Goal: Task Accomplishment & Management: Manage account settings

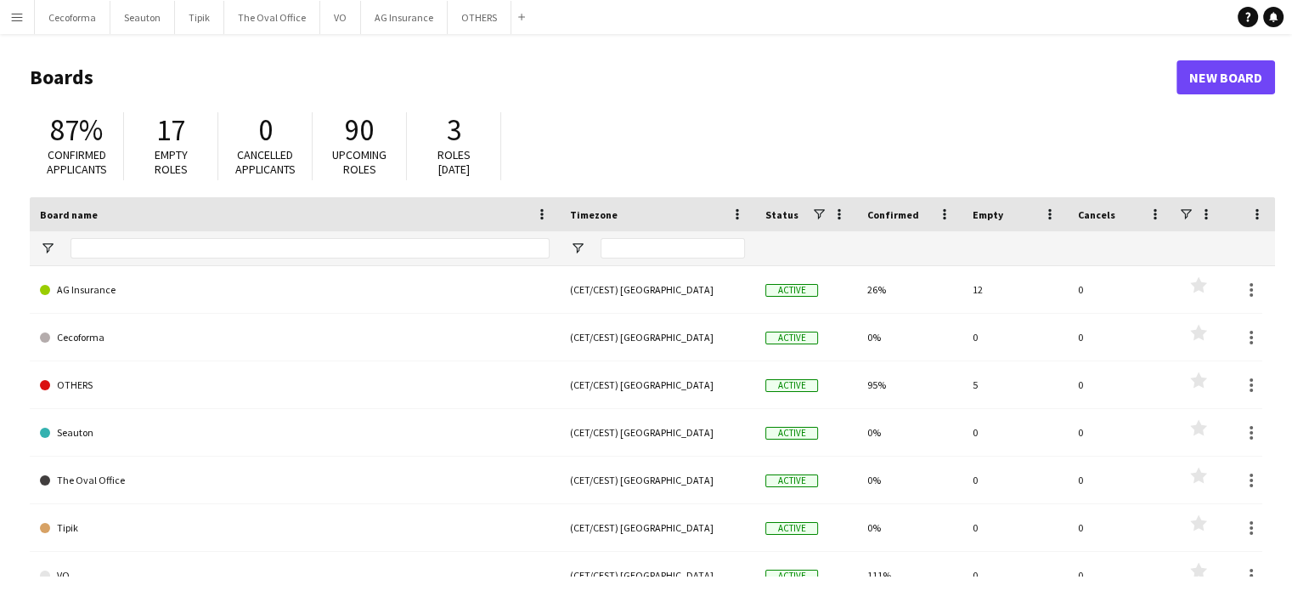
click at [10, 10] on app-icon "Menu" at bounding box center [17, 17] width 14 height 14
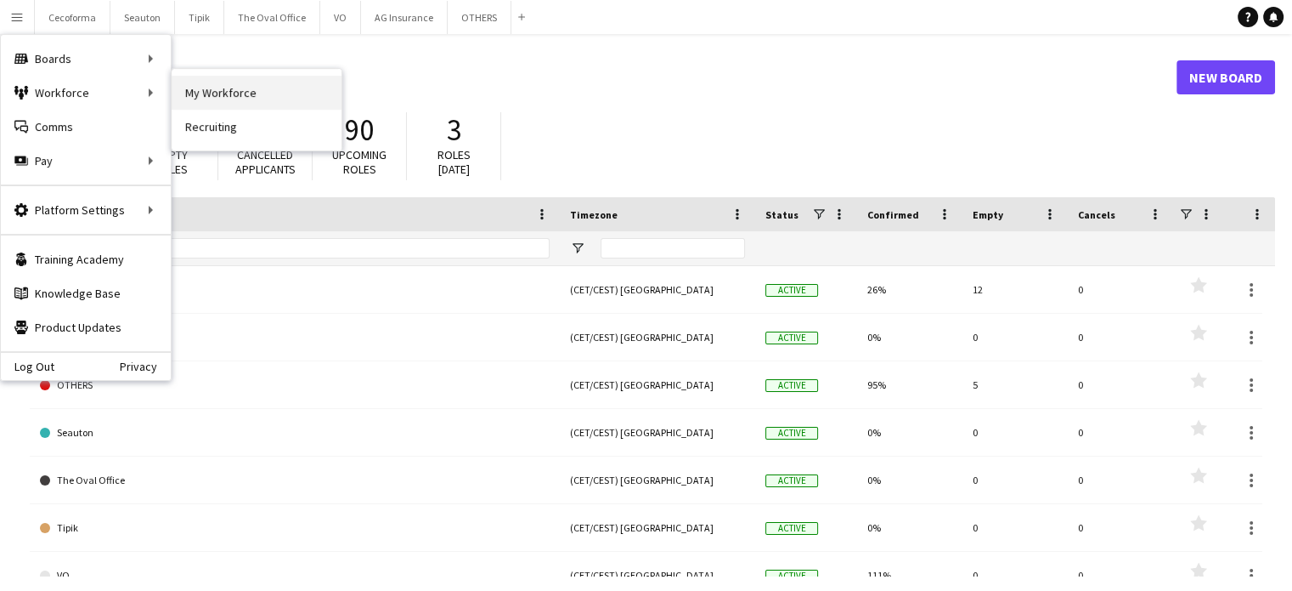
click at [208, 88] on link "My Workforce" at bounding box center [257, 93] width 170 height 34
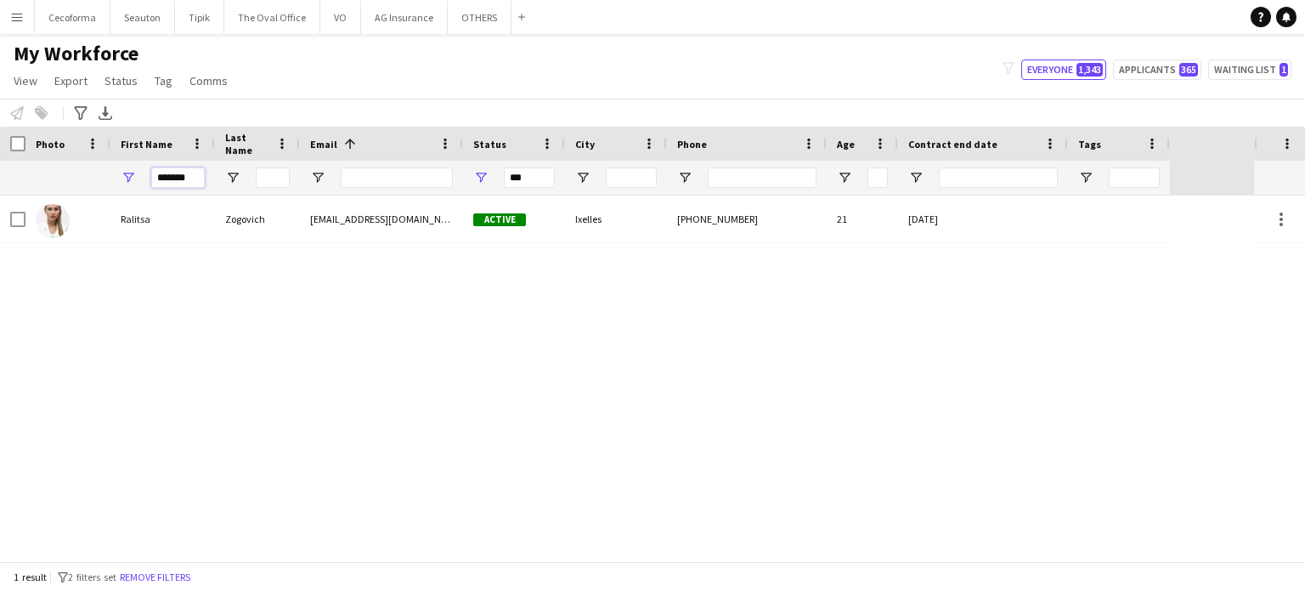
click at [187, 180] on input "*******" at bounding box center [178, 177] width 54 height 20
type input "*"
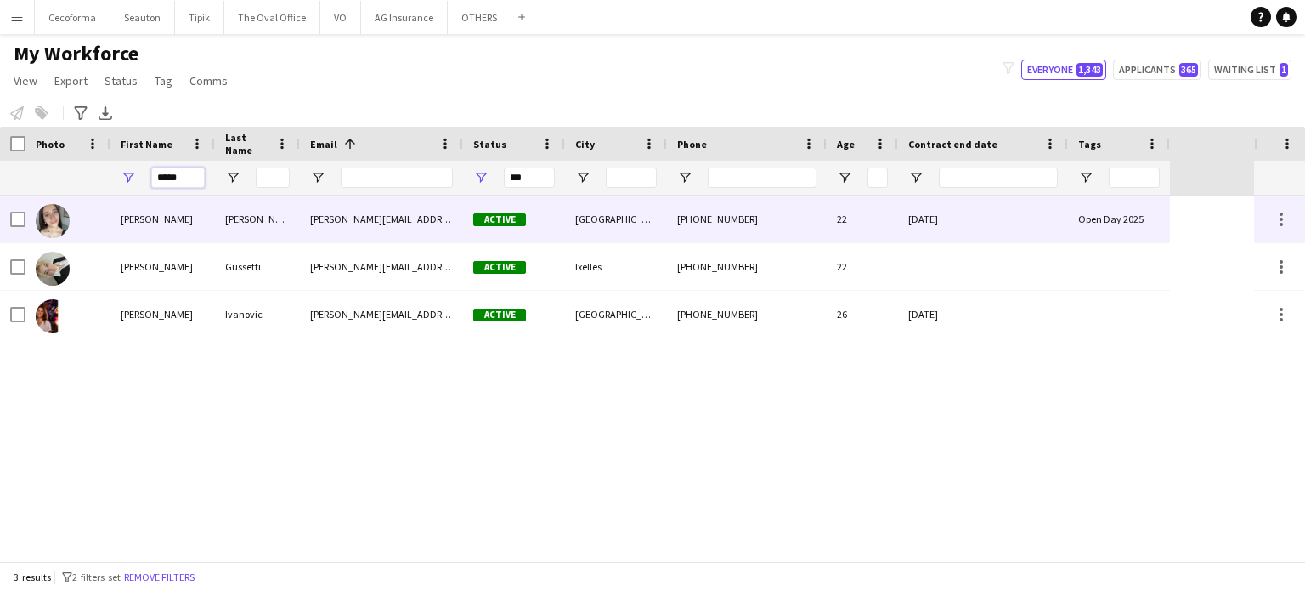
type input "*****"
click at [1030, 217] on div "31-12-2024" at bounding box center [983, 218] width 170 height 47
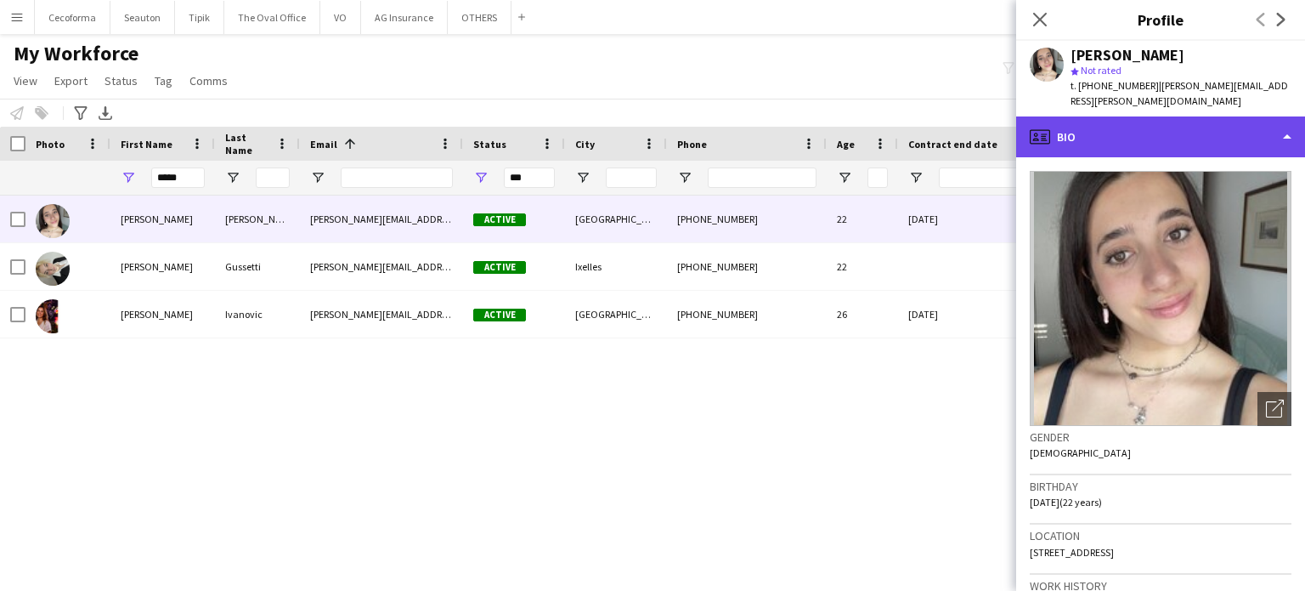
click at [1289, 117] on div "profile Bio" at bounding box center [1160, 136] width 289 height 41
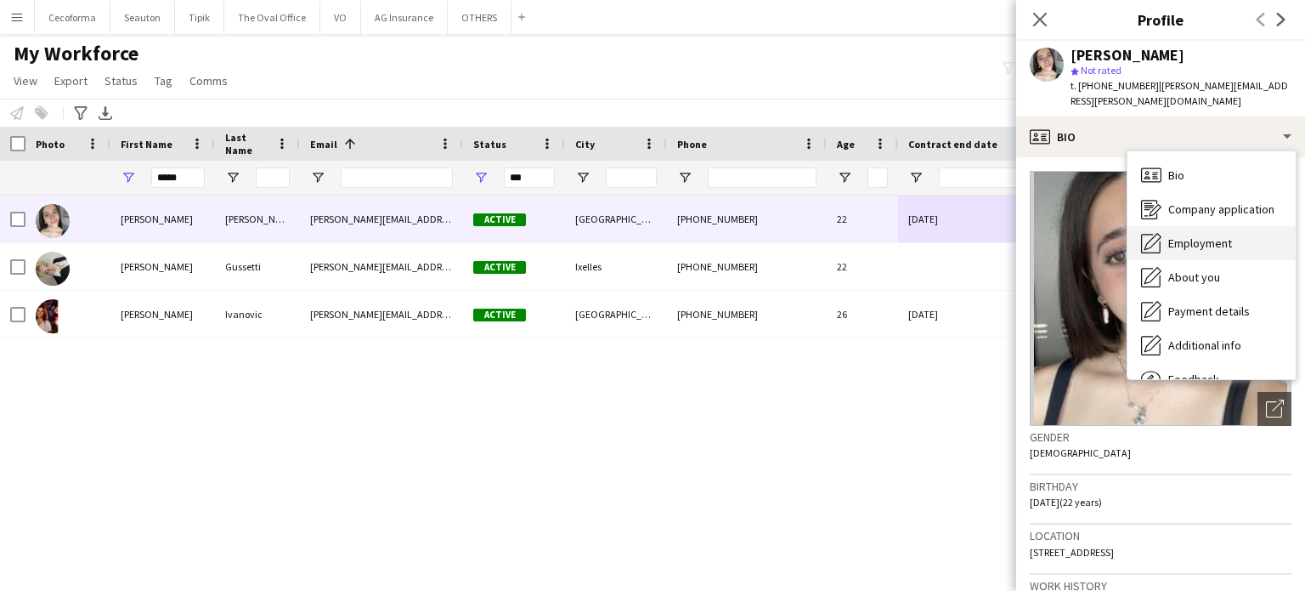
click at [1204, 235] on span "Employment" at bounding box center [1200, 242] width 64 height 15
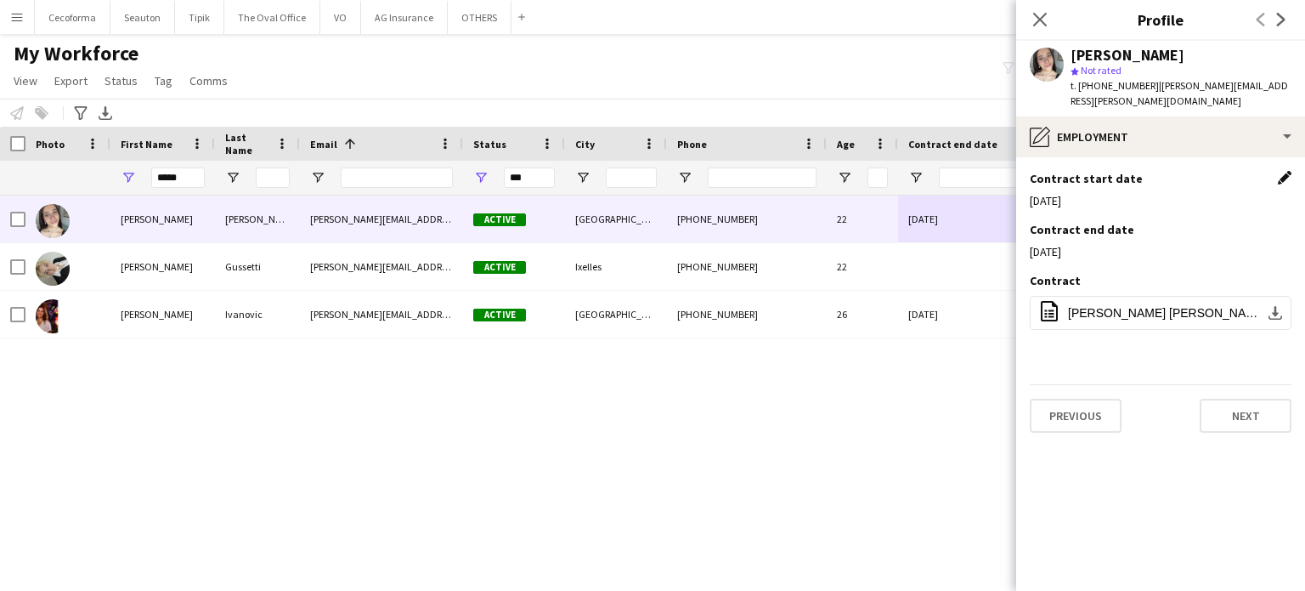
click at [1284, 171] on app-icon "Edit this field" at bounding box center [1285, 178] width 14 height 14
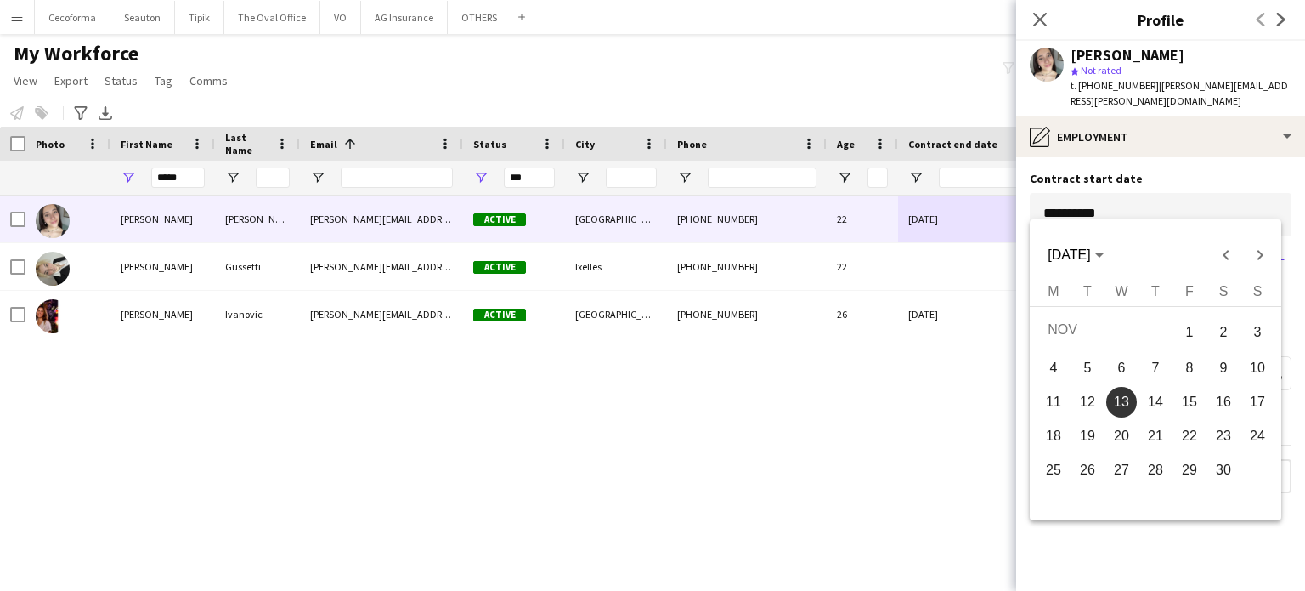
click at [1158, 189] on body "Menu Boards Boards Boards All jobs Status Workforce Workforce My Workforce Recr…" at bounding box center [652, 295] width 1305 height 591
click at [1259, 257] on span "Next month" at bounding box center [1260, 255] width 34 height 34
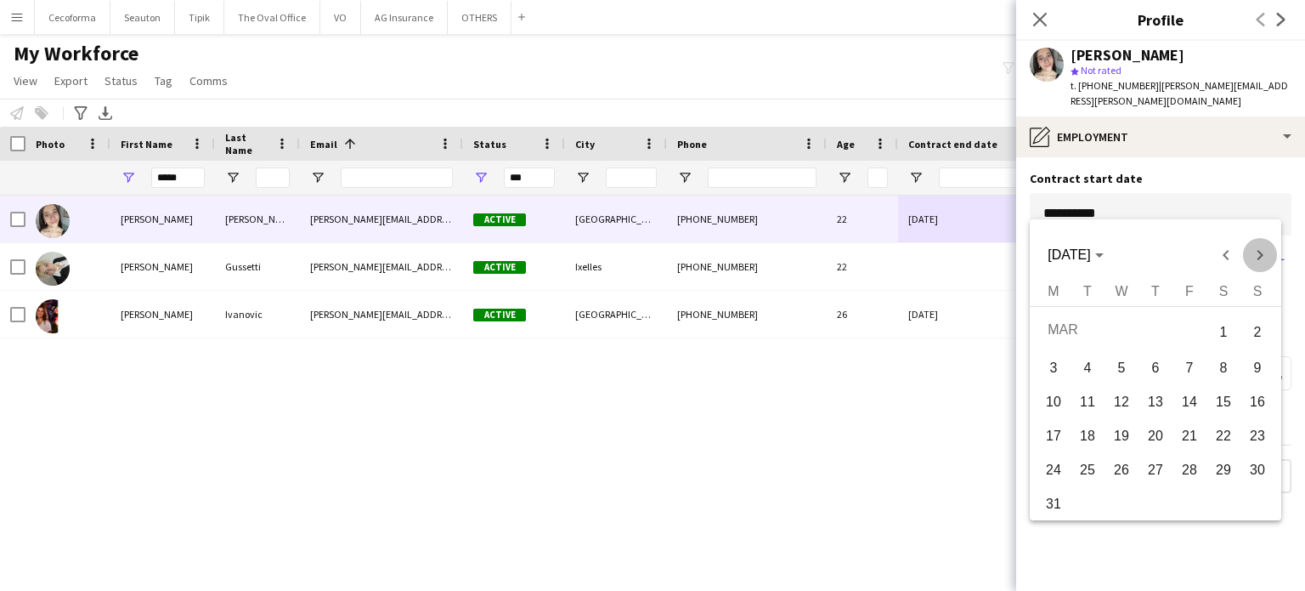
click at [1259, 257] on span "Next month" at bounding box center [1260, 255] width 34 height 34
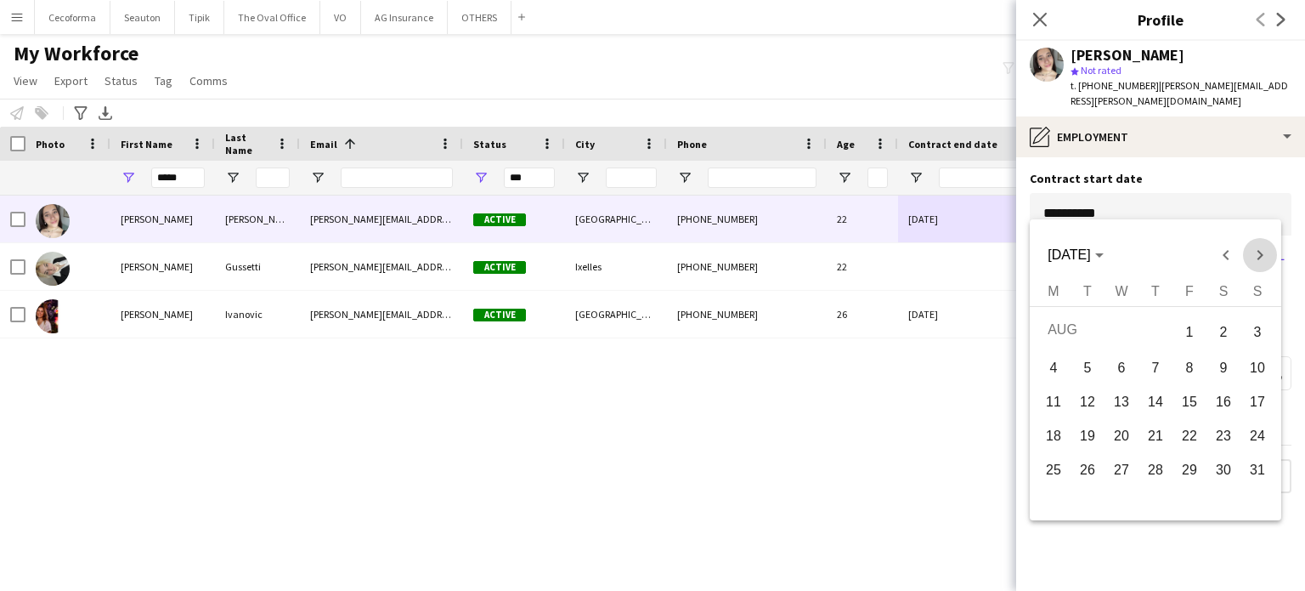
click at [1259, 257] on span "Next month" at bounding box center [1260, 255] width 34 height 34
click at [1225, 254] on span "Previous month" at bounding box center [1226, 255] width 34 height 34
click at [1256, 470] on span "28" at bounding box center [1257, 465] width 31 height 31
type input "**********"
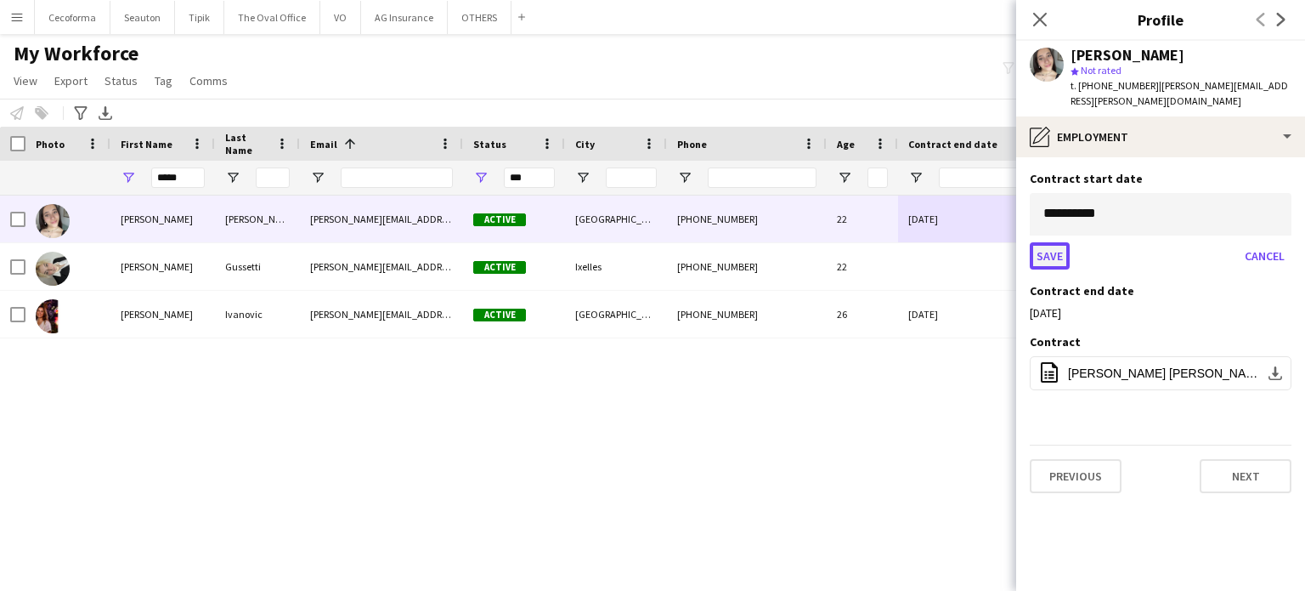
click at [1043, 242] on button "Save" at bounding box center [1050, 255] width 40 height 27
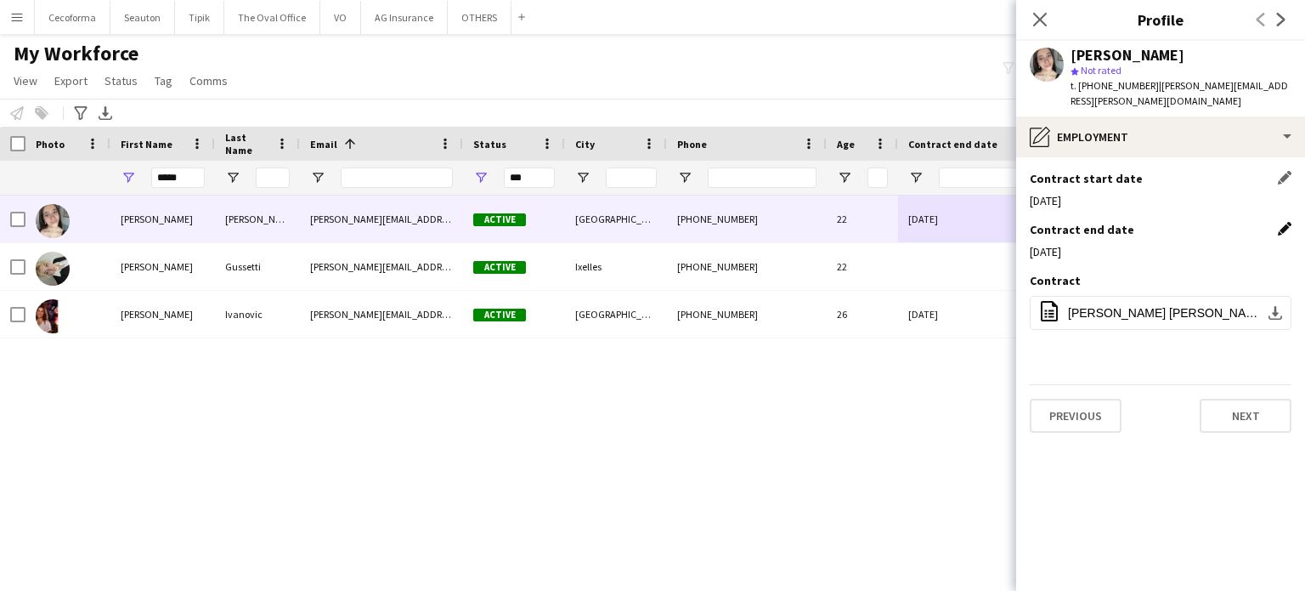
click at [1282, 222] on app-icon "Edit this field" at bounding box center [1285, 229] width 14 height 14
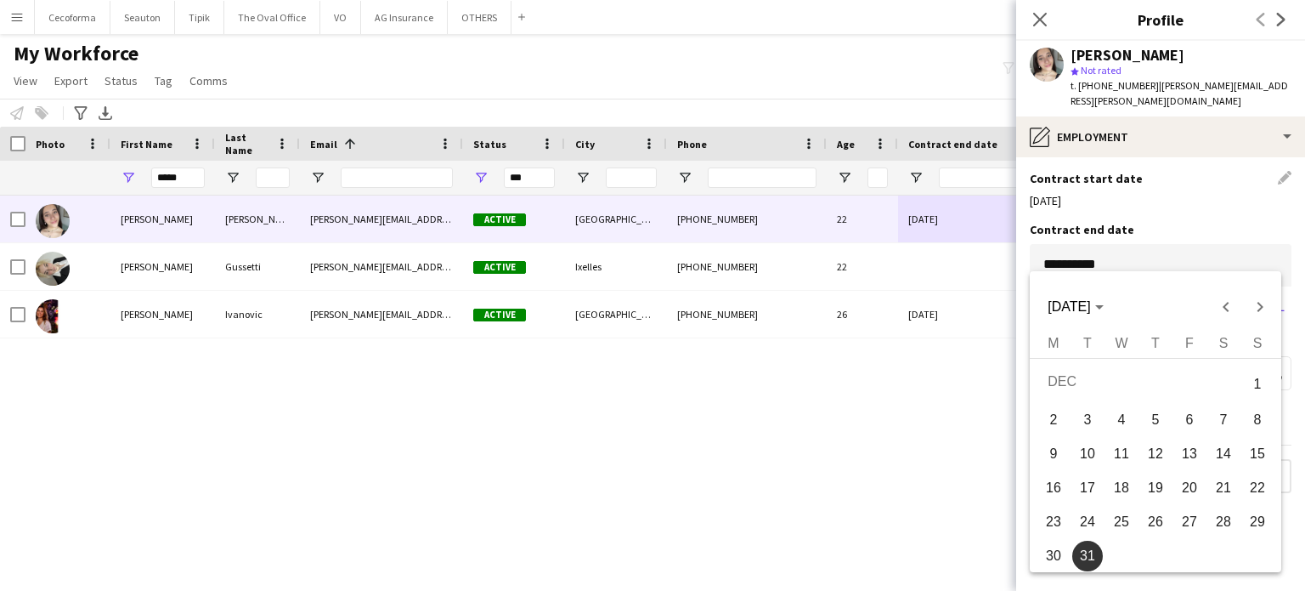
click at [1247, 257] on body "Menu Boards Boards Boards All jobs Status Workforce Workforce My Workforce Recr…" at bounding box center [652, 295] width 1305 height 591
click at [1264, 305] on span "Next month" at bounding box center [1260, 307] width 34 height 34
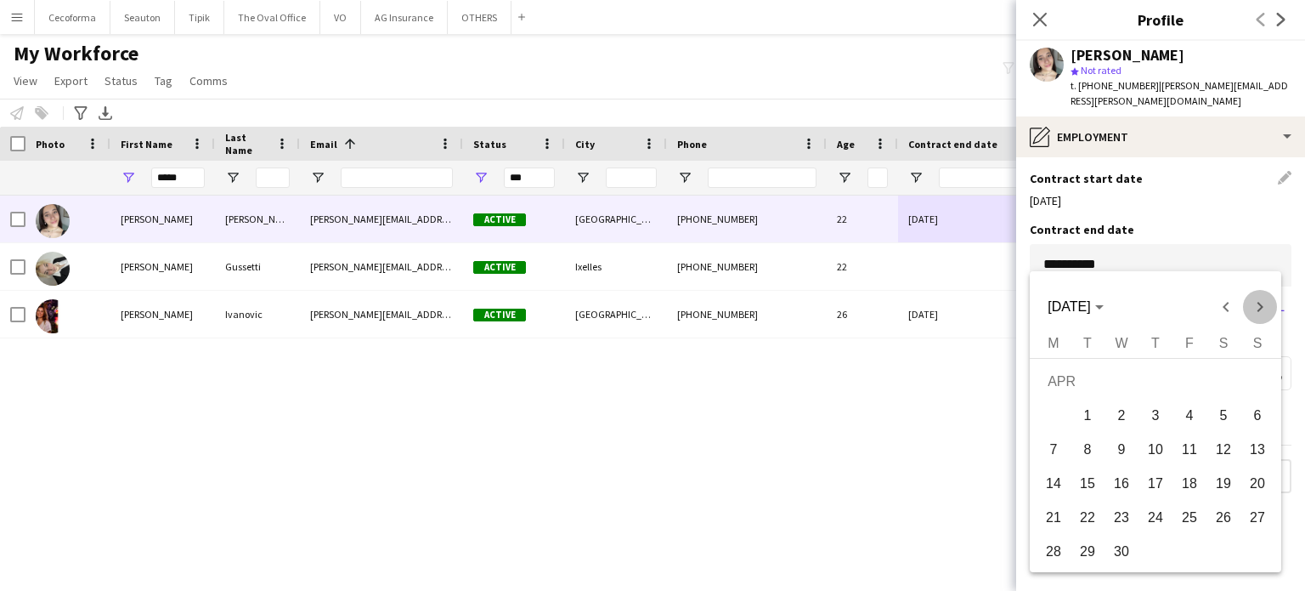
click at [1264, 305] on span "Next month" at bounding box center [1260, 307] width 34 height 34
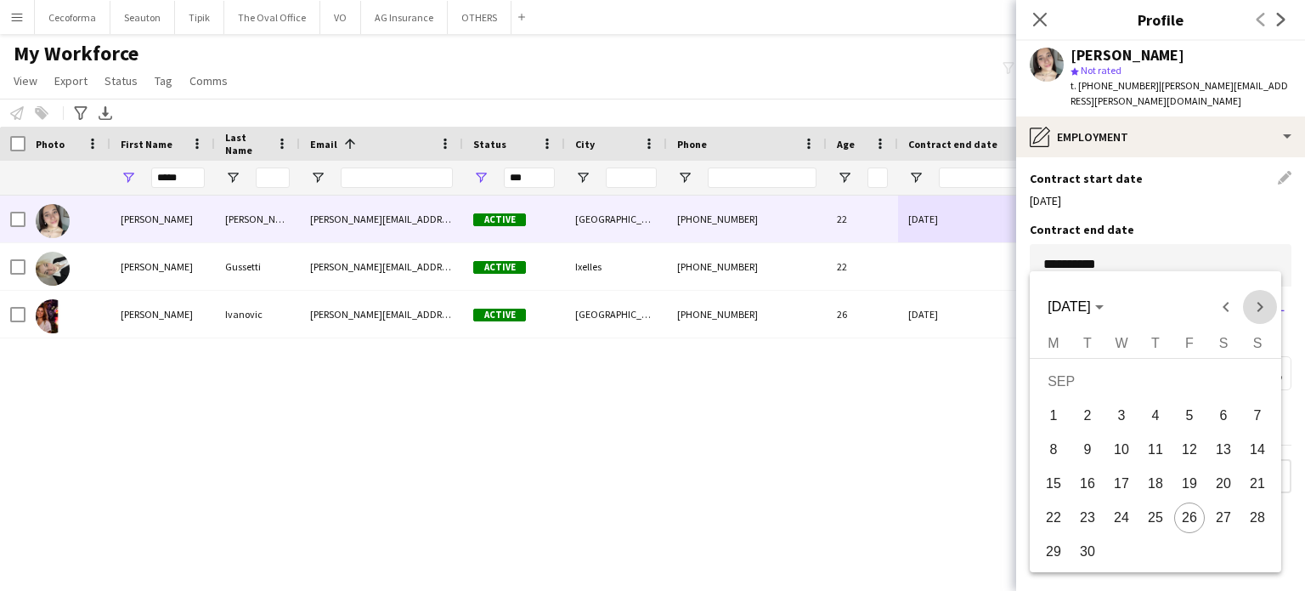
click at [1264, 305] on span "Next month" at bounding box center [1260, 307] width 34 height 34
click at [1181, 550] on span "31" at bounding box center [1189, 551] width 31 height 31
type input "**********"
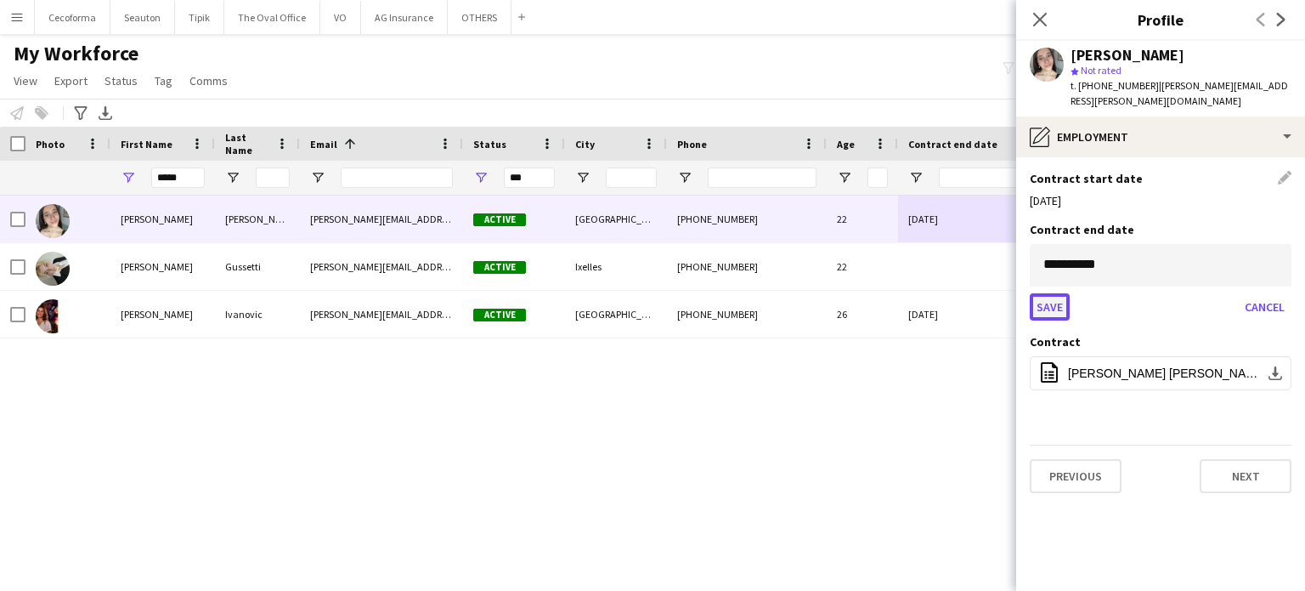
click at [1049, 293] on button "Save" at bounding box center [1050, 306] width 40 height 27
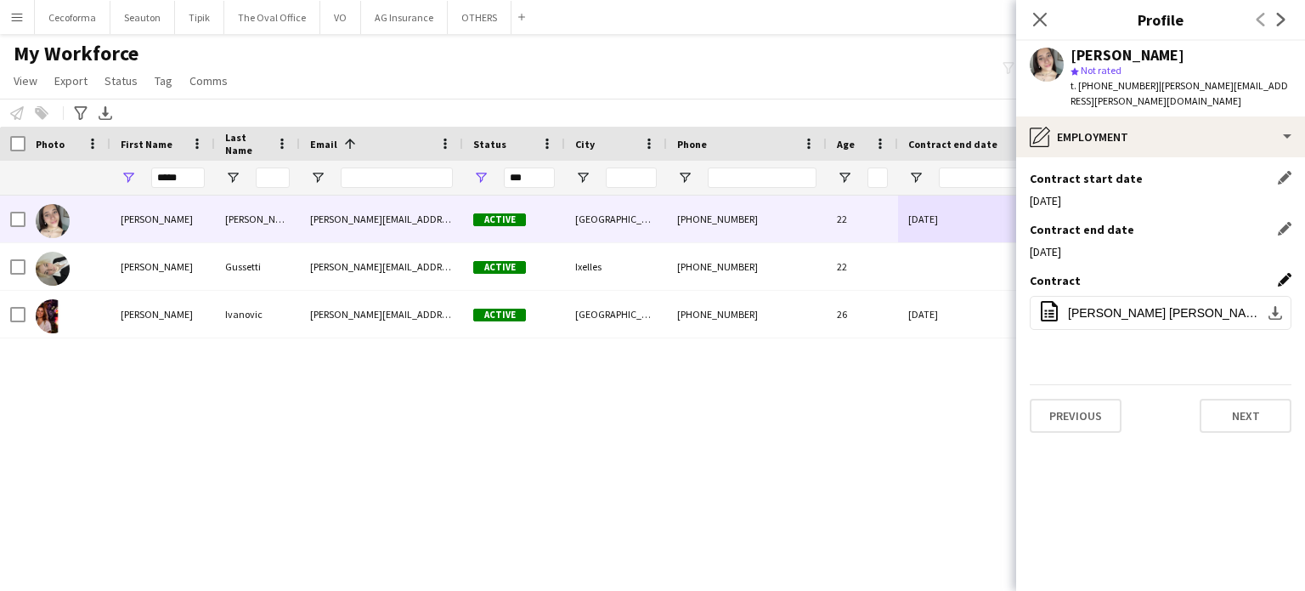
click at [1286, 273] on app-icon "Edit this field" at bounding box center [1285, 280] width 14 height 14
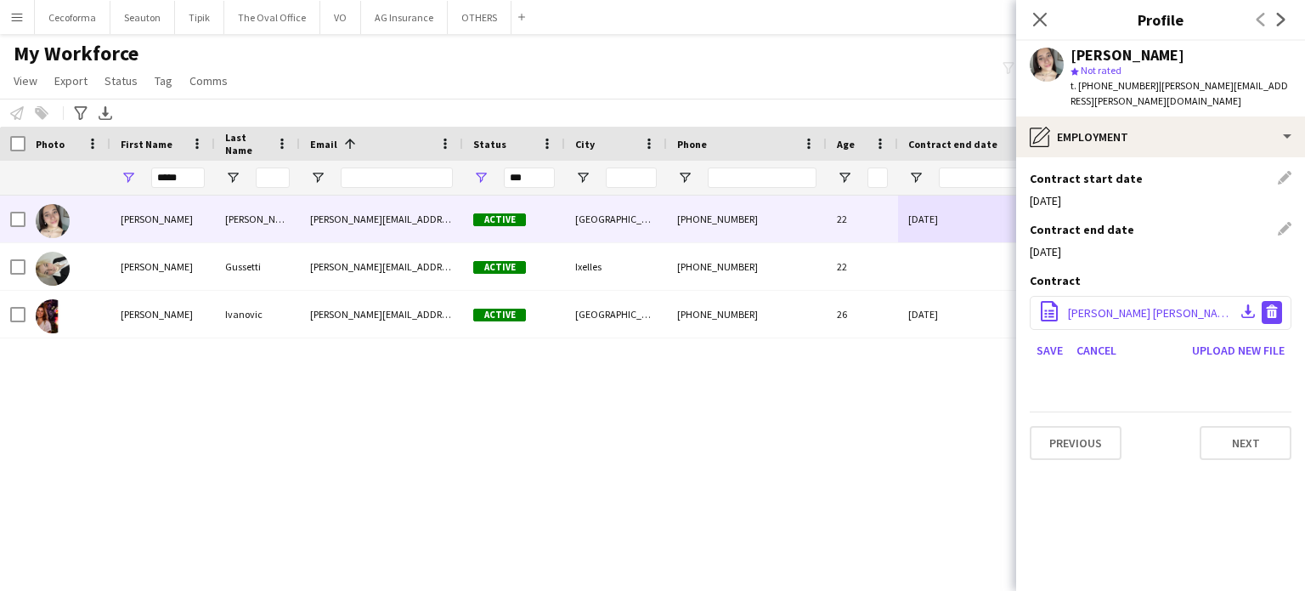
click at [1272, 304] on app-icon "Delete file" at bounding box center [1272, 312] width 14 height 16
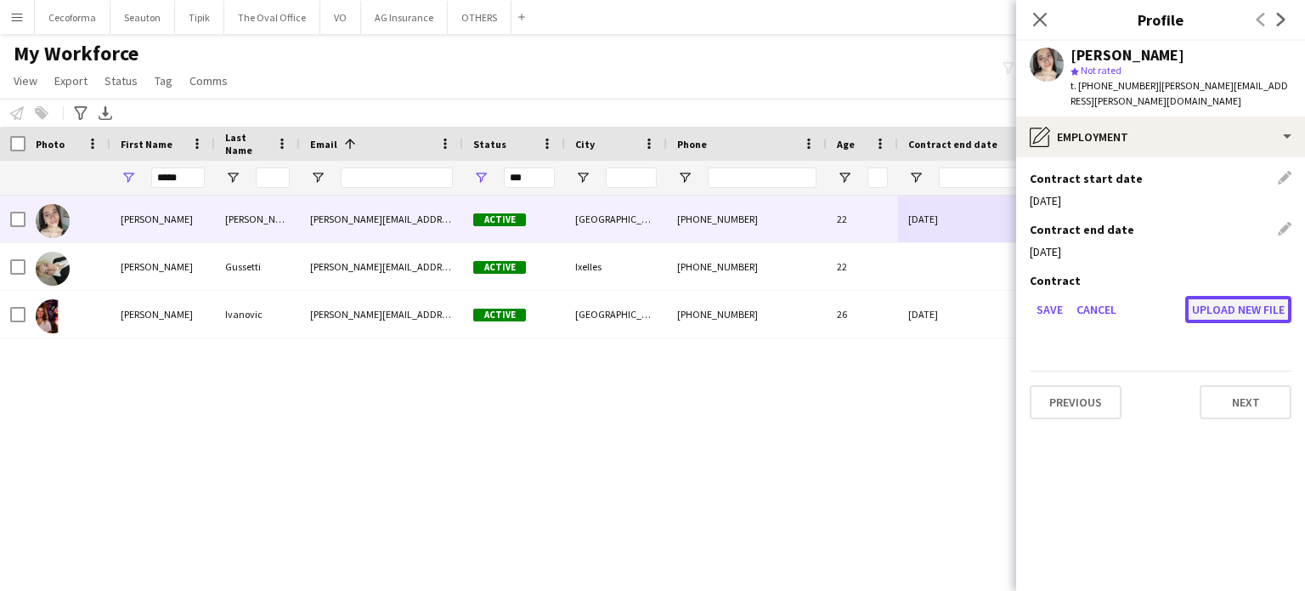
click at [1241, 296] on button "Upload new file" at bounding box center [1238, 309] width 106 height 27
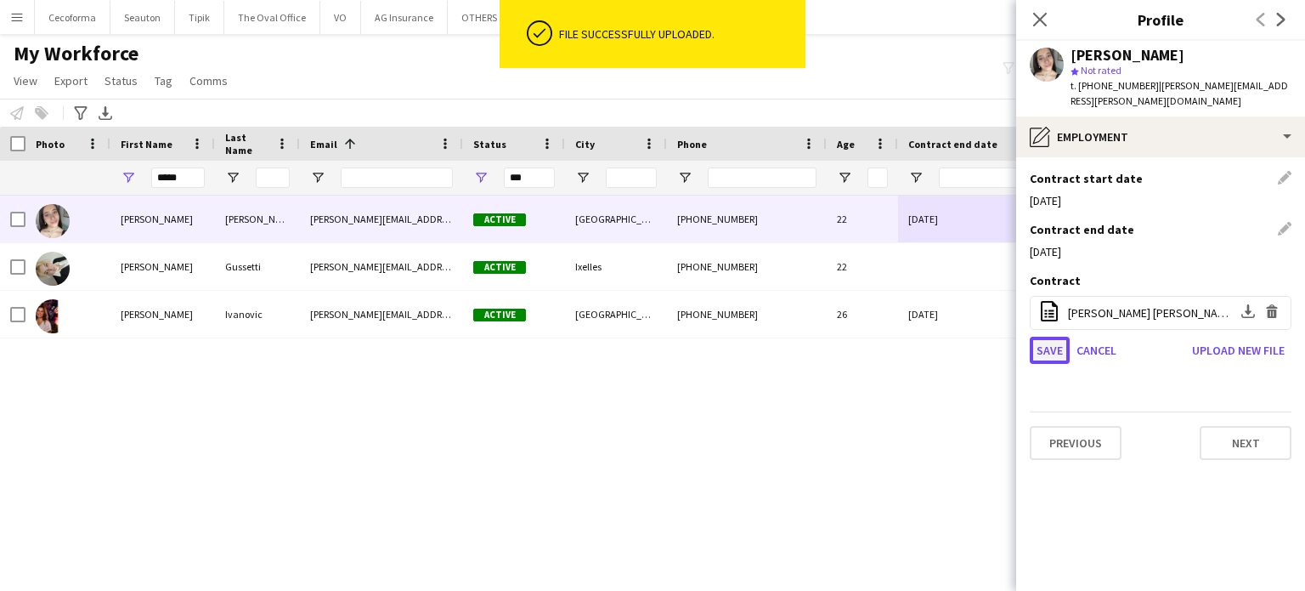
click at [1045, 336] on button "Save" at bounding box center [1050, 349] width 40 height 27
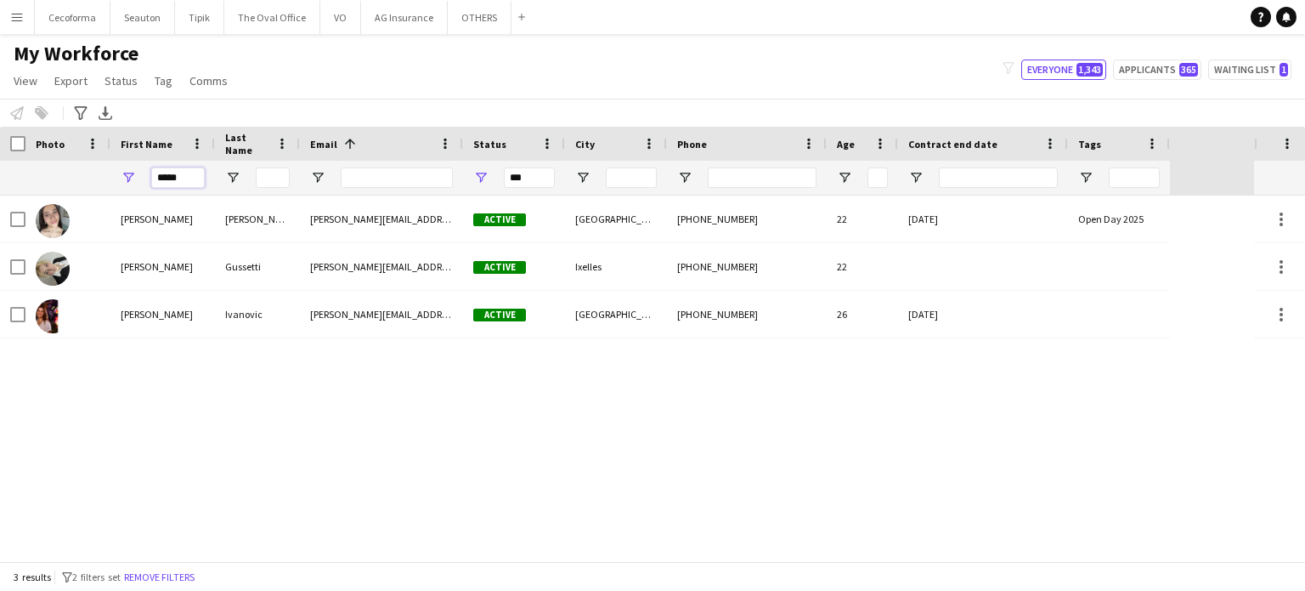
click at [194, 184] on input "*****" at bounding box center [178, 177] width 54 height 20
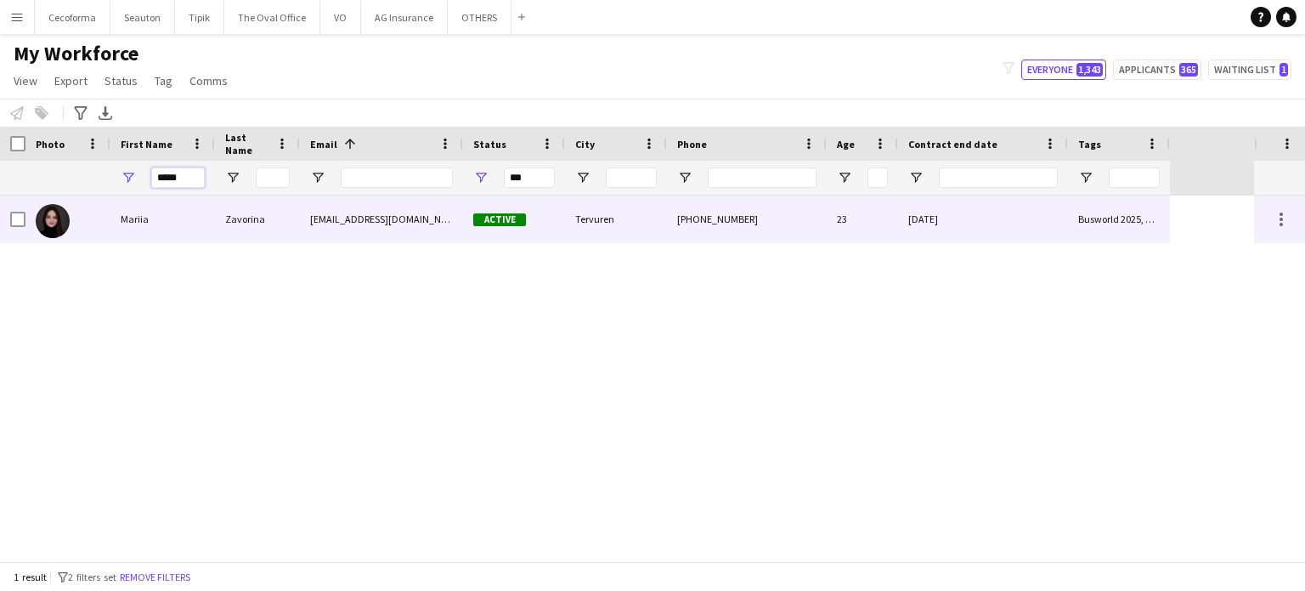
type input "*****"
click at [992, 221] on div "[DATE]" at bounding box center [983, 218] width 170 height 47
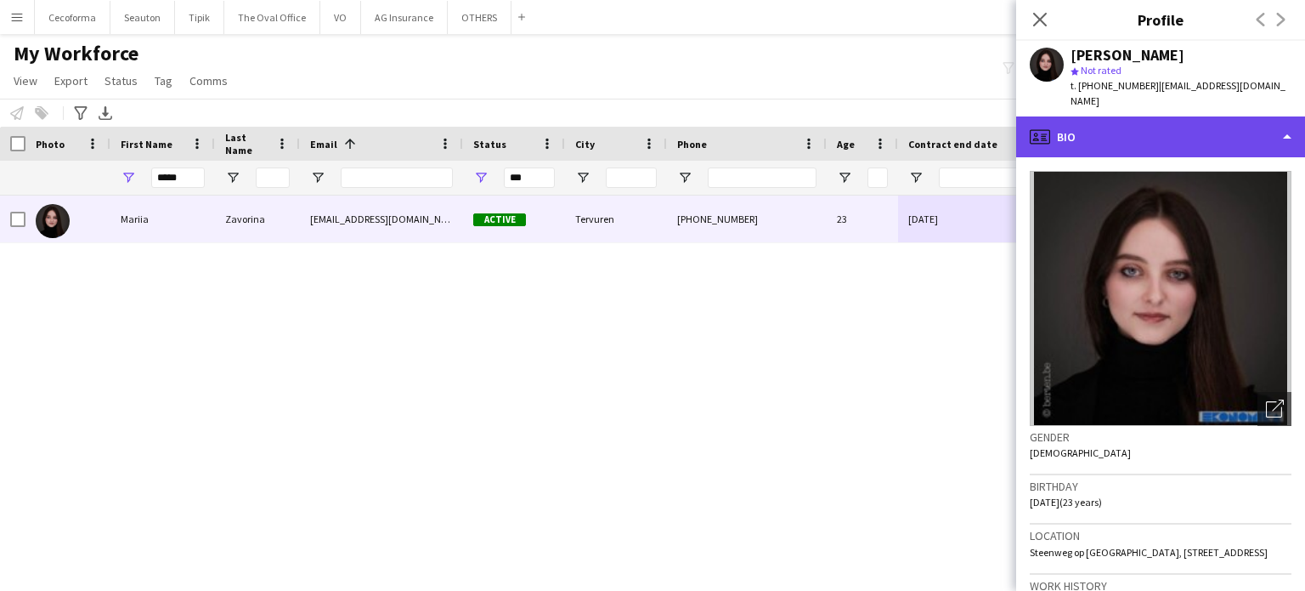
click at [1289, 123] on div "profile Bio" at bounding box center [1160, 136] width 289 height 41
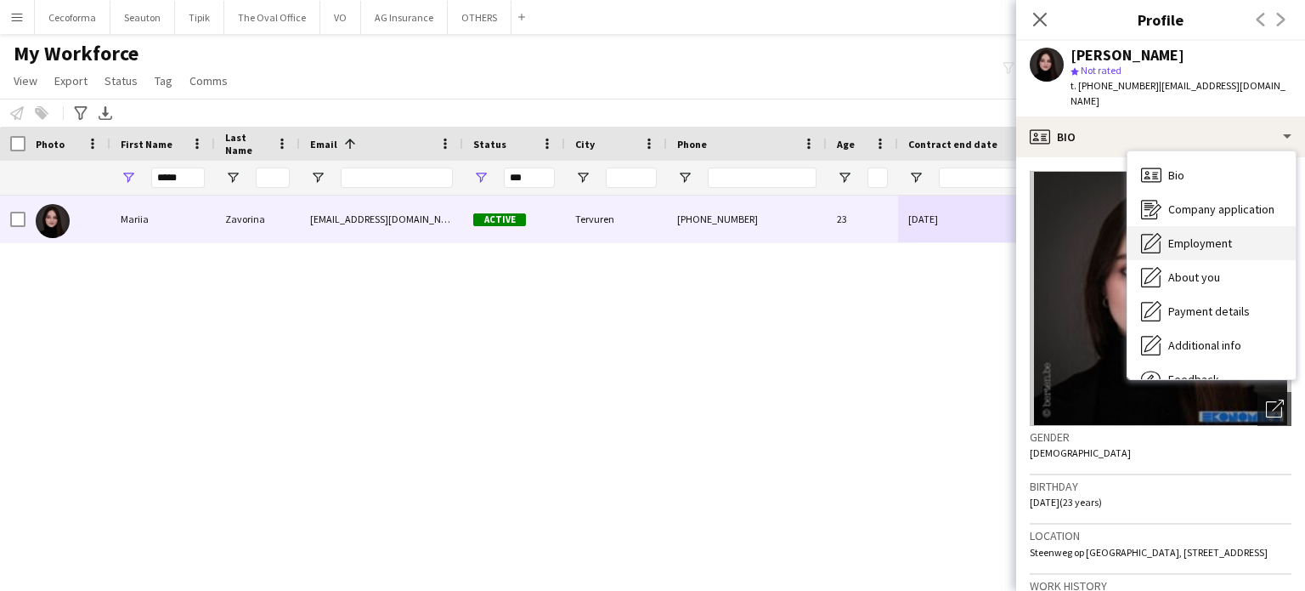
click at [1210, 235] on span "Employment" at bounding box center [1200, 242] width 64 height 15
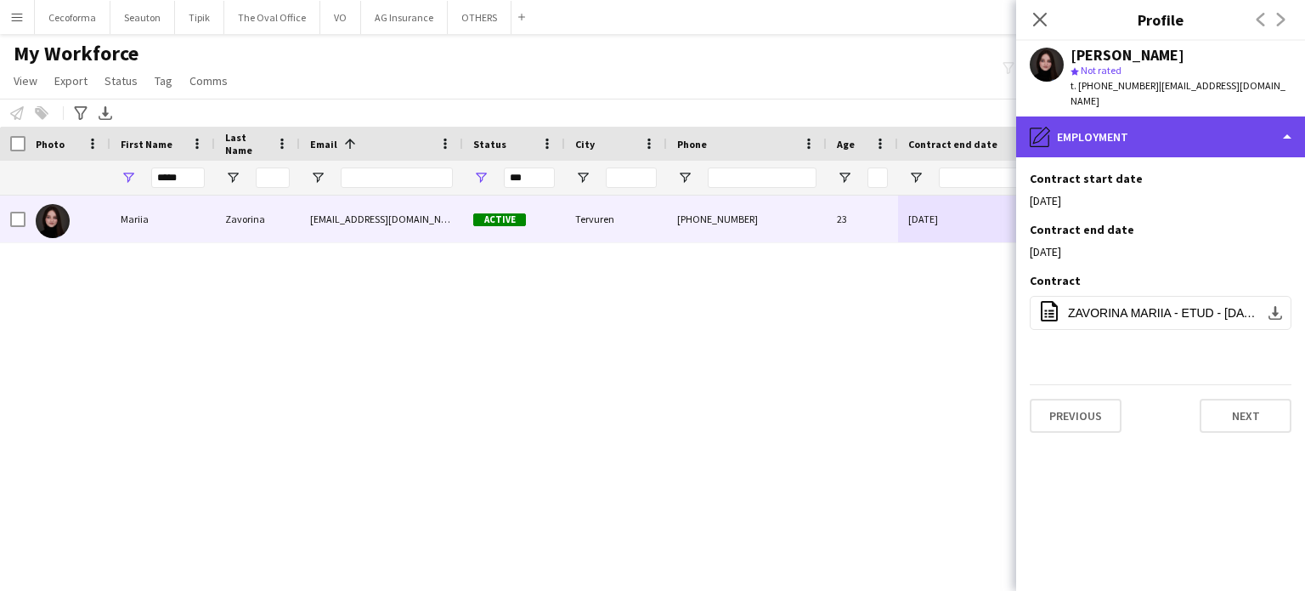
click at [1292, 119] on div "pencil4 Employment" at bounding box center [1160, 136] width 289 height 41
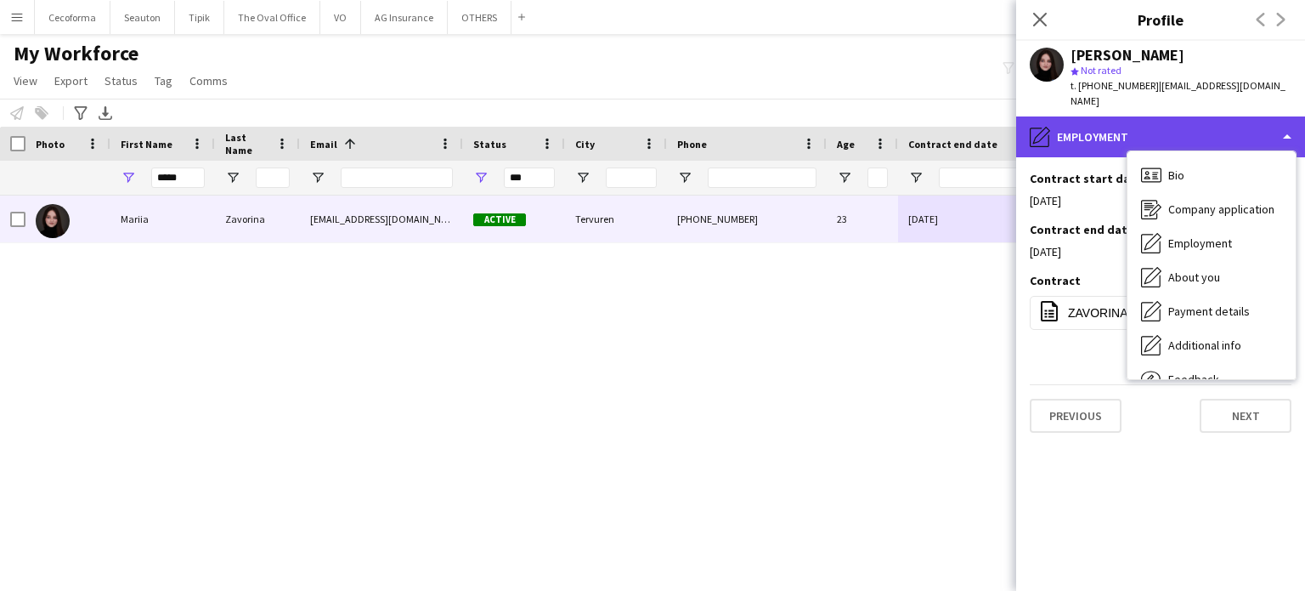
click at [1292, 119] on div "pencil4 Employment" at bounding box center [1160, 136] width 289 height 41
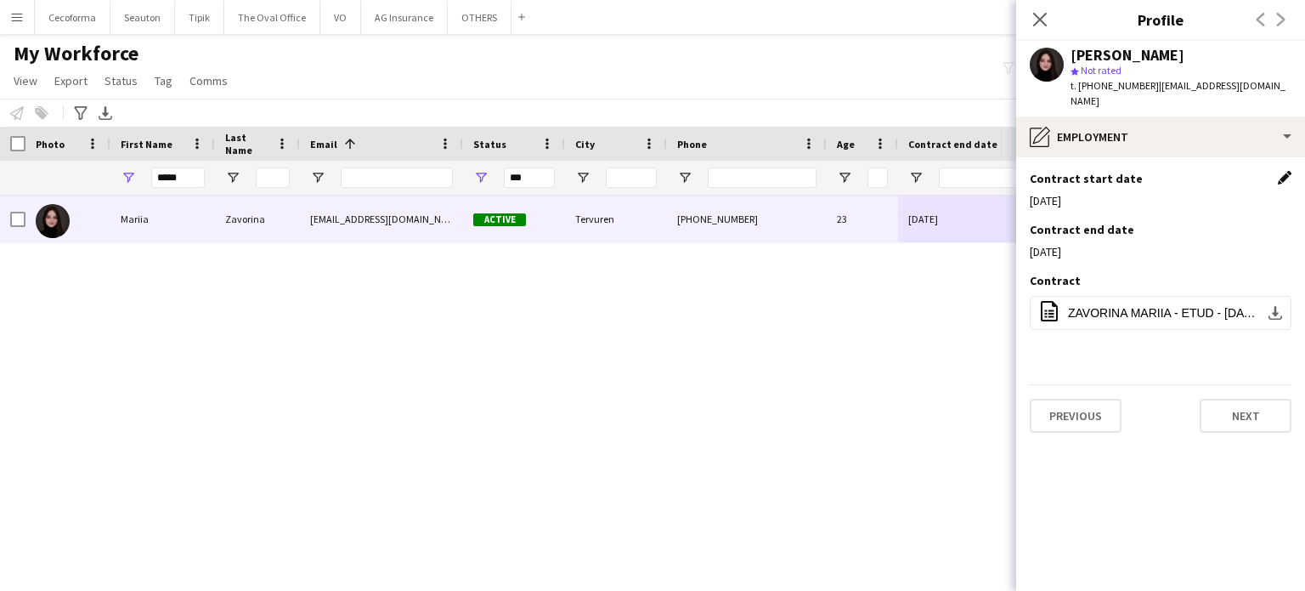
click at [1280, 171] on app-icon "Edit this field" at bounding box center [1285, 178] width 14 height 14
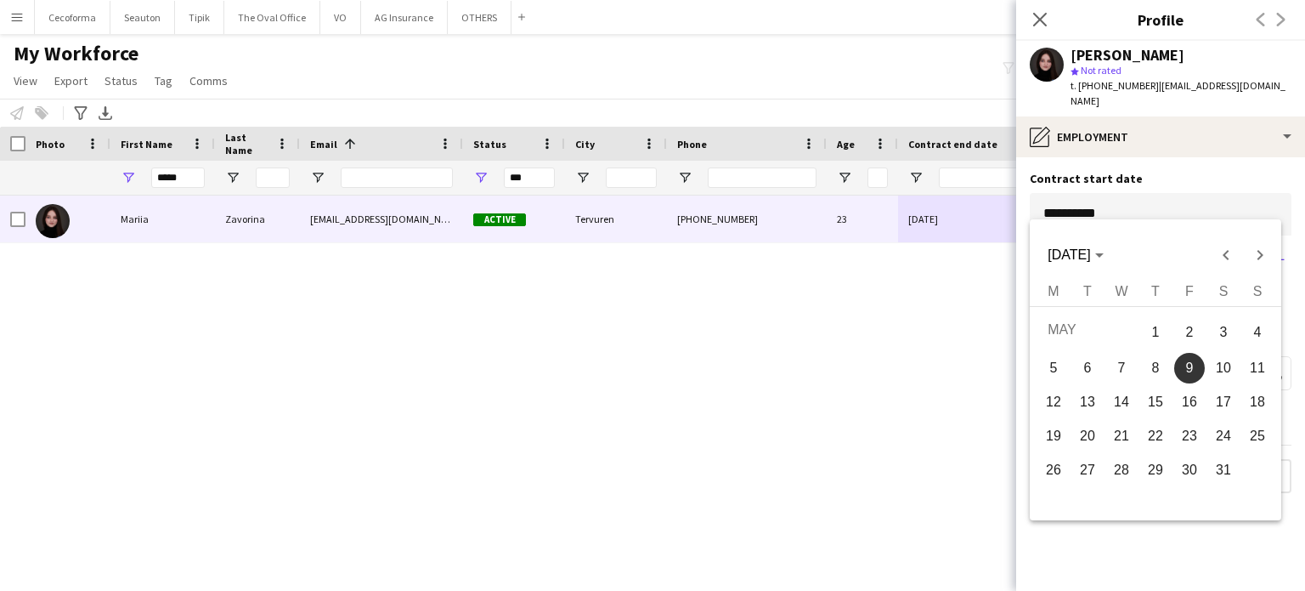
click at [1113, 199] on body "Menu Boards Boards Boards All jobs Status Workforce Workforce My Workforce Recr…" at bounding box center [652, 295] width 1305 height 591
click at [1260, 257] on span "Next month" at bounding box center [1260, 255] width 34 height 34
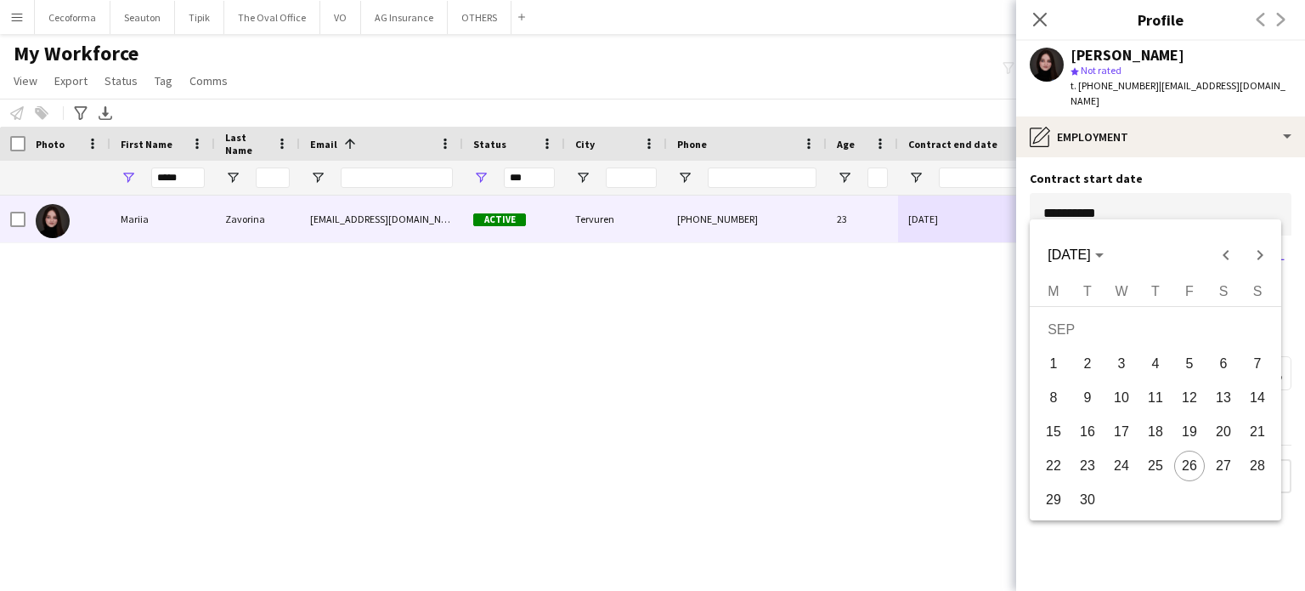
click at [1186, 472] on span "26" at bounding box center [1189, 465] width 31 height 31
type input "**********"
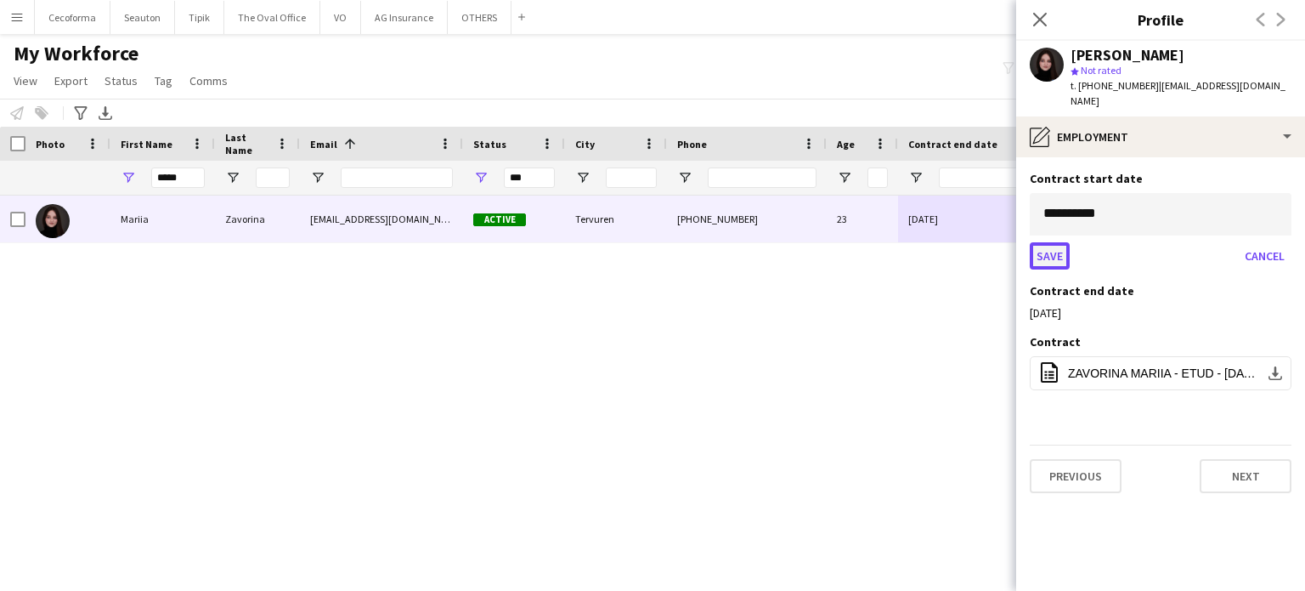
click at [1050, 242] on button "Save" at bounding box center [1050, 255] width 40 height 27
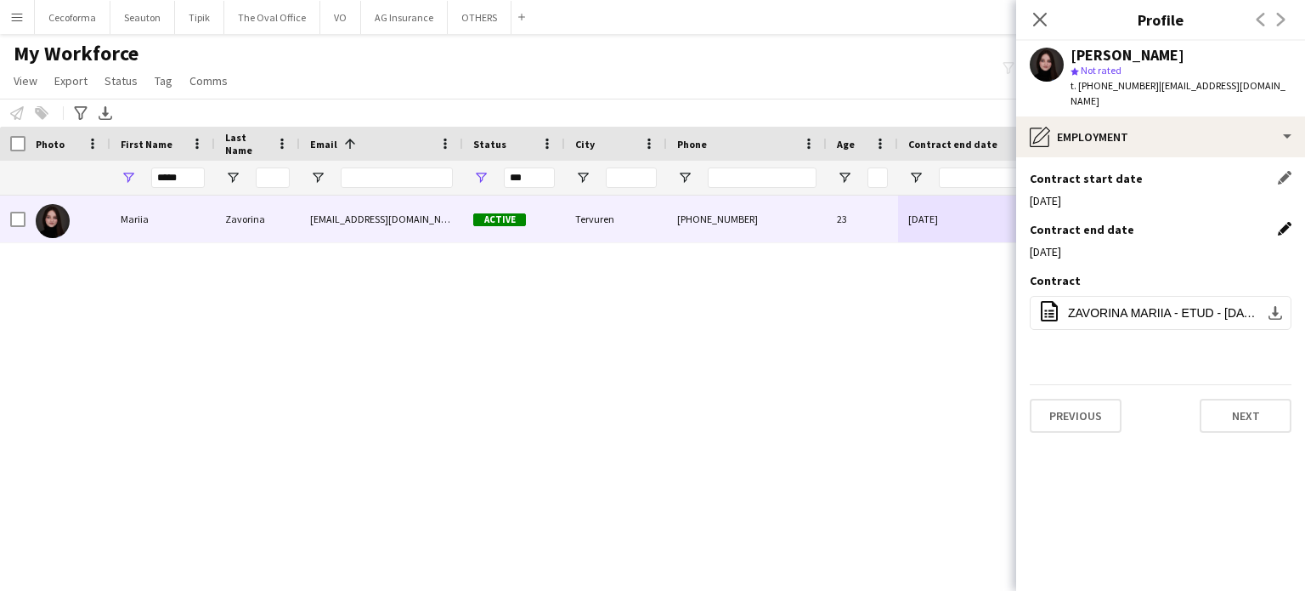
click at [1286, 222] on app-icon "Edit this field" at bounding box center [1285, 229] width 14 height 14
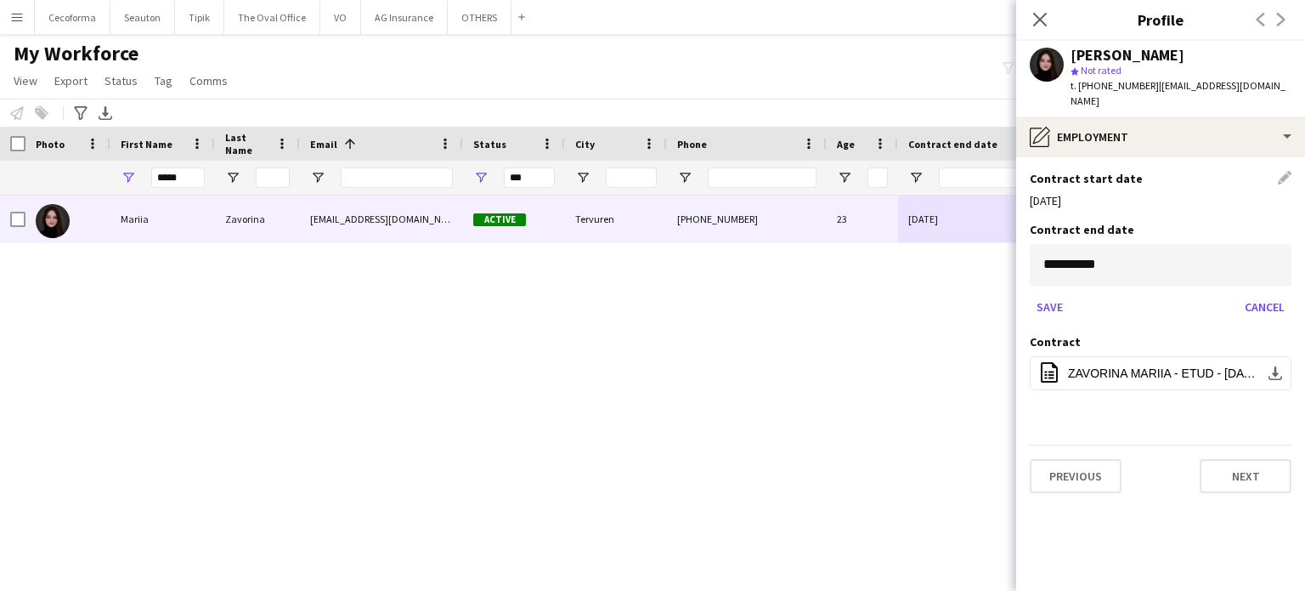
click at [1196, 254] on body "Menu Boards Boards Boards All jobs Status Workforce Workforce My Workforce Recr…" at bounding box center [652, 295] width 1305 height 591
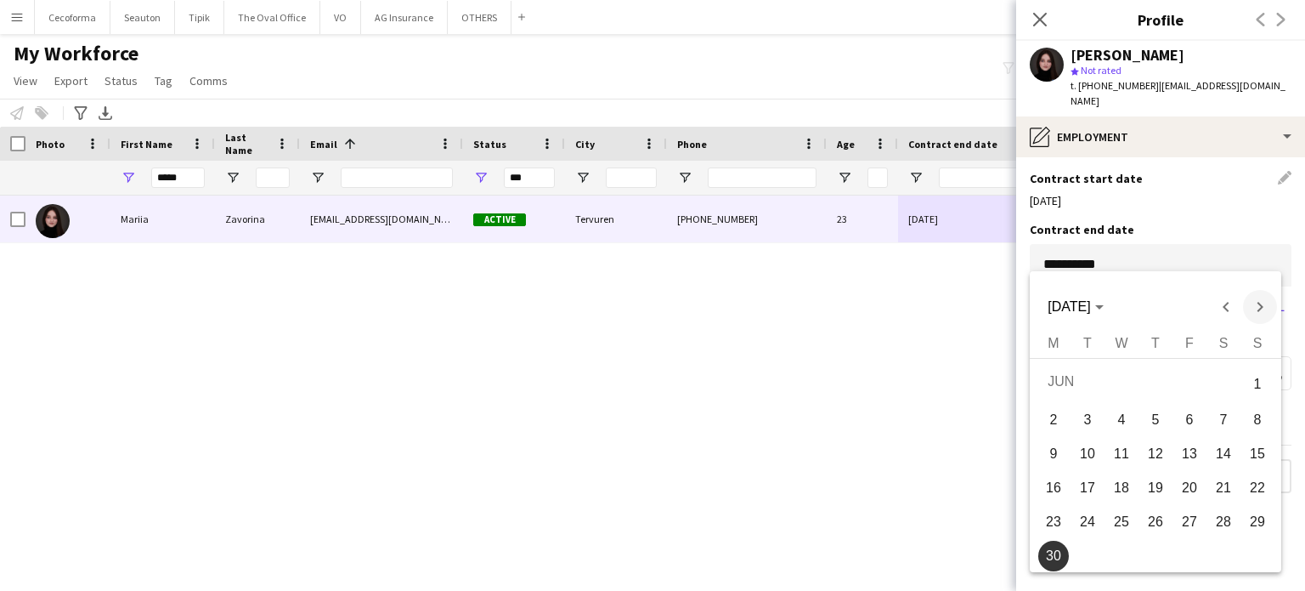
click at [1265, 308] on span "Next month" at bounding box center [1260, 307] width 34 height 34
click at [1264, 308] on span "Next month" at bounding box center [1260, 307] width 34 height 34
click at [1200, 557] on span "31" at bounding box center [1189, 551] width 31 height 31
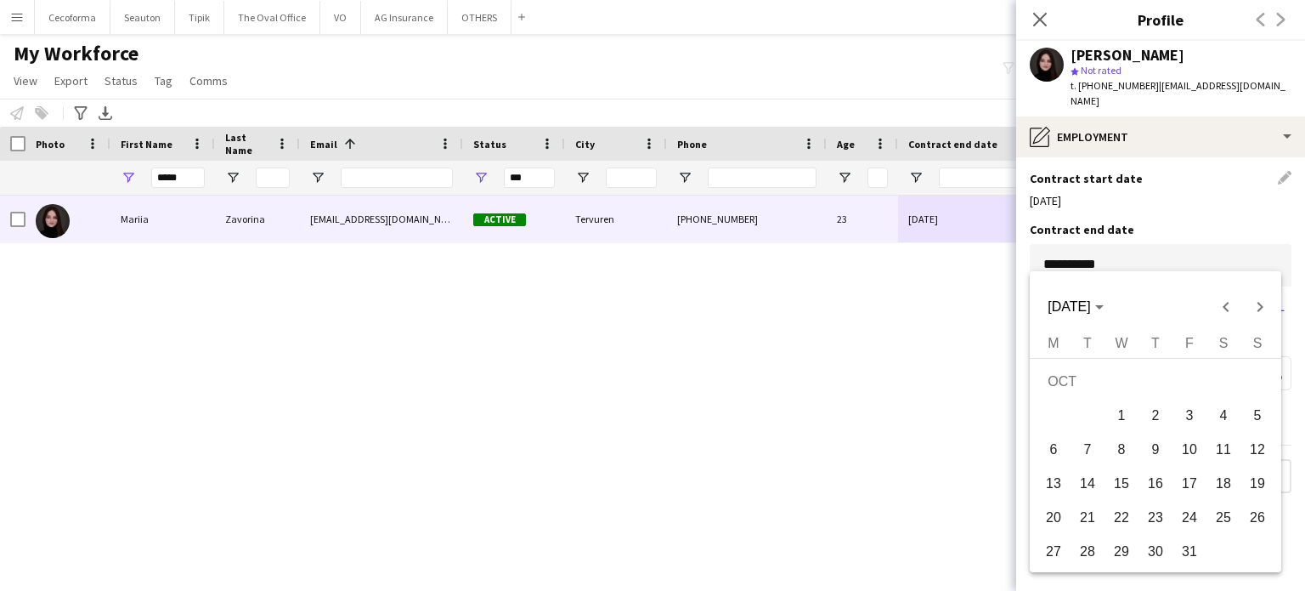
type input "**********"
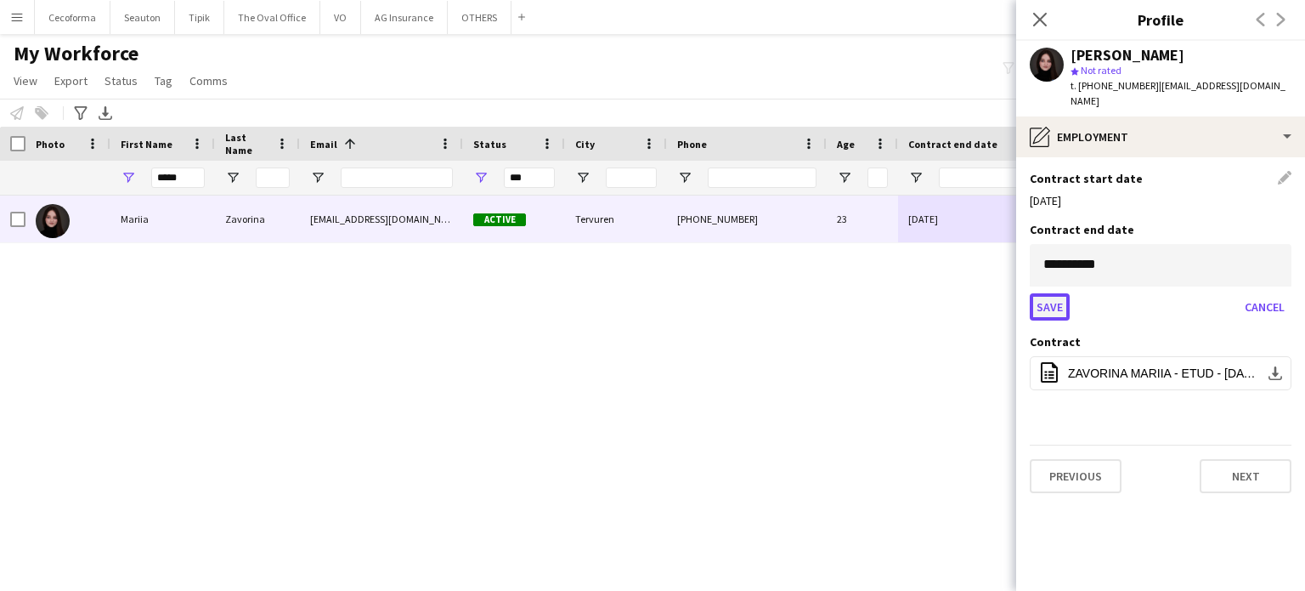
click at [1047, 293] on button "Save" at bounding box center [1050, 306] width 40 height 27
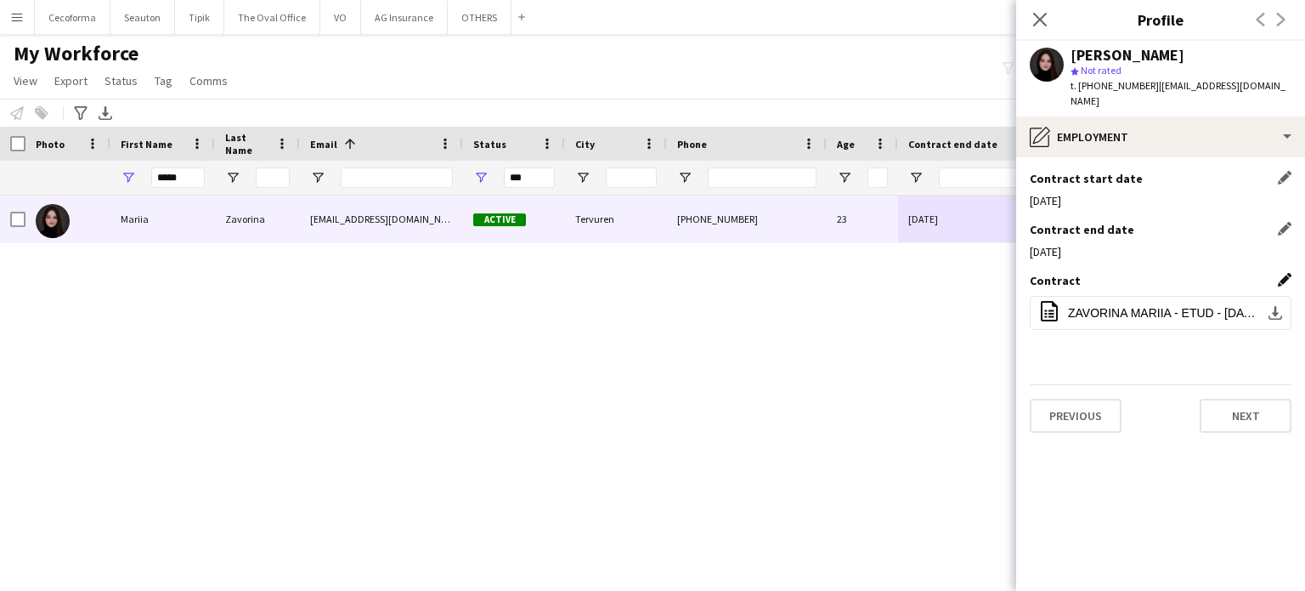
click at [1288, 273] on app-icon "Edit this field" at bounding box center [1285, 280] width 14 height 14
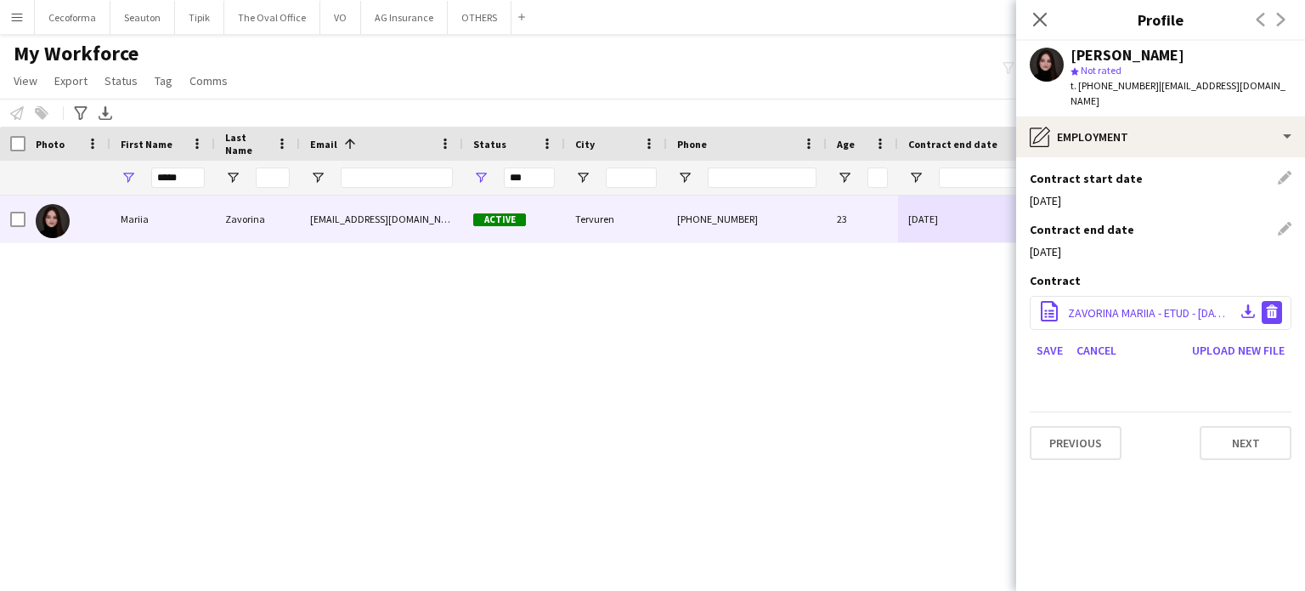
click at [1272, 304] on app-icon "Delete file" at bounding box center [1272, 312] width 14 height 16
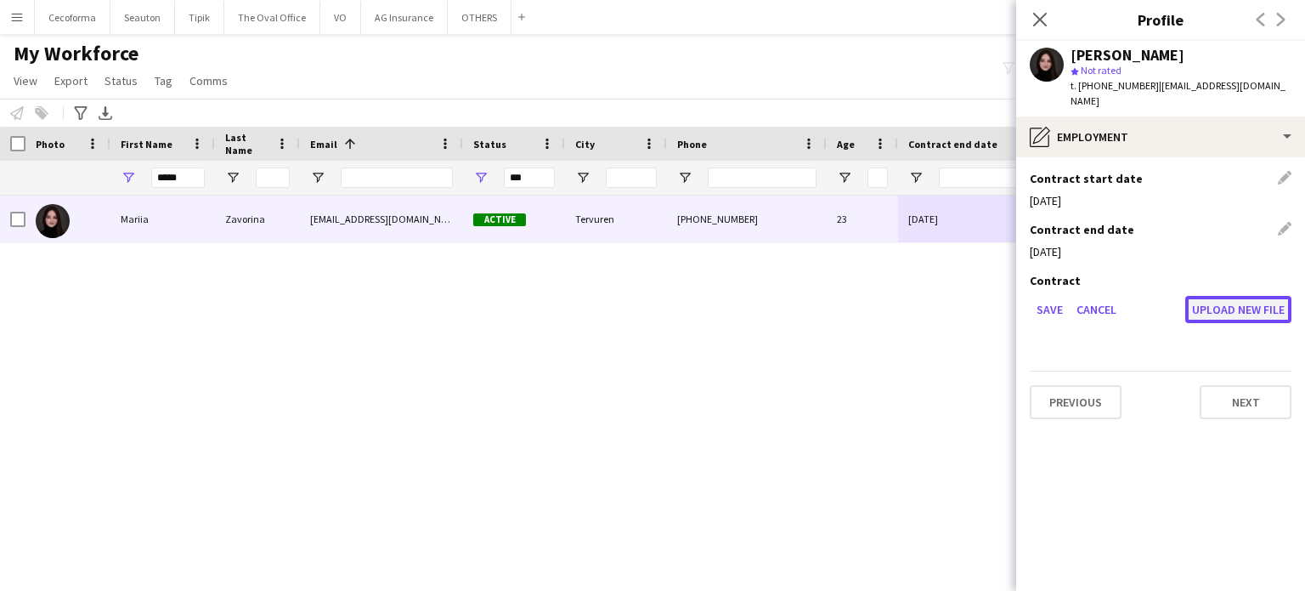
click at [1244, 296] on button "Upload new file" at bounding box center [1238, 309] width 106 height 27
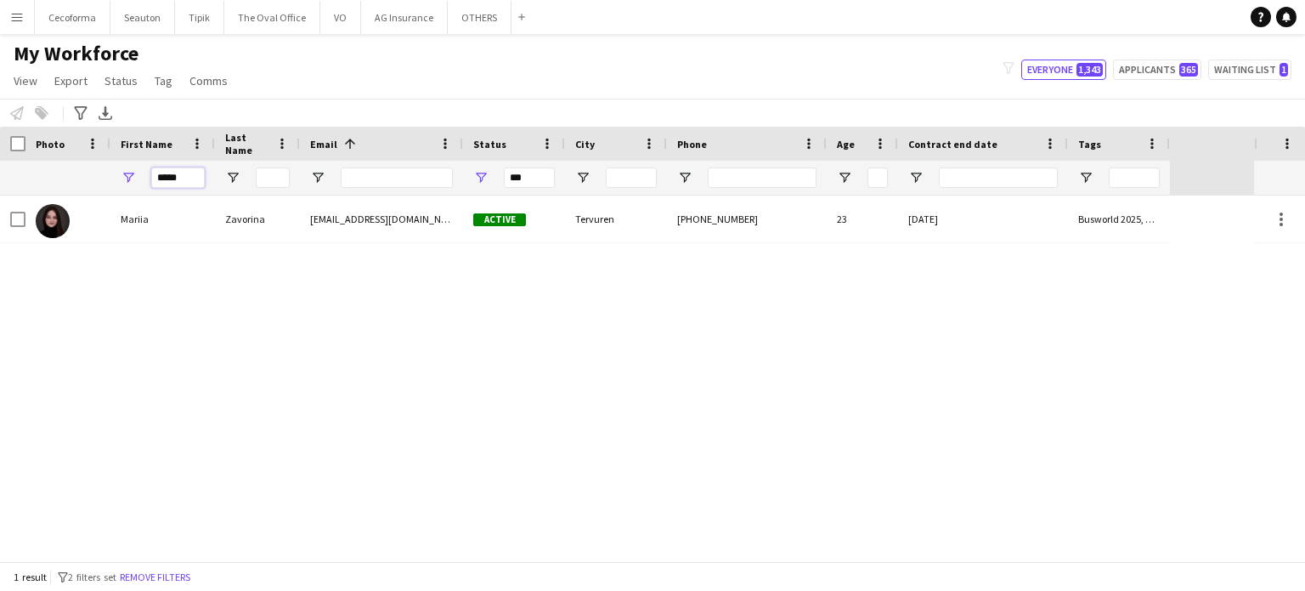
click at [186, 175] on input "*****" at bounding box center [178, 177] width 54 height 20
type input "*"
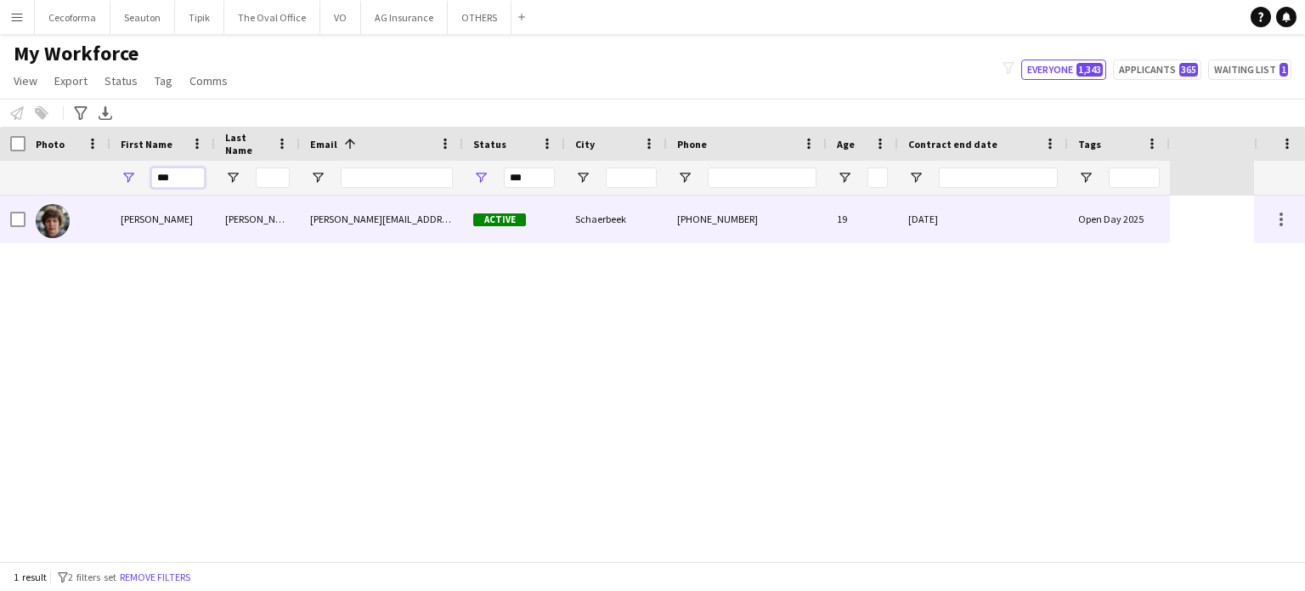
type input "***"
click at [1002, 223] on div "31-07-2025" at bounding box center [983, 218] width 170 height 47
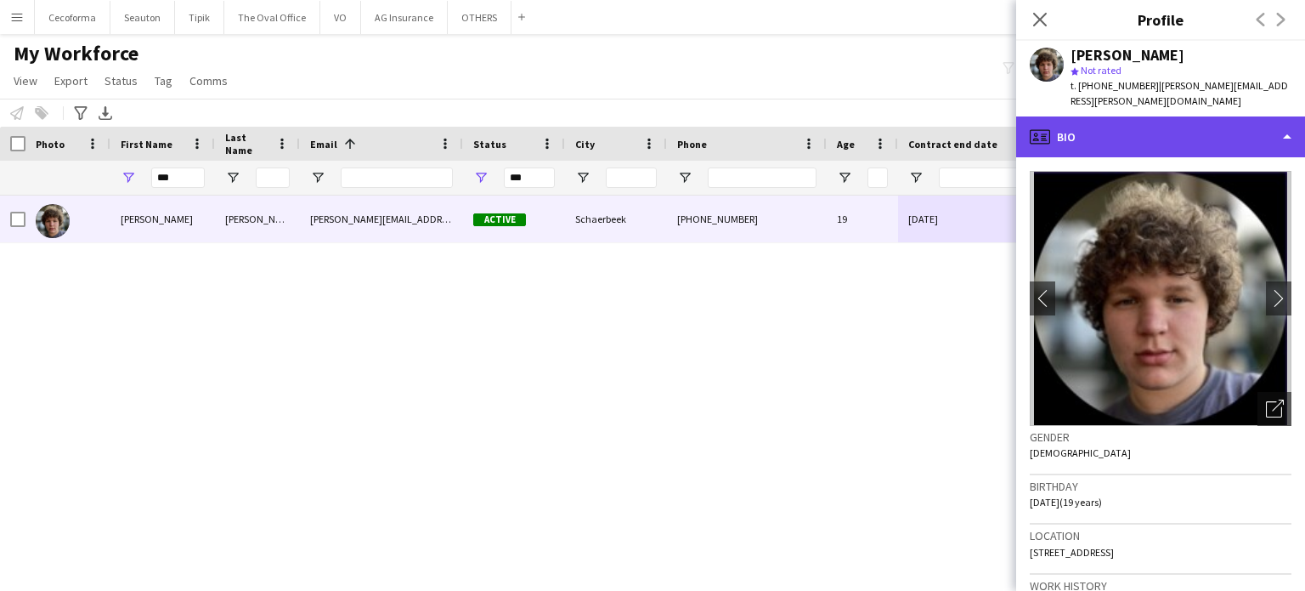
click at [1286, 123] on div "profile Bio" at bounding box center [1160, 136] width 289 height 41
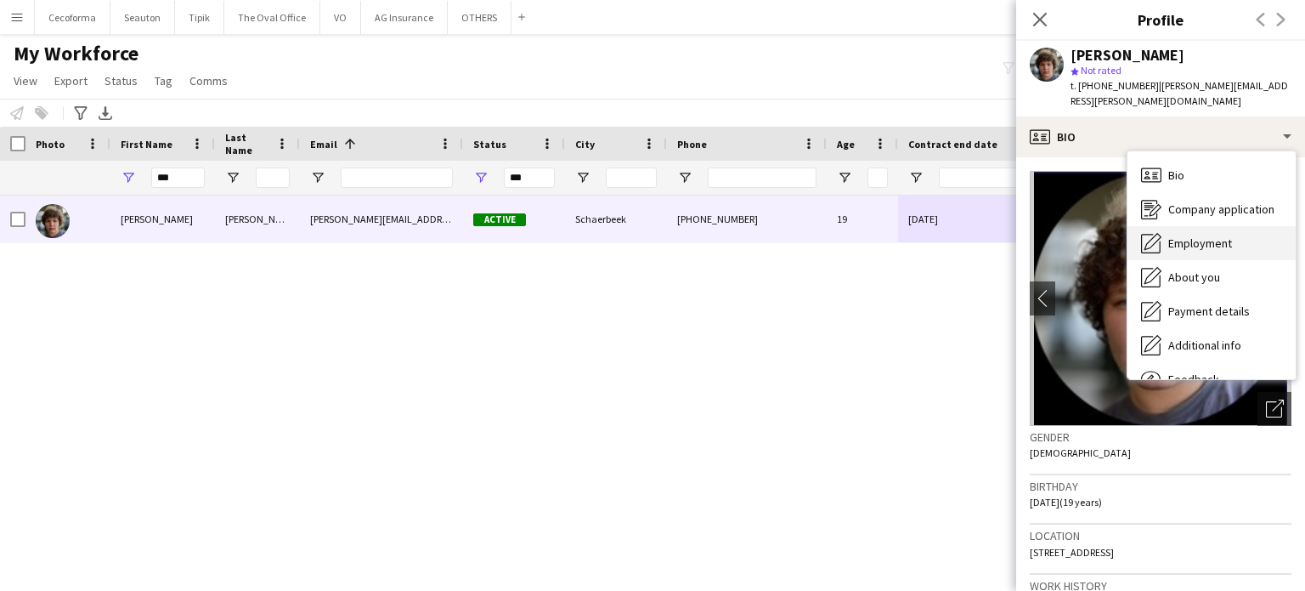
click at [1217, 235] on span "Employment" at bounding box center [1200, 242] width 64 height 15
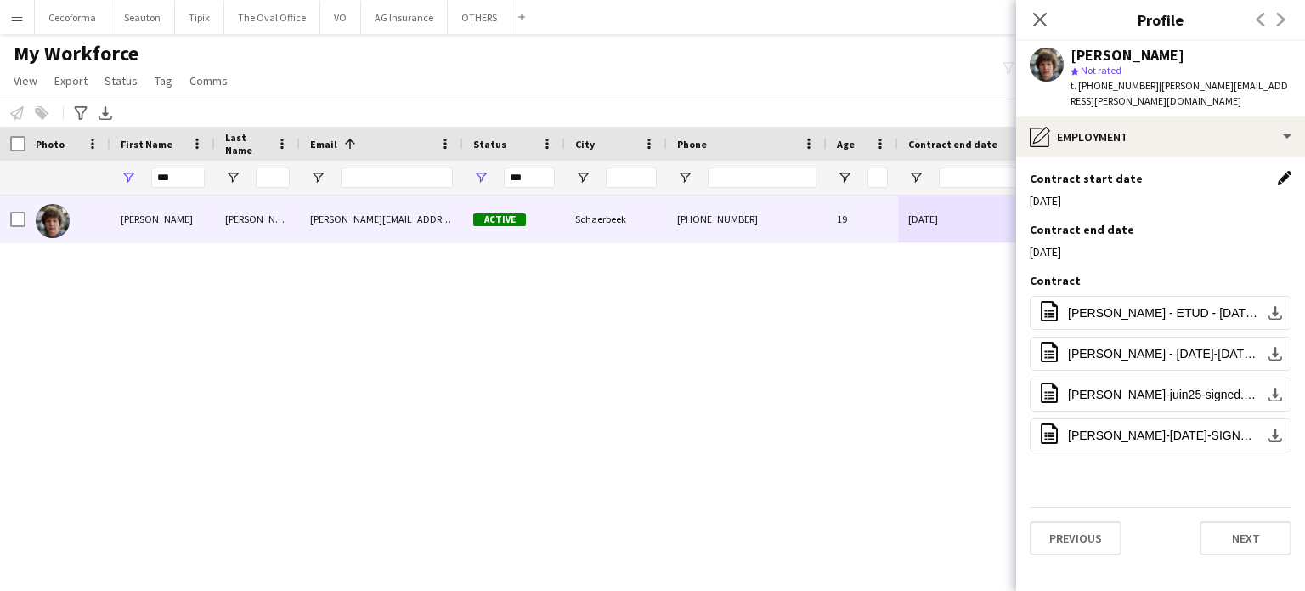
click at [1281, 171] on app-icon "Edit this field" at bounding box center [1285, 178] width 14 height 14
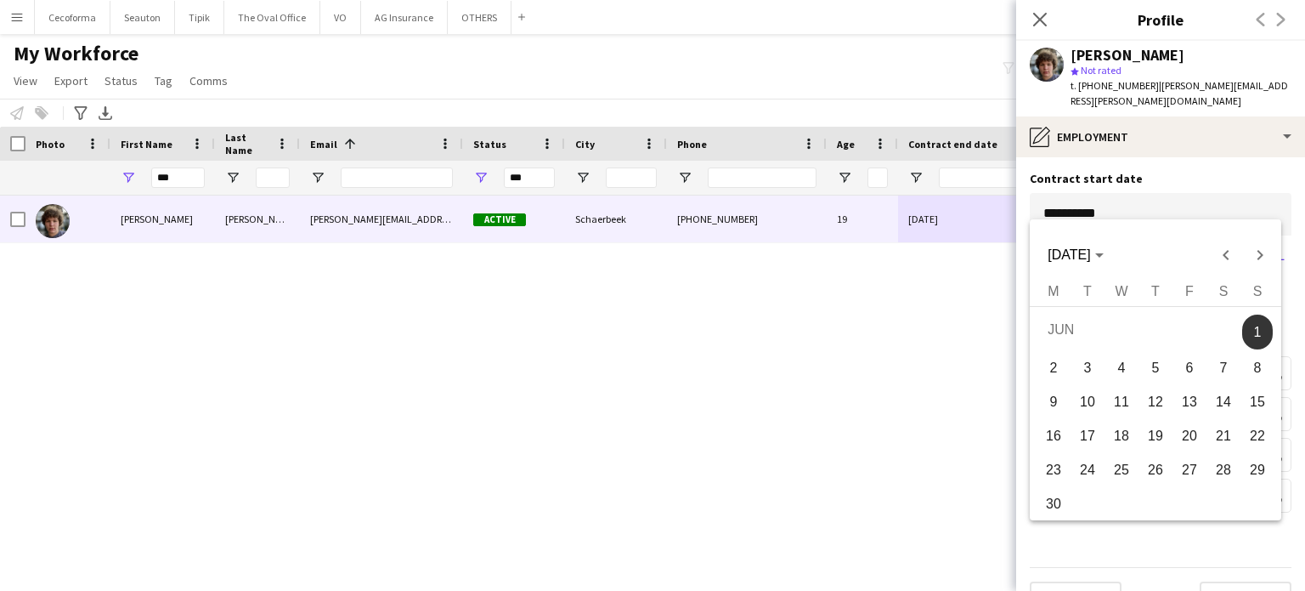
click at [1142, 198] on body "Menu Boards Boards Boards All jobs Status Workforce Workforce My Workforce Recr…" at bounding box center [652, 295] width 1305 height 591
click at [1266, 251] on span "Next month" at bounding box center [1260, 255] width 34 height 34
click at [1186, 473] on span "26" at bounding box center [1189, 465] width 31 height 31
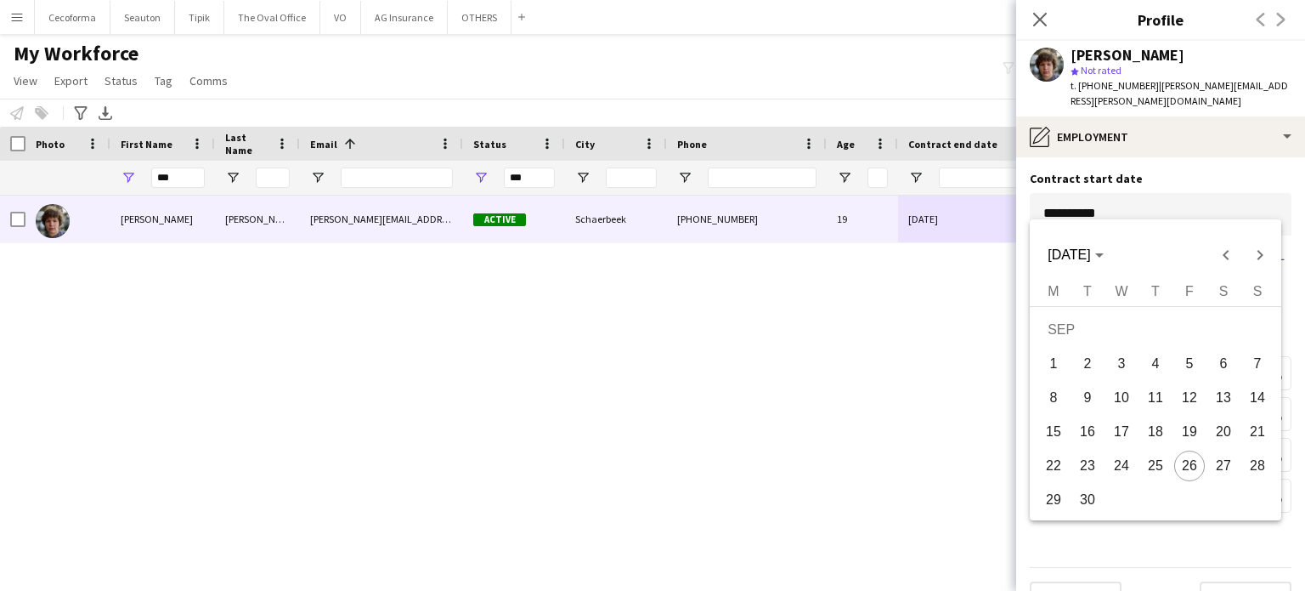
type input "**********"
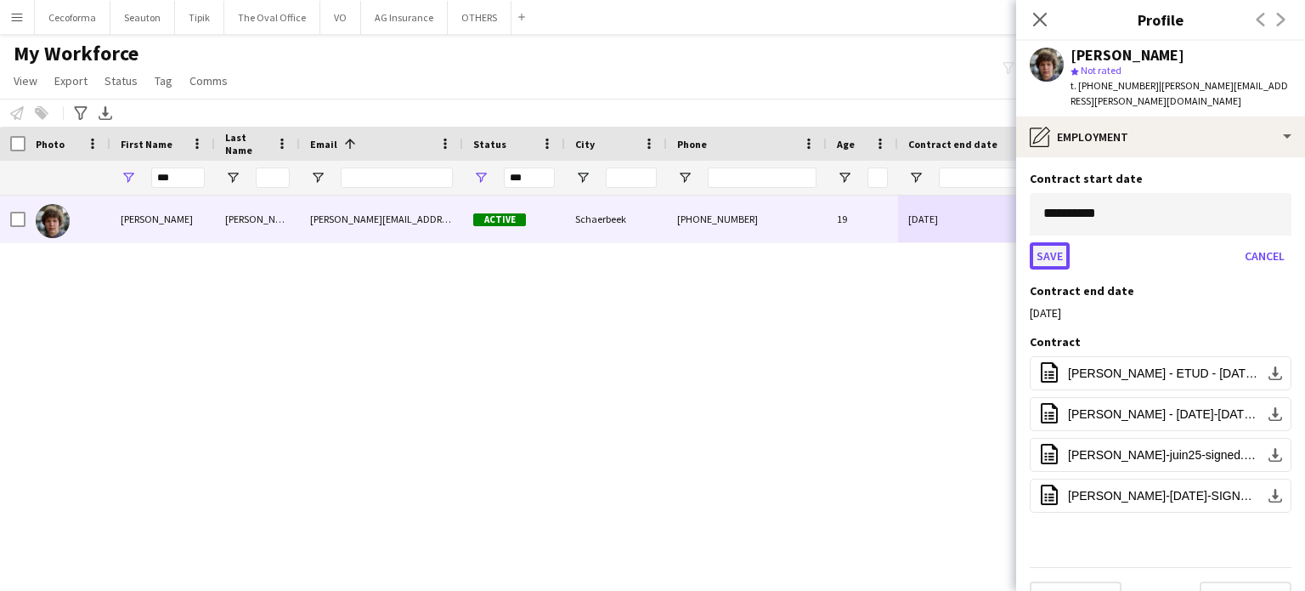
click at [1043, 242] on button "Save" at bounding box center [1050, 255] width 40 height 27
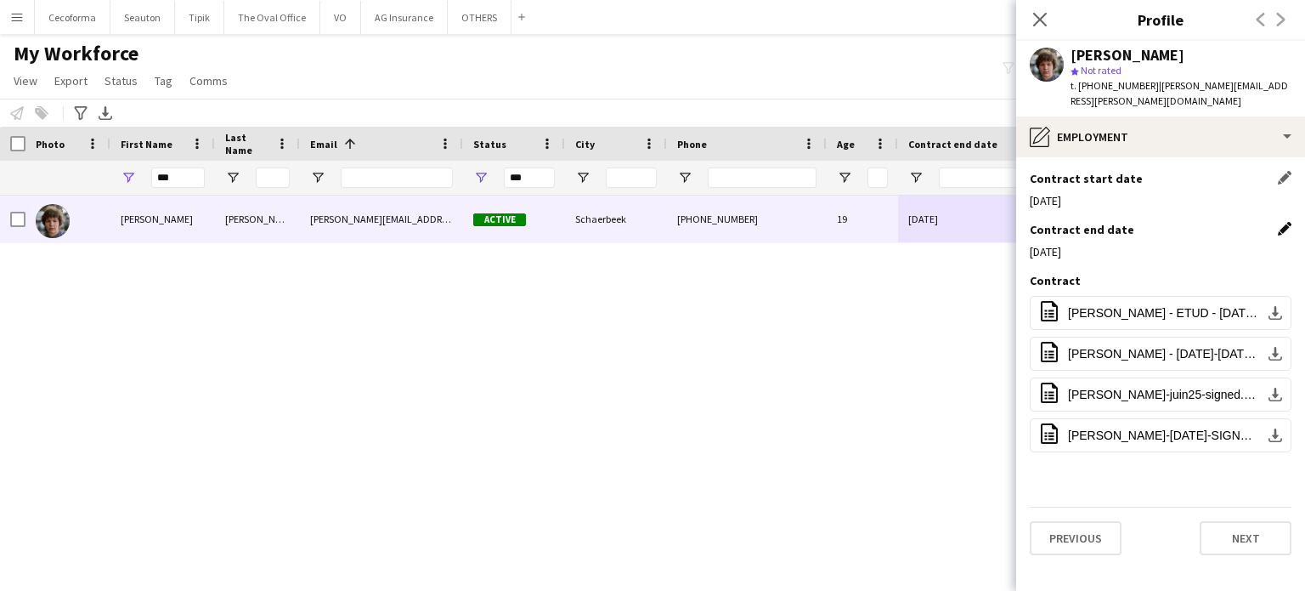
click at [1285, 222] on app-icon "Edit this field" at bounding box center [1285, 229] width 14 height 14
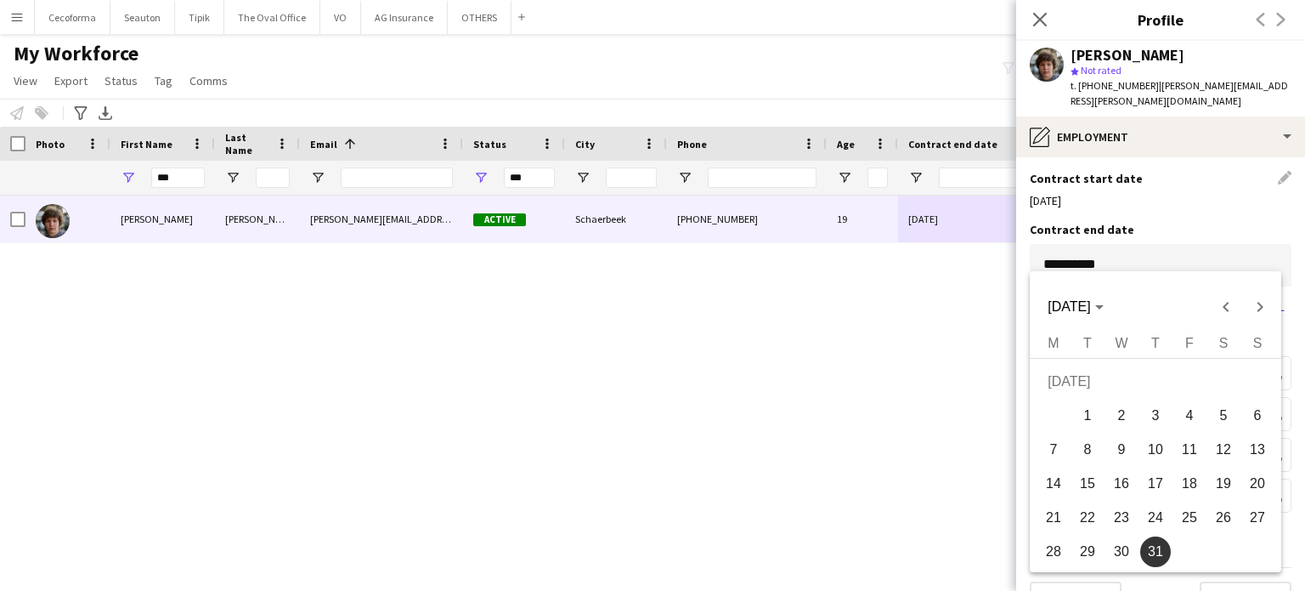
click at [1265, 247] on body "Menu Boards Boards Boards All jobs Status Workforce Workforce My Workforce Recr…" at bounding box center [652, 295] width 1305 height 591
click at [1264, 308] on span "Next month" at bounding box center [1260, 307] width 34 height 34
click at [1188, 548] on span "31" at bounding box center [1189, 551] width 31 height 31
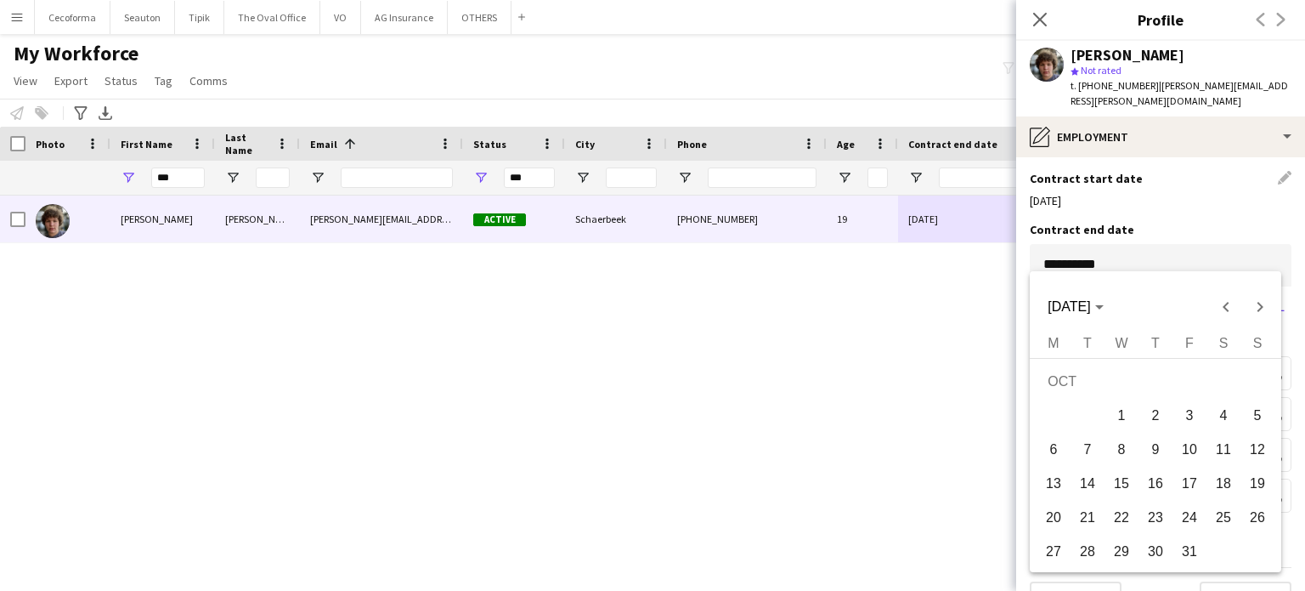
type input "**********"
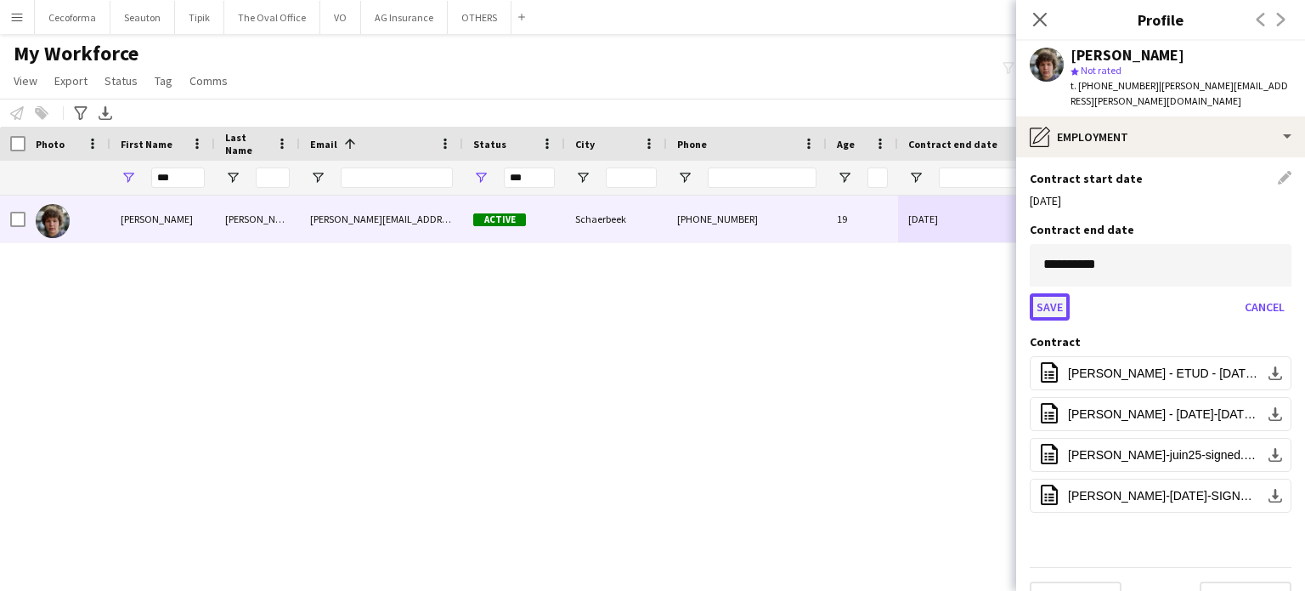
click at [1048, 293] on button "Save" at bounding box center [1050, 306] width 40 height 27
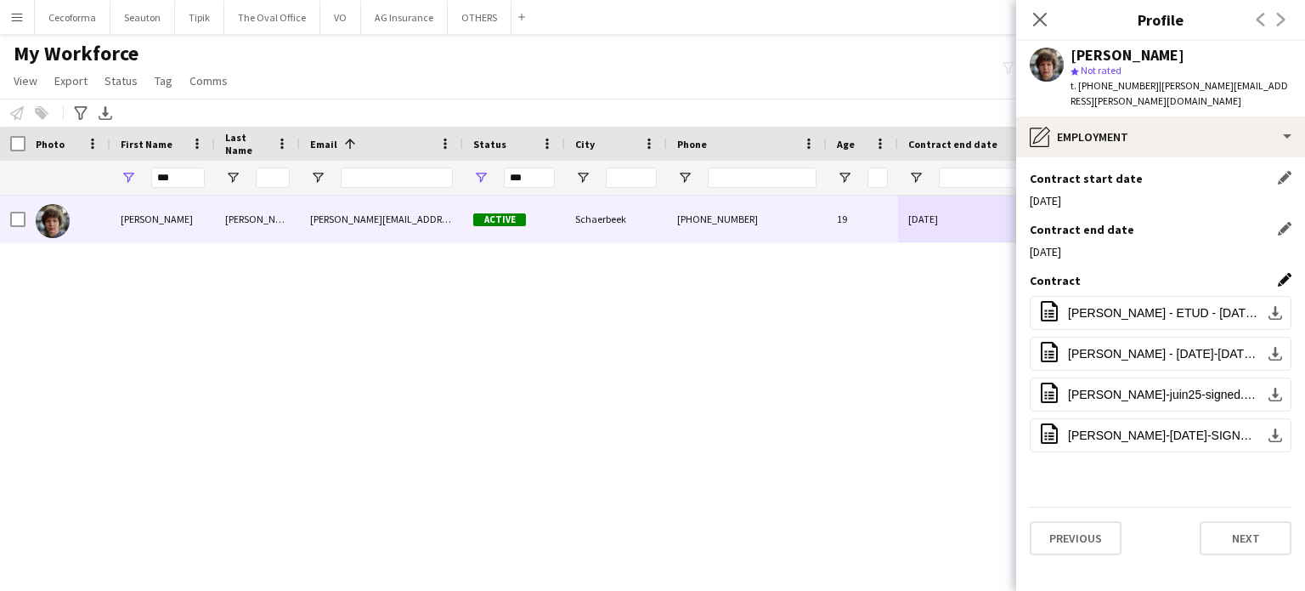
click at [1286, 273] on app-icon "Edit this field" at bounding box center [1285, 280] width 14 height 14
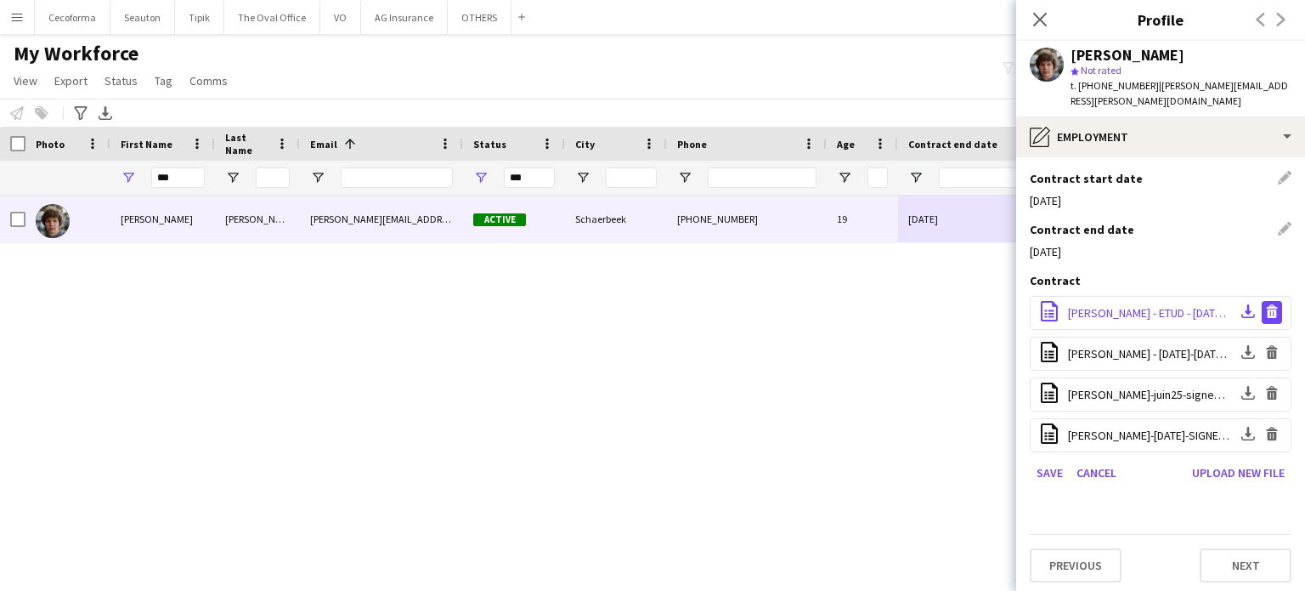
click at [1274, 304] on app-icon "Delete file" at bounding box center [1272, 312] width 14 height 16
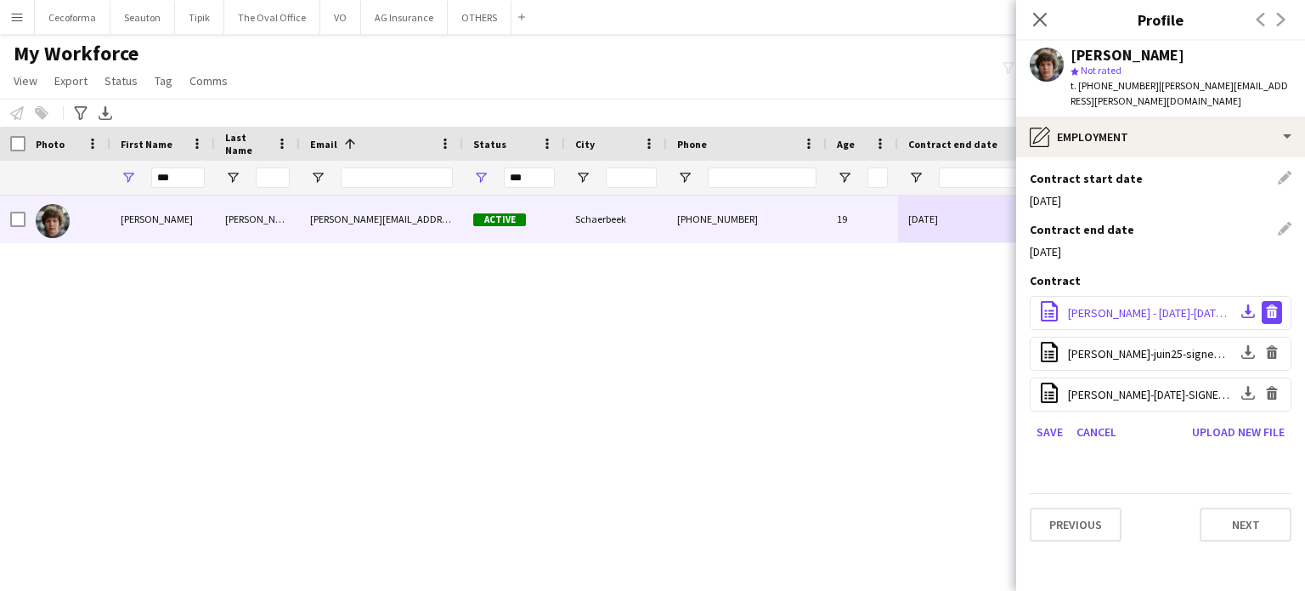
click at [1278, 304] on app-icon "Delete file" at bounding box center [1272, 312] width 14 height 16
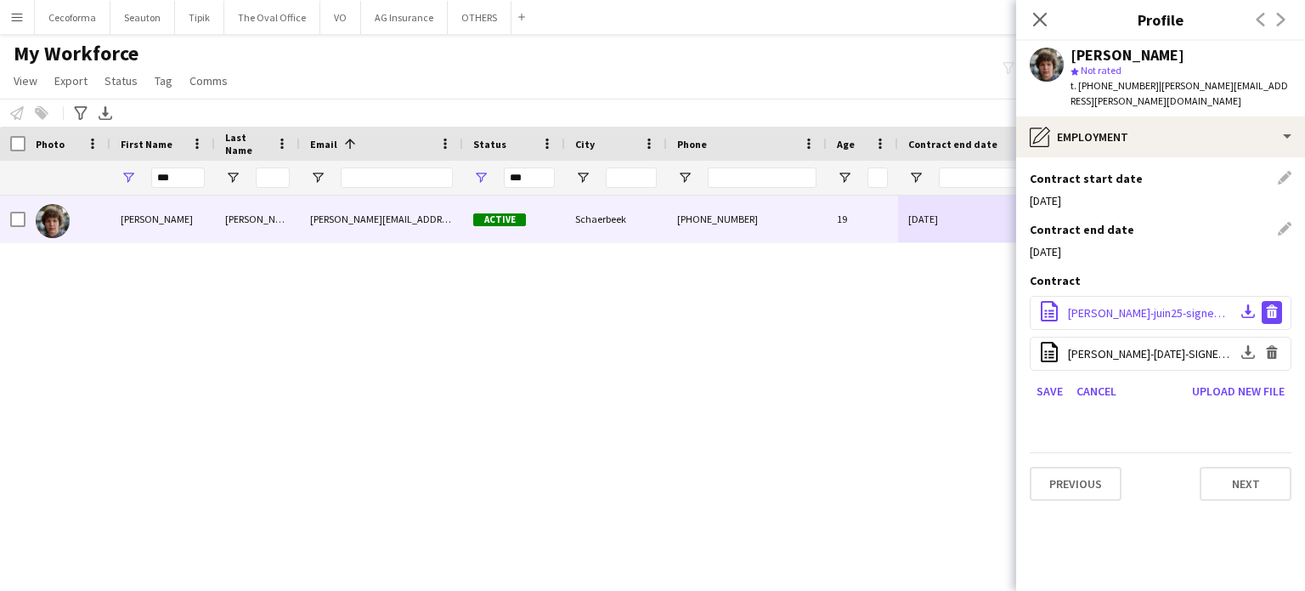
click at [1275, 304] on app-icon "Delete file" at bounding box center [1272, 312] width 14 height 16
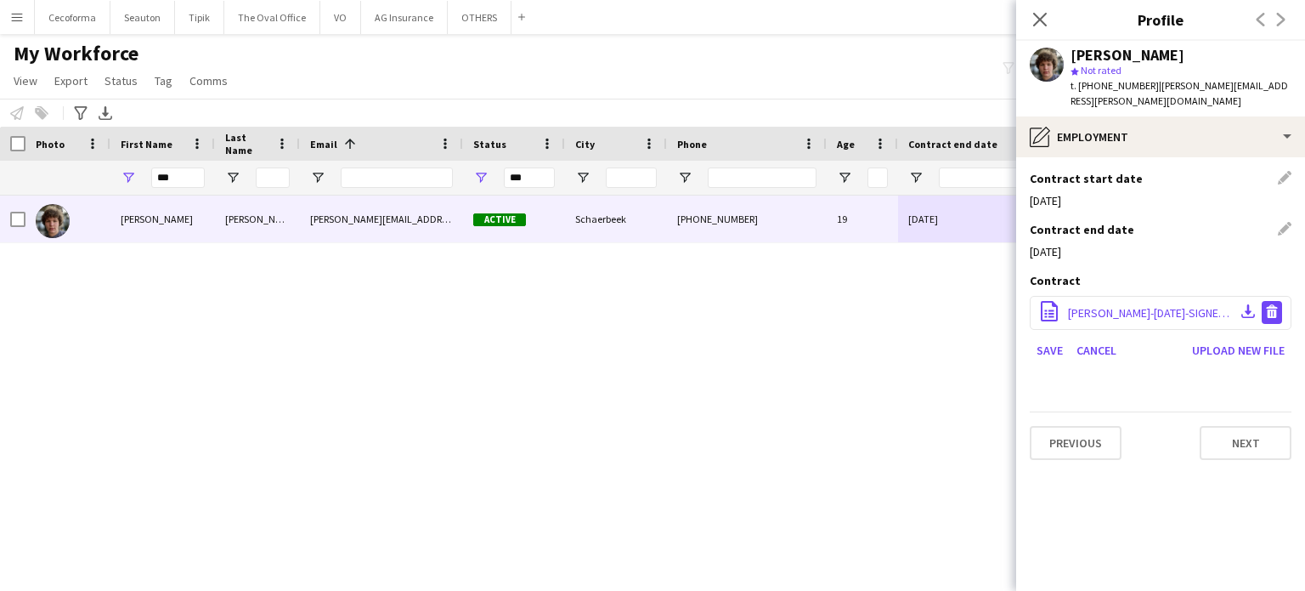
click at [1271, 304] on app-icon "Delete file" at bounding box center [1272, 312] width 14 height 16
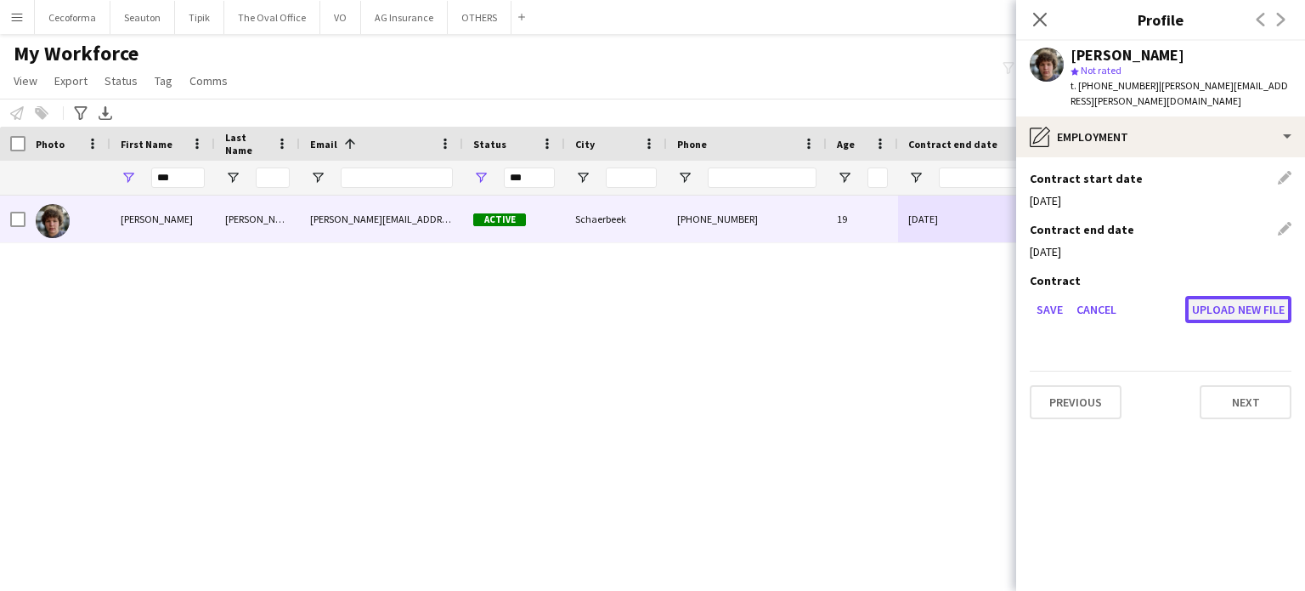
click at [1233, 296] on button "Upload new file" at bounding box center [1238, 309] width 106 height 27
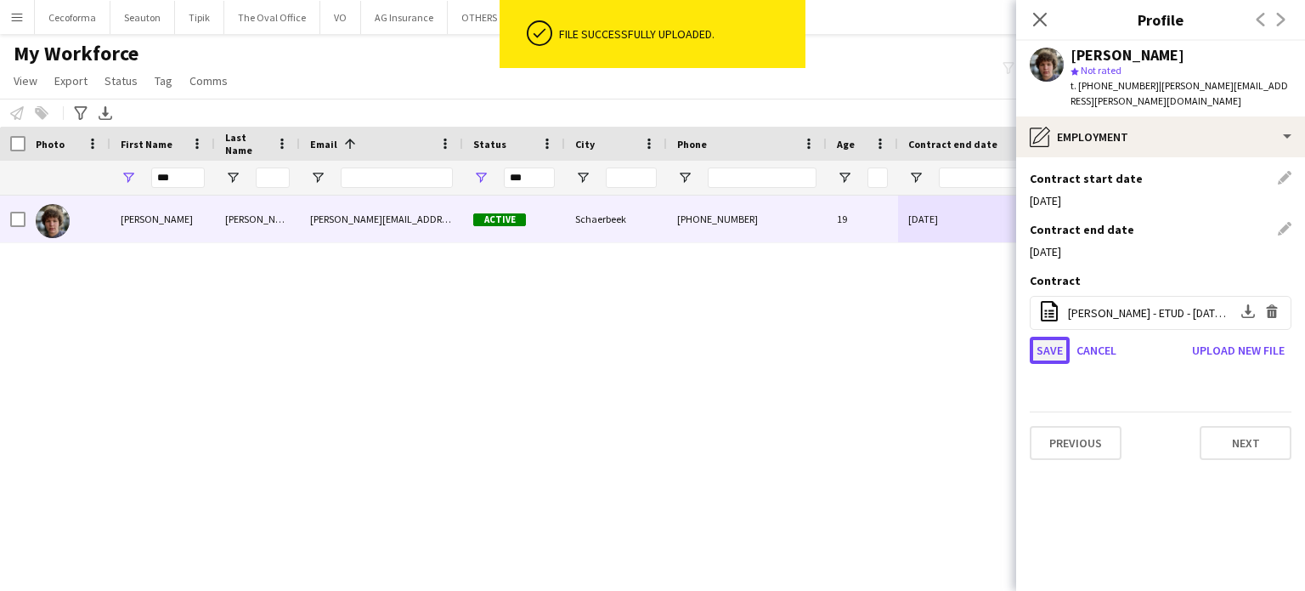
click at [1049, 336] on button "Save" at bounding box center [1050, 349] width 40 height 27
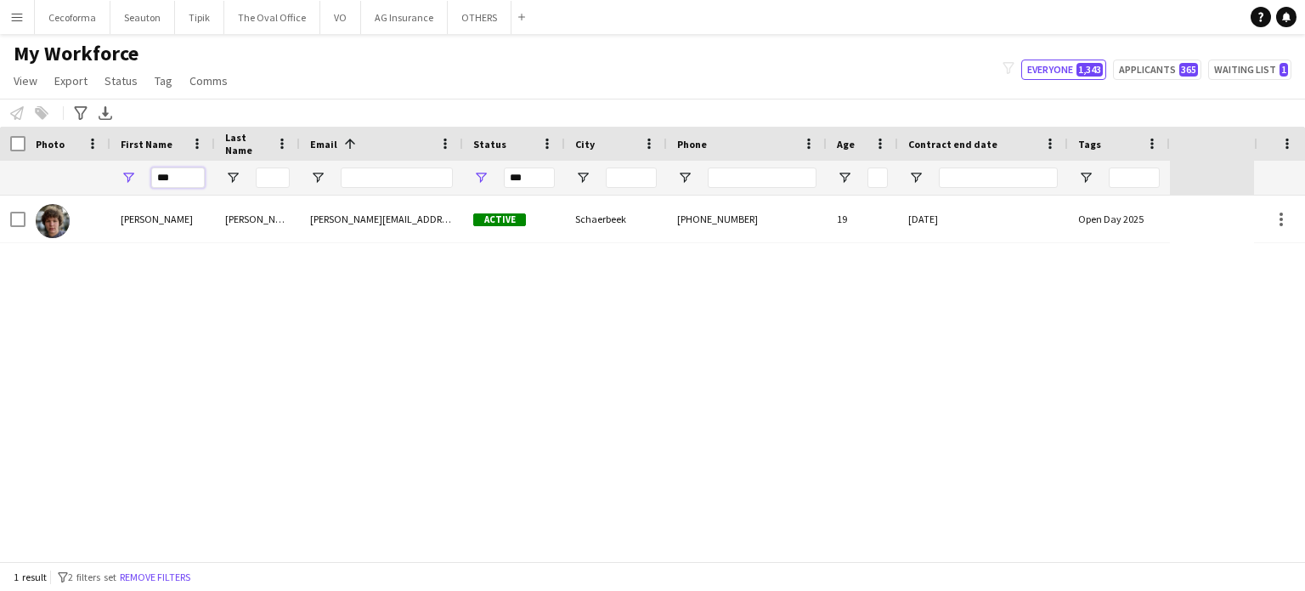
click at [180, 176] on input "***" at bounding box center [178, 177] width 54 height 20
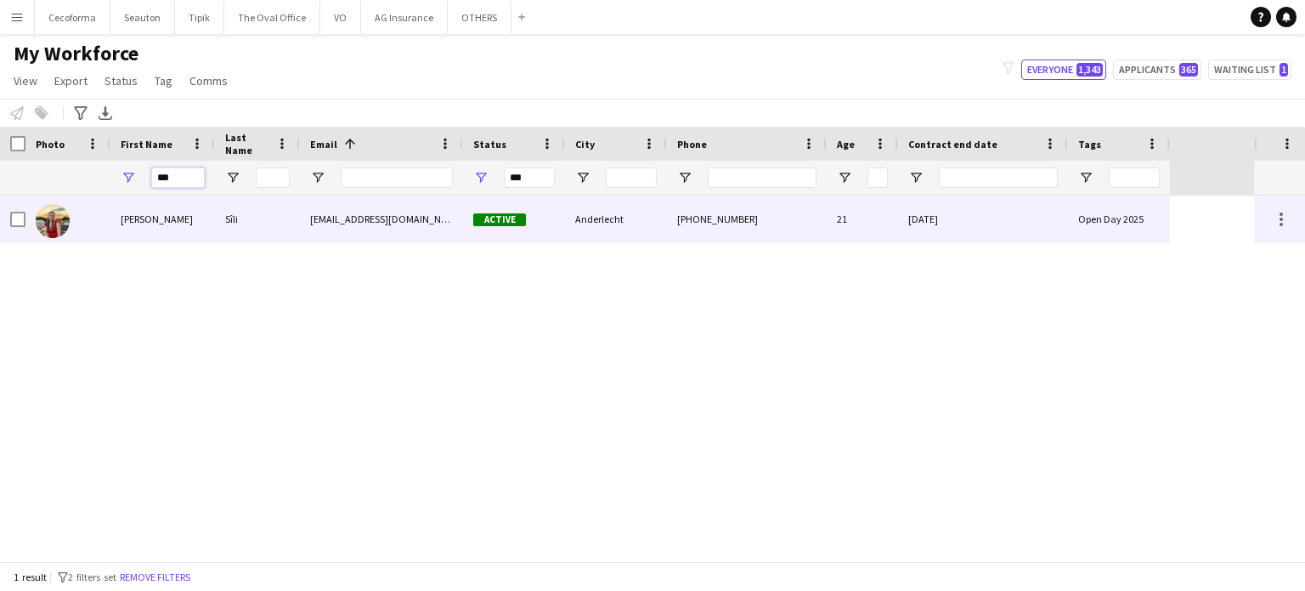
type input "***"
click at [1084, 218] on div "Open Day 2025" at bounding box center [1119, 218] width 102 height 47
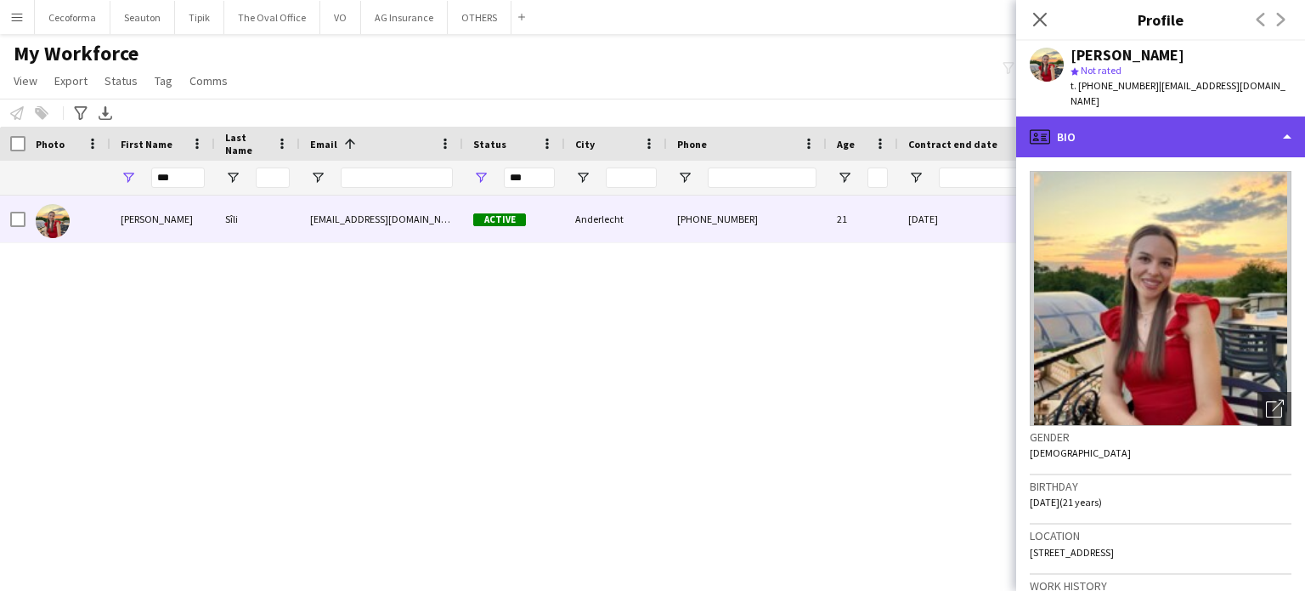
click at [1291, 116] on div "profile Bio" at bounding box center [1160, 136] width 289 height 41
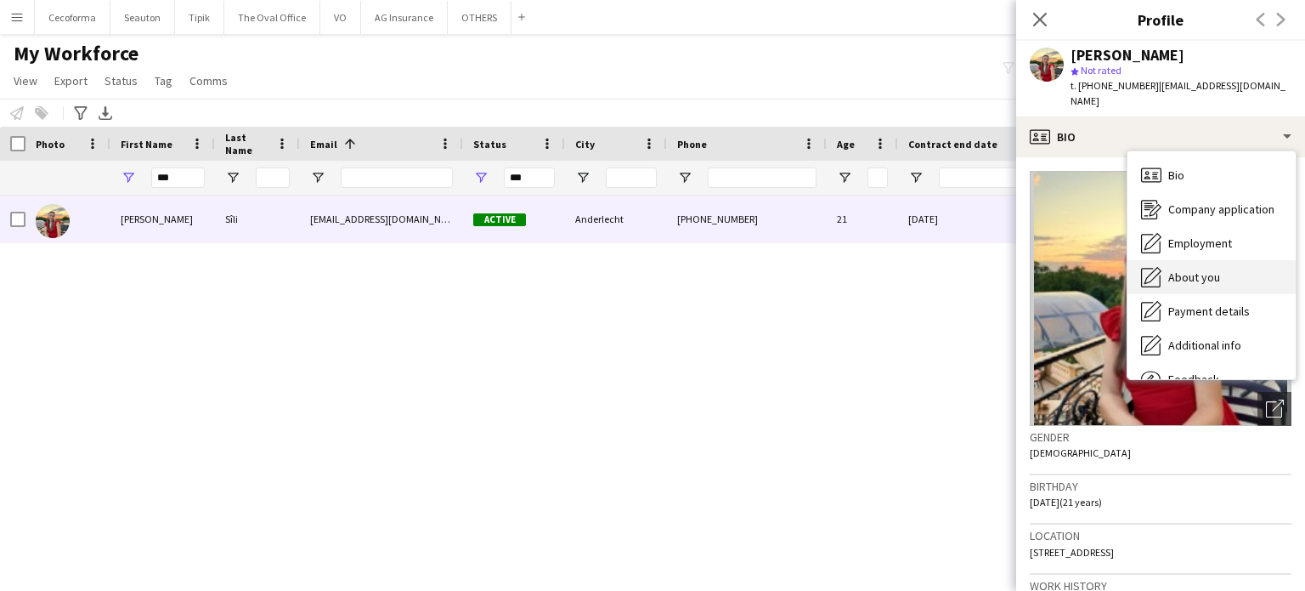
click at [1189, 269] on span "About you" at bounding box center [1194, 276] width 52 height 15
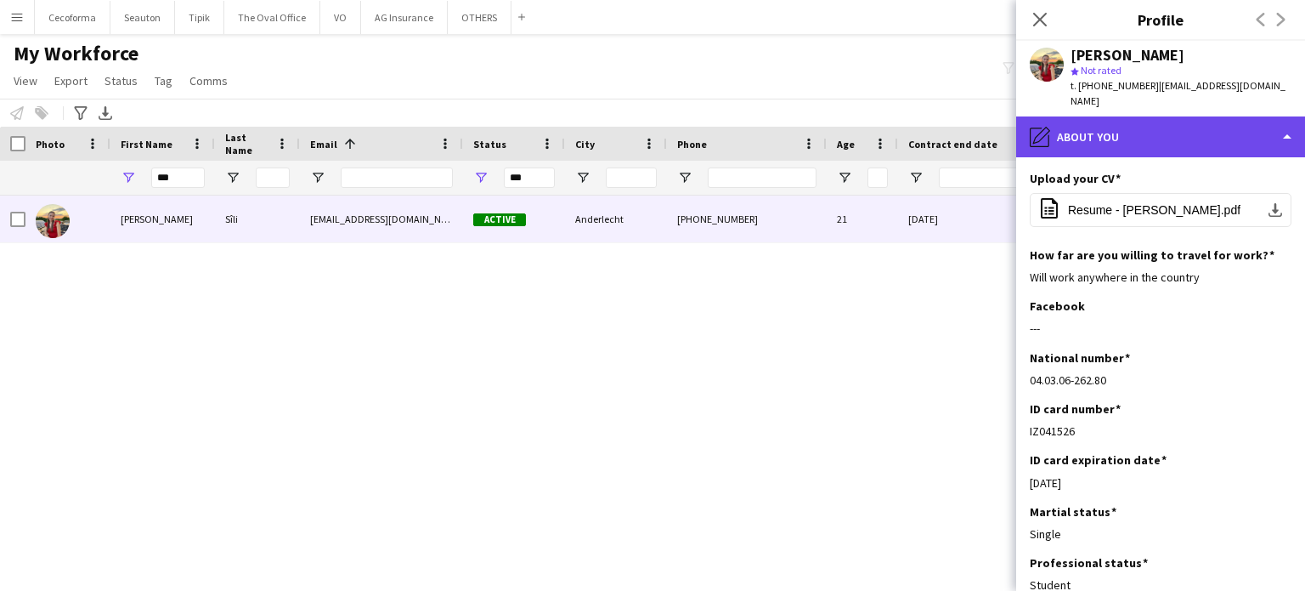
click at [1288, 118] on div "pencil4 About you" at bounding box center [1160, 136] width 289 height 41
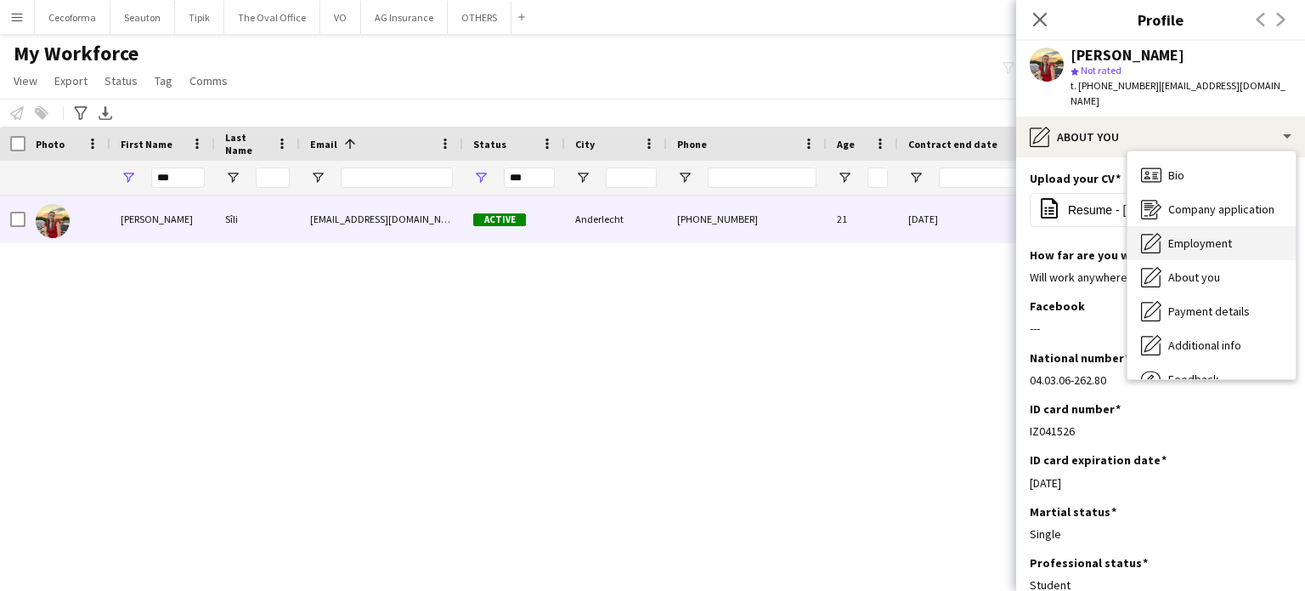
click at [1218, 235] on span "Employment" at bounding box center [1200, 242] width 64 height 15
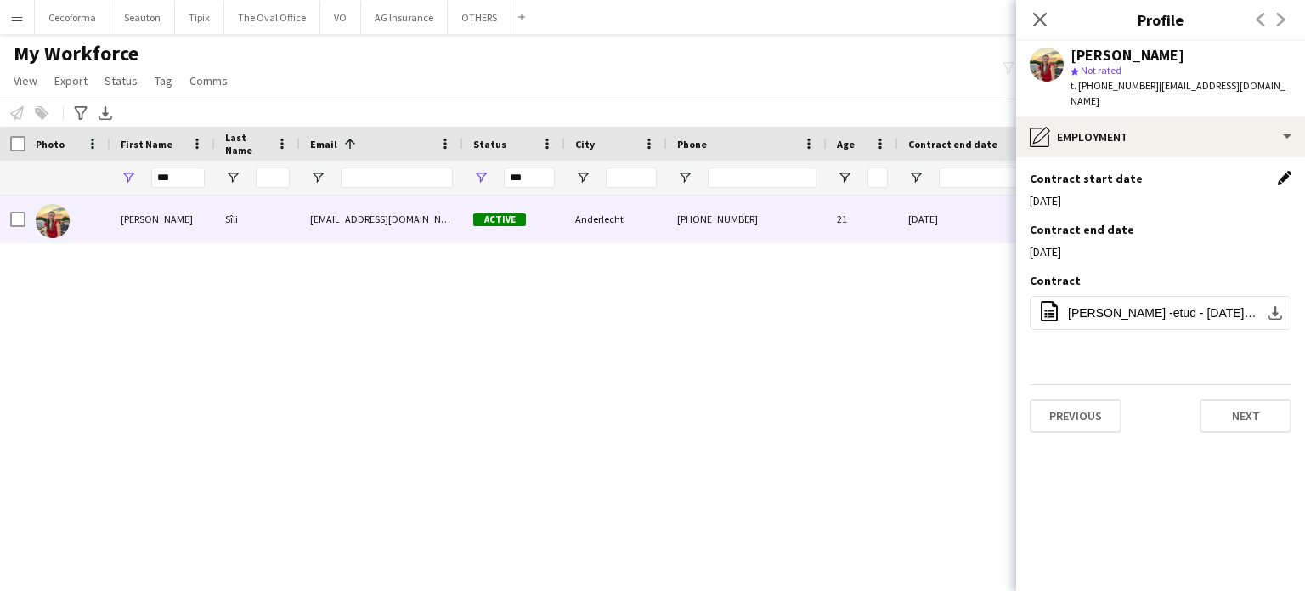
click at [1288, 171] on app-icon "Edit this field" at bounding box center [1285, 178] width 14 height 14
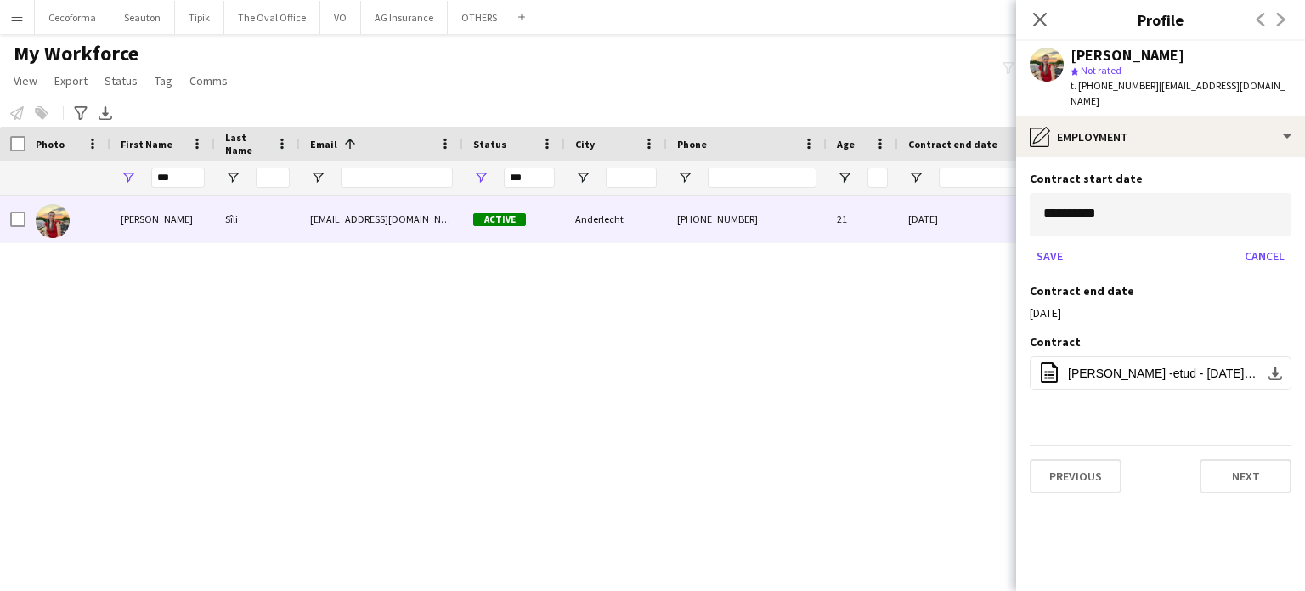
click at [1207, 195] on body "Menu Boards Boards Boards All jobs Status Workforce Workforce My Workforce Recr…" at bounding box center [652, 295] width 1305 height 591
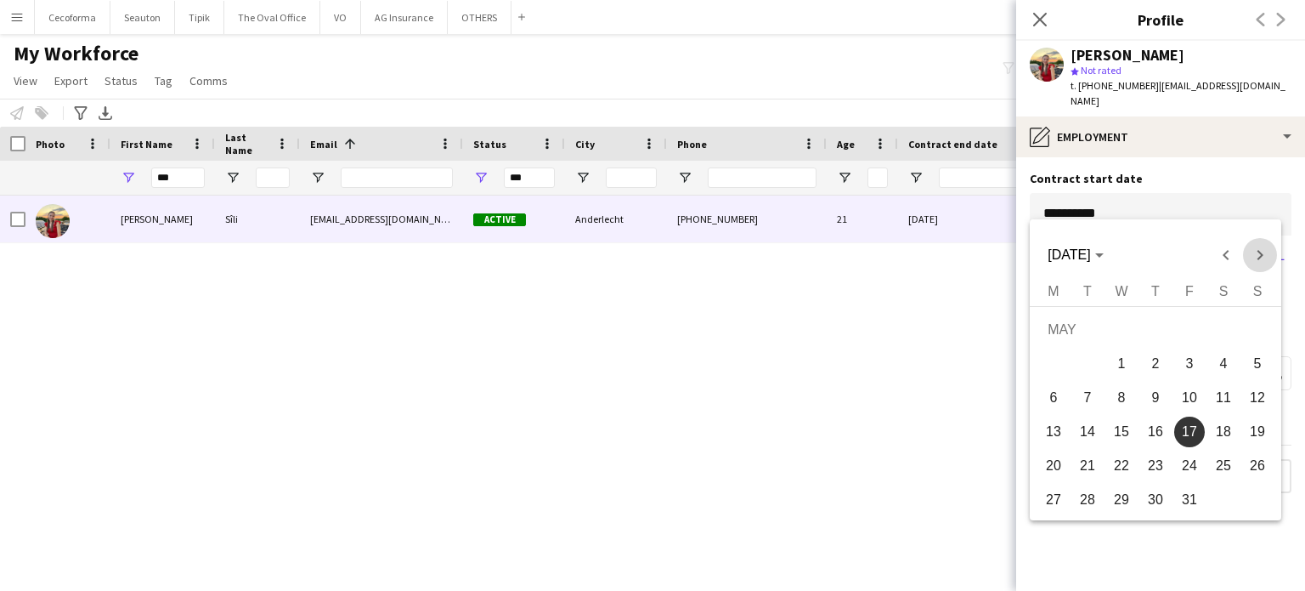
click at [1253, 253] on span "Next month" at bounding box center [1260, 255] width 34 height 34
click at [1218, 470] on span "28" at bounding box center [1223, 470] width 31 height 31
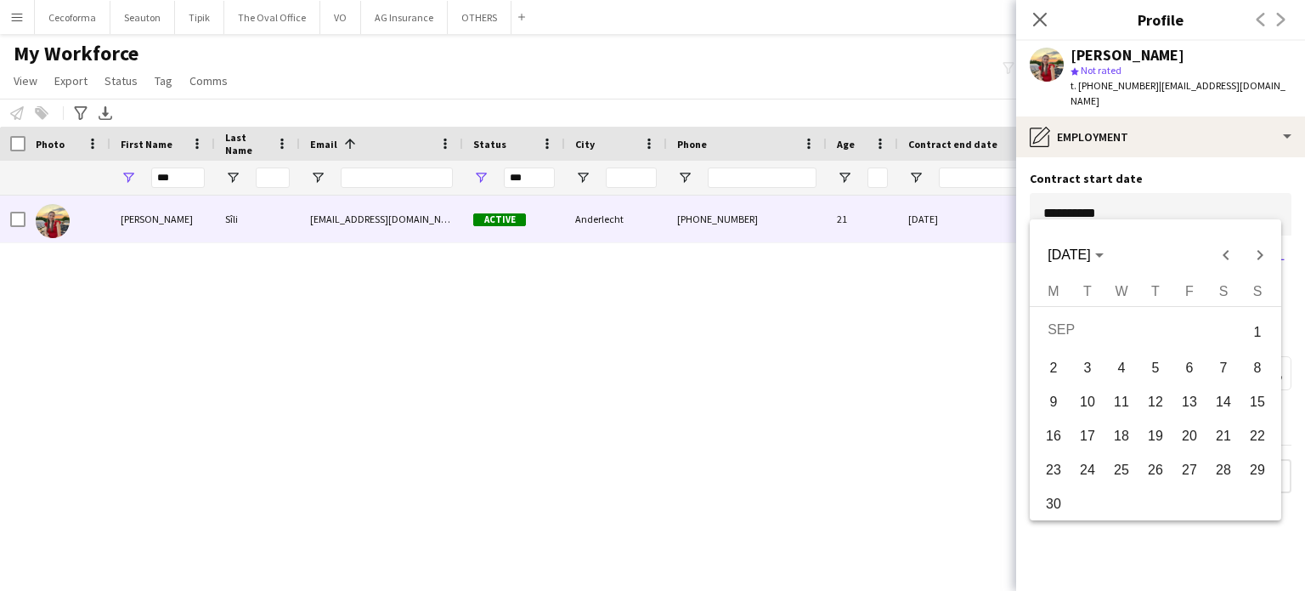
type input "**********"
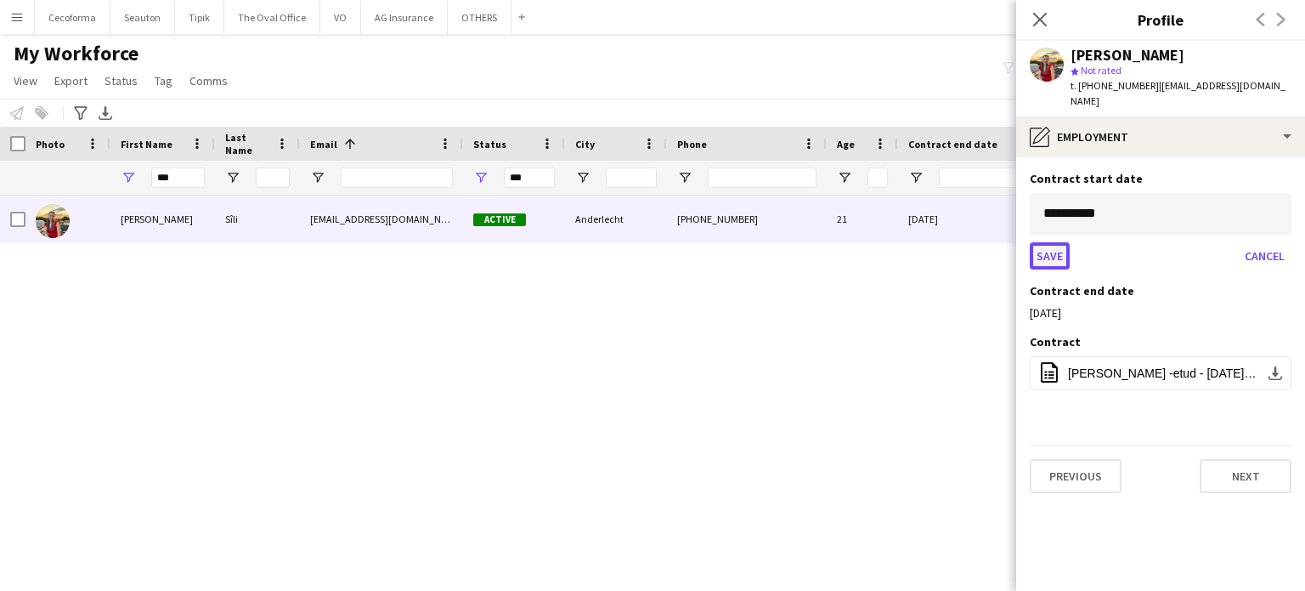
click at [1048, 242] on button "Save" at bounding box center [1050, 255] width 40 height 27
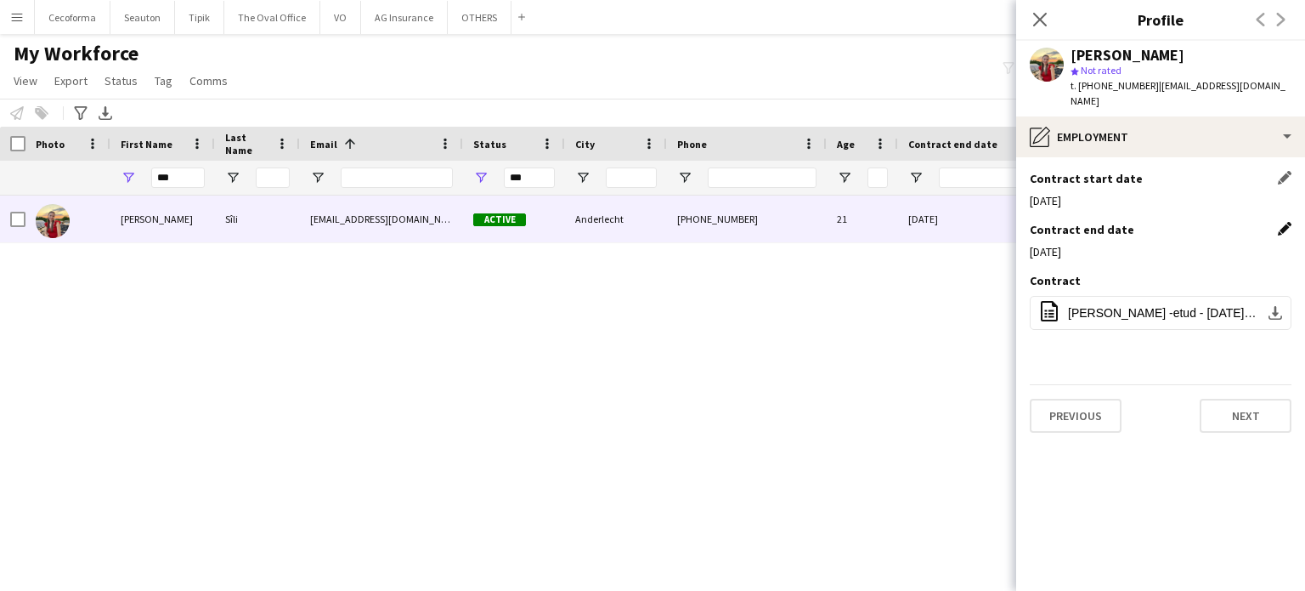
click at [1286, 222] on app-icon "Edit this field" at bounding box center [1285, 229] width 14 height 14
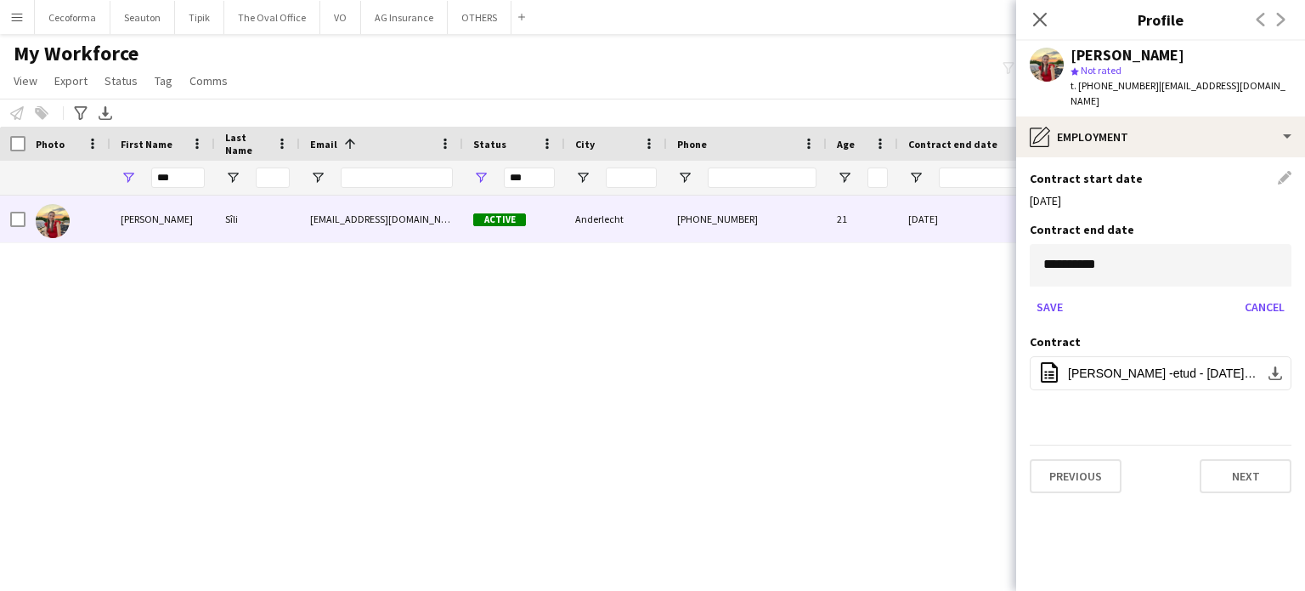
click at [1069, 245] on body "Menu Boards Boards Boards All jobs Status Workforce Workforce My Workforce Recr…" at bounding box center [652, 295] width 1305 height 591
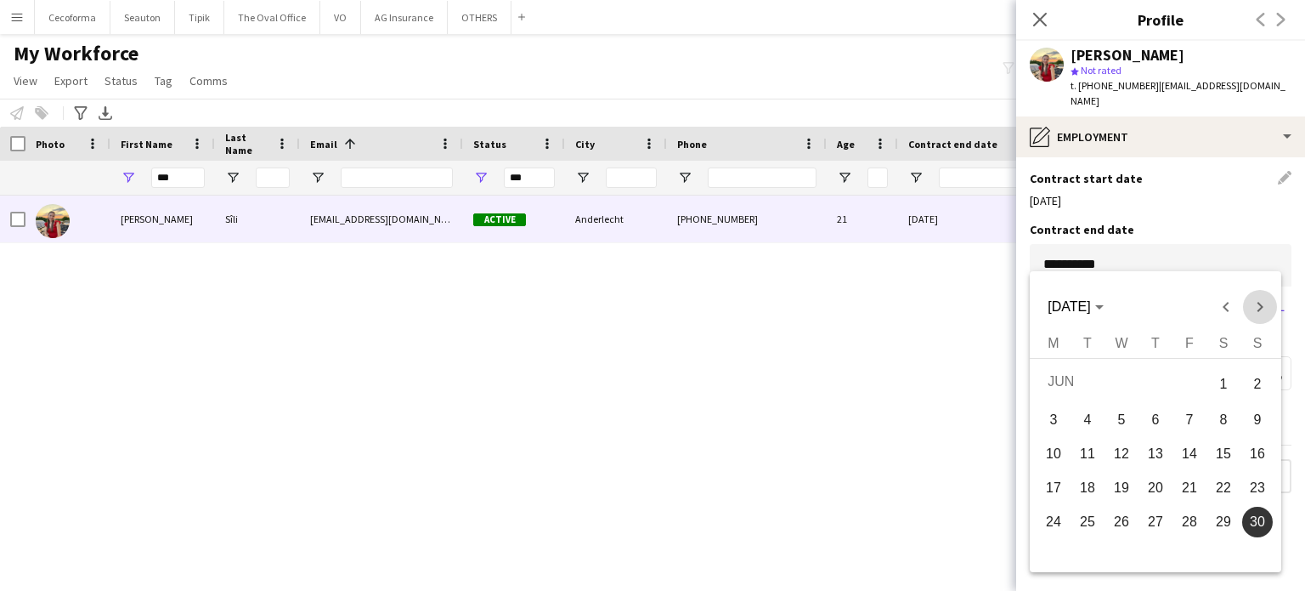
click at [1254, 302] on span "Next month" at bounding box center [1260, 307] width 34 height 34
click at [1153, 545] on span "31" at bounding box center [1155, 551] width 31 height 31
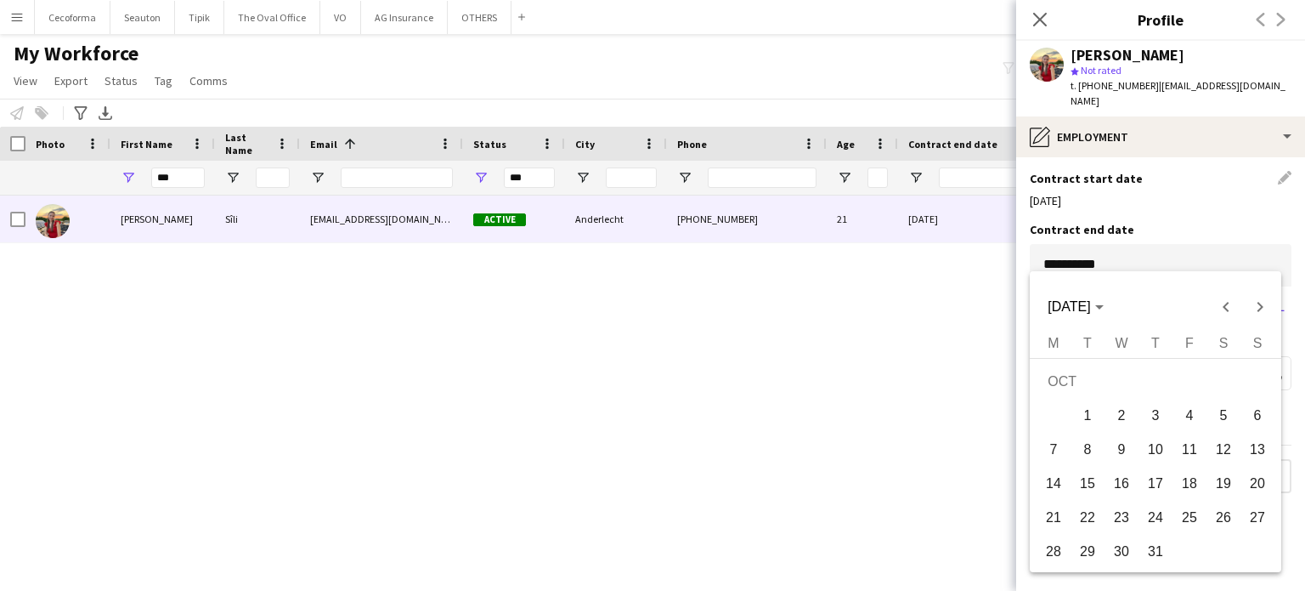
type input "**********"
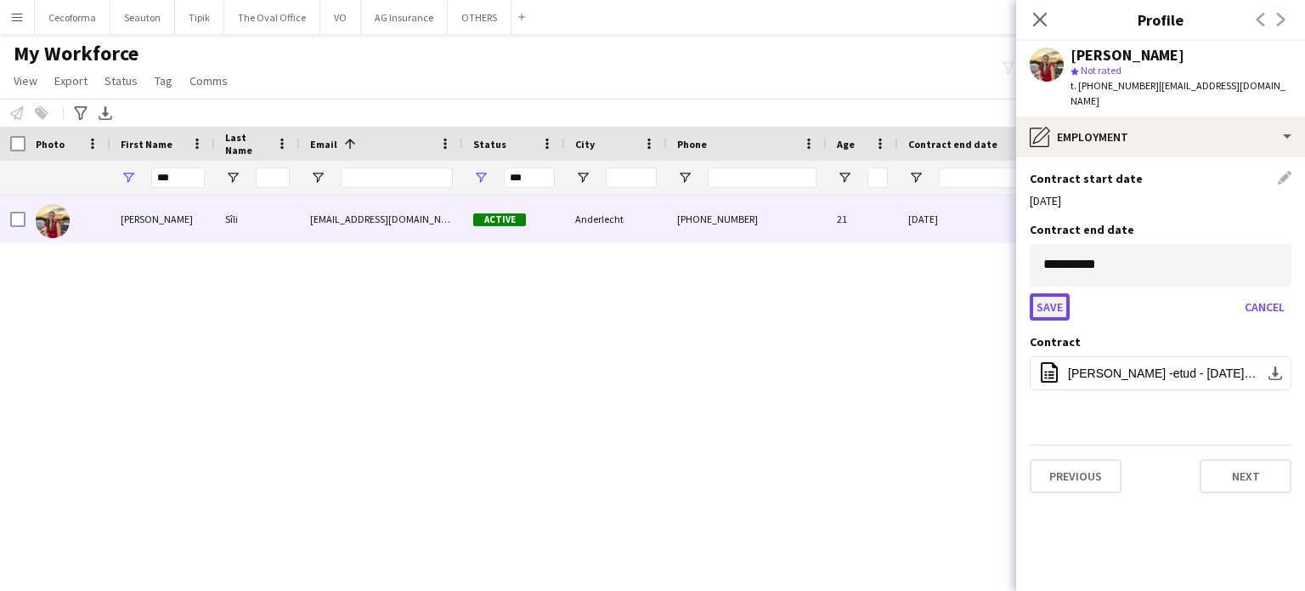
click at [1043, 293] on button "Save" at bounding box center [1050, 306] width 40 height 27
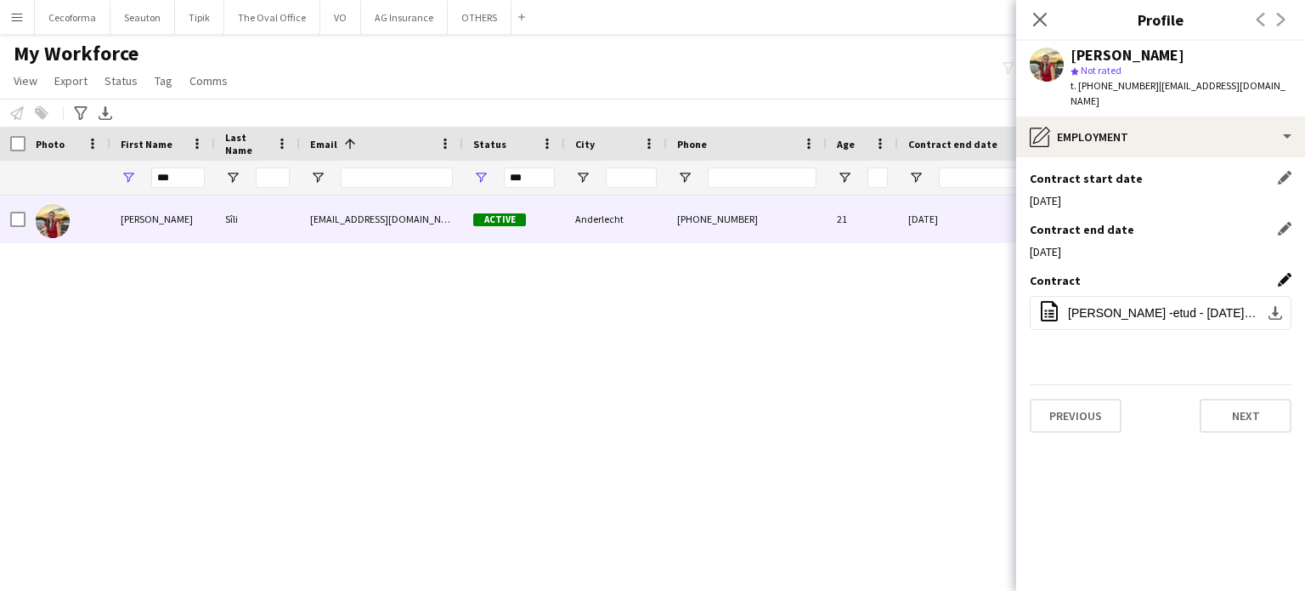
click at [1285, 273] on app-icon "Edit this field" at bounding box center [1285, 280] width 14 height 14
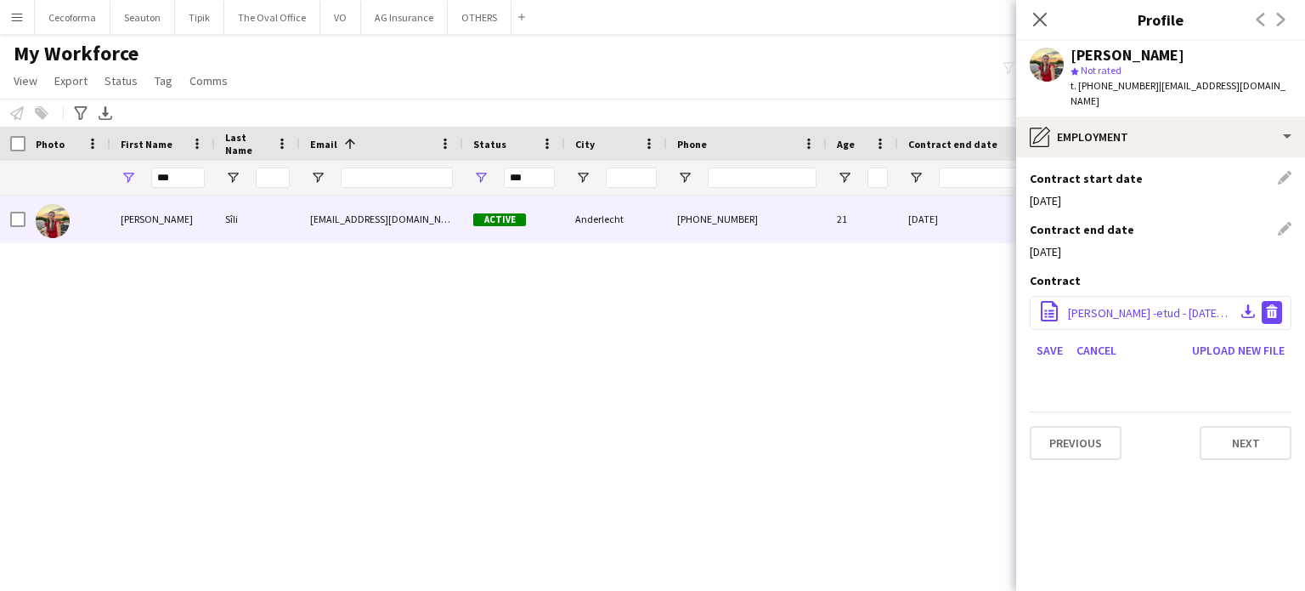
click at [1274, 304] on app-icon "Delete file" at bounding box center [1272, 312] width 14 height 16
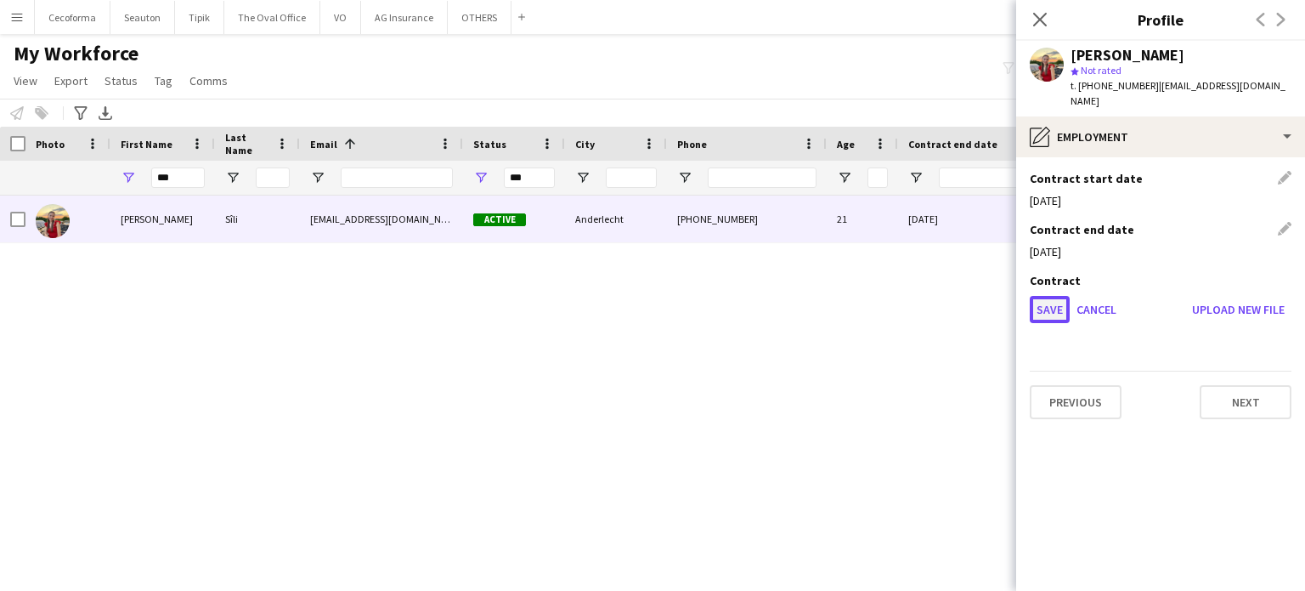
click at [1043, 296] on button "Save" at bounding box center [1050, 309] width 40 height 27
click at [1285, 273] on app-icon "Edit this field" at bounding box center [1285, 280] width 14 height 14
click at [1258, 303] on button "Upload new file" at bounding box center [1238, 309] width 106 height 27
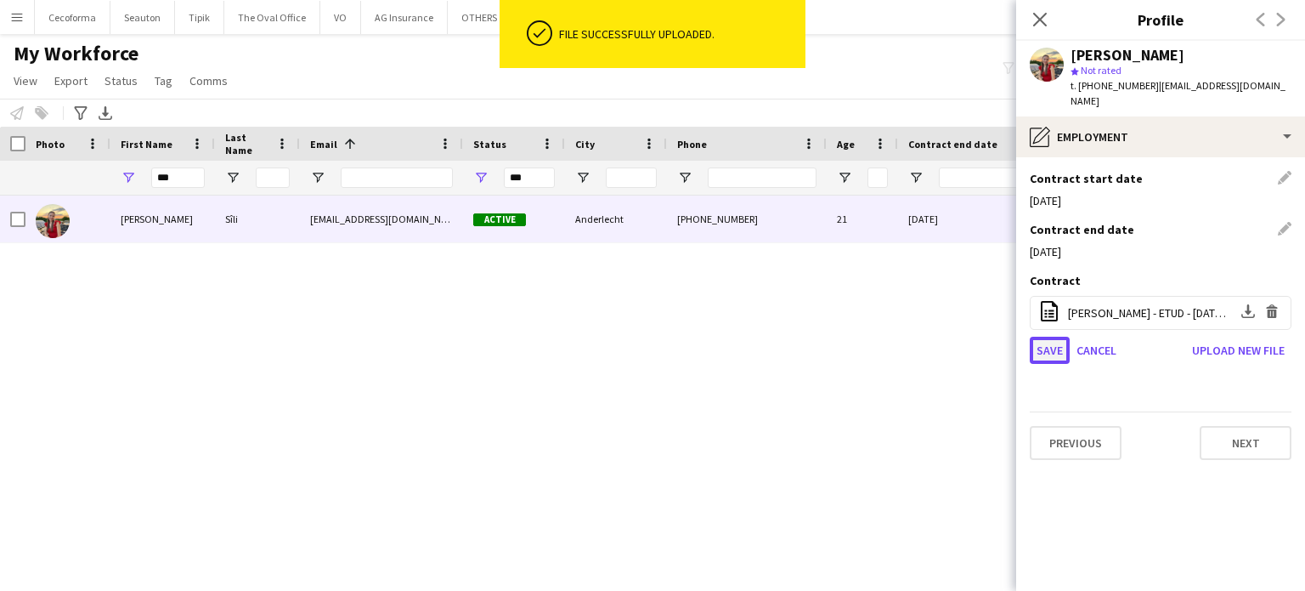
click at [1045, 336] on button "Save" at bounding box center [1050, 349] width 40 height 27
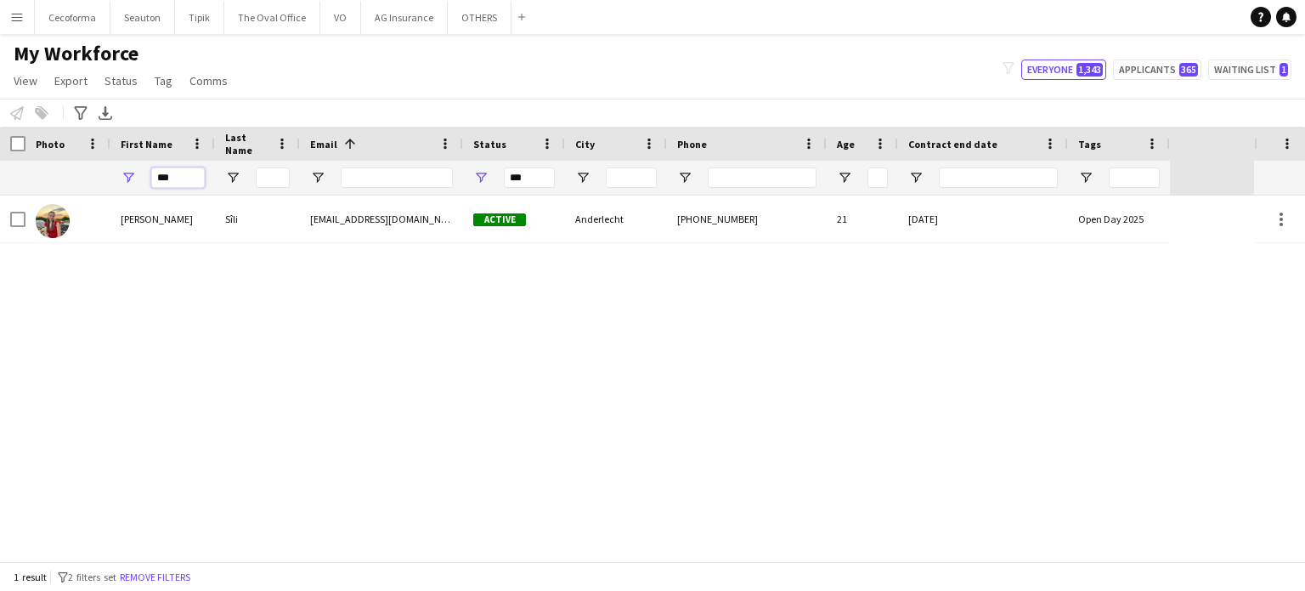
click at [184, 178] on input "***" at bounding box center [178, 177] width 54 height 20
type input "*"
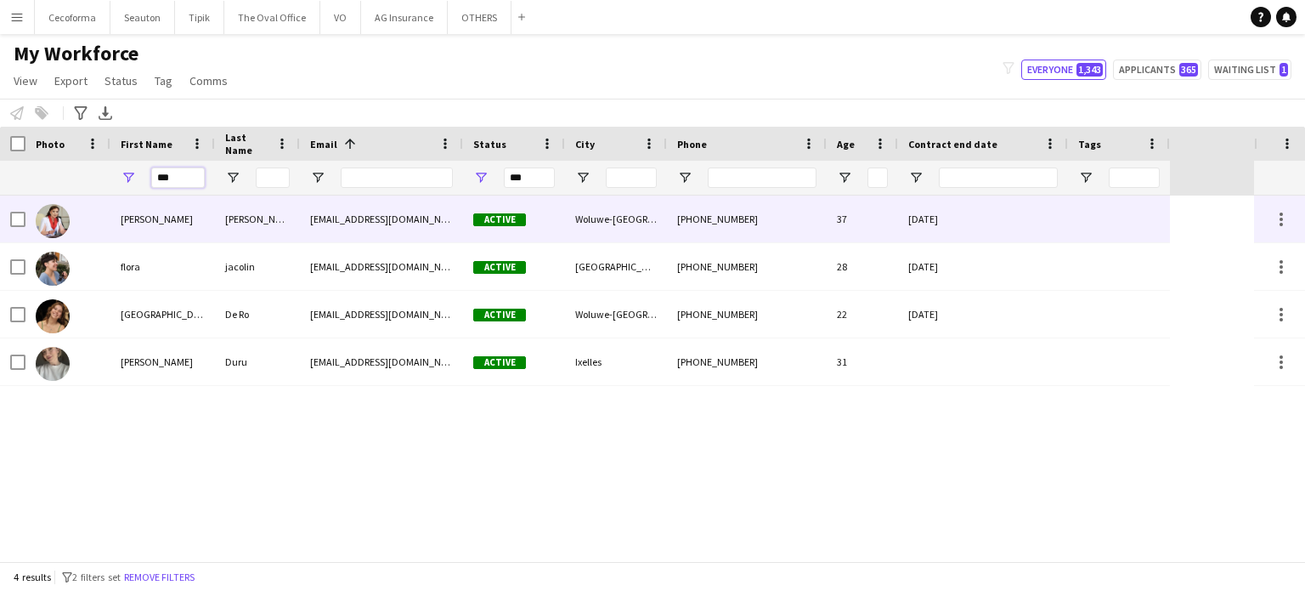
type input "***"
click at [930, 220] on span "[DATE]" at bounding box center [923, 218] width 30 height 13
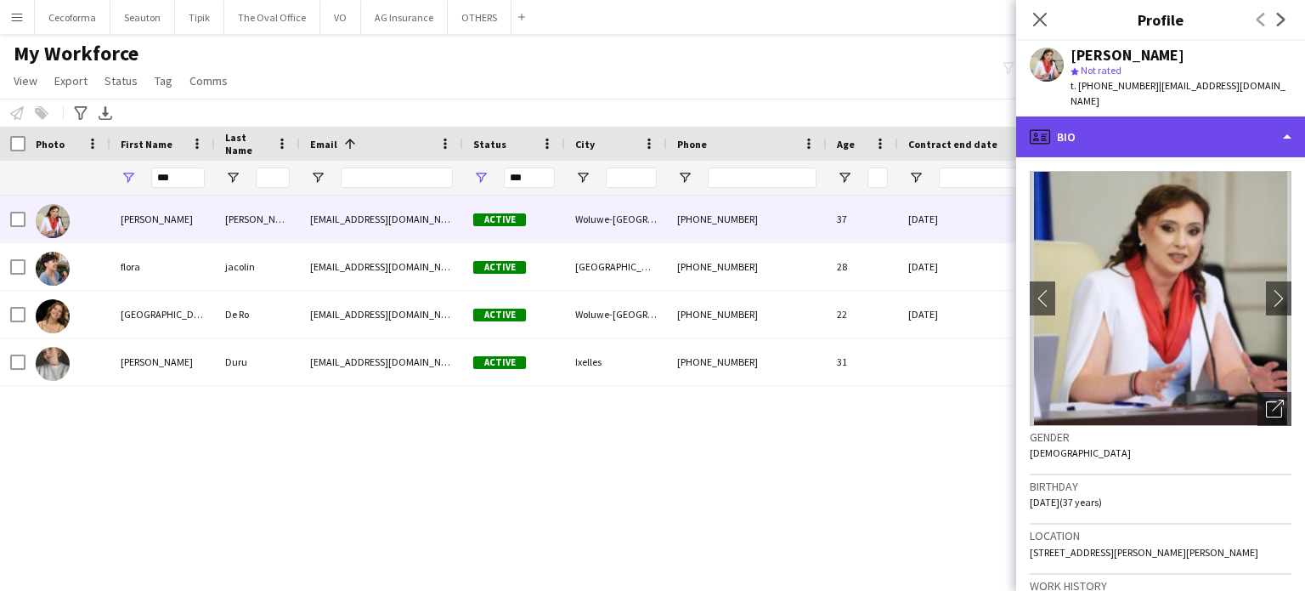
click at [1282, 118] on div "profile Bio" at bounding box center [1160, 136] width 289 height 41
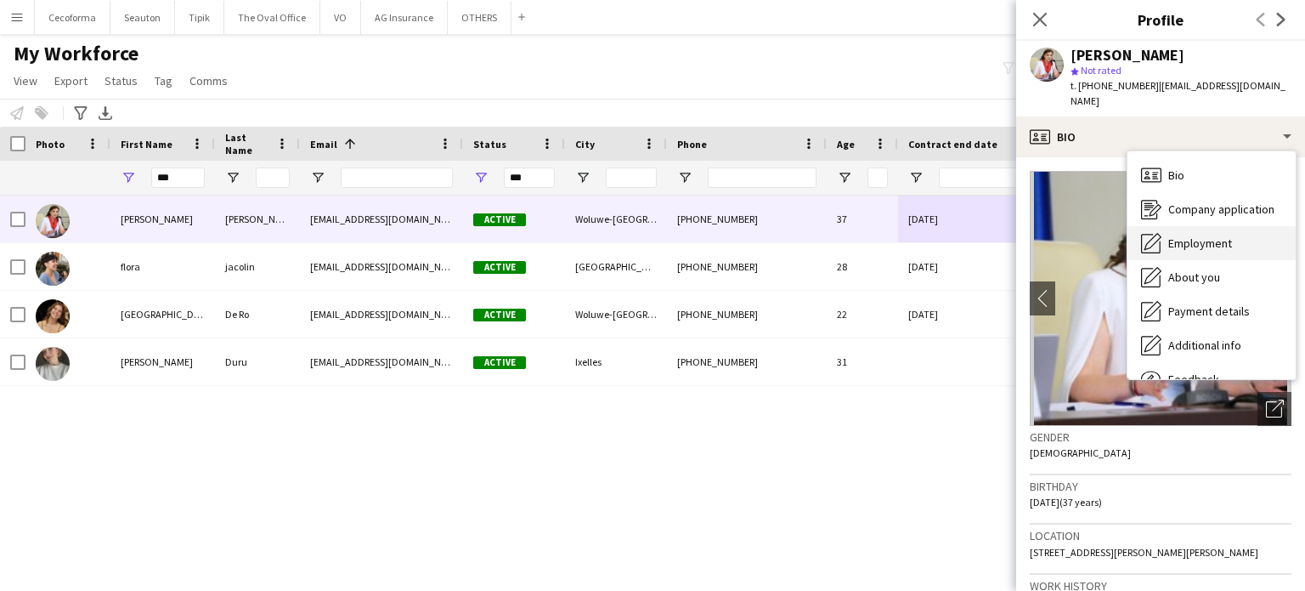
click at [1191, 235] on span "Employment" at bounding box center [1200, 242] width 64 height 15
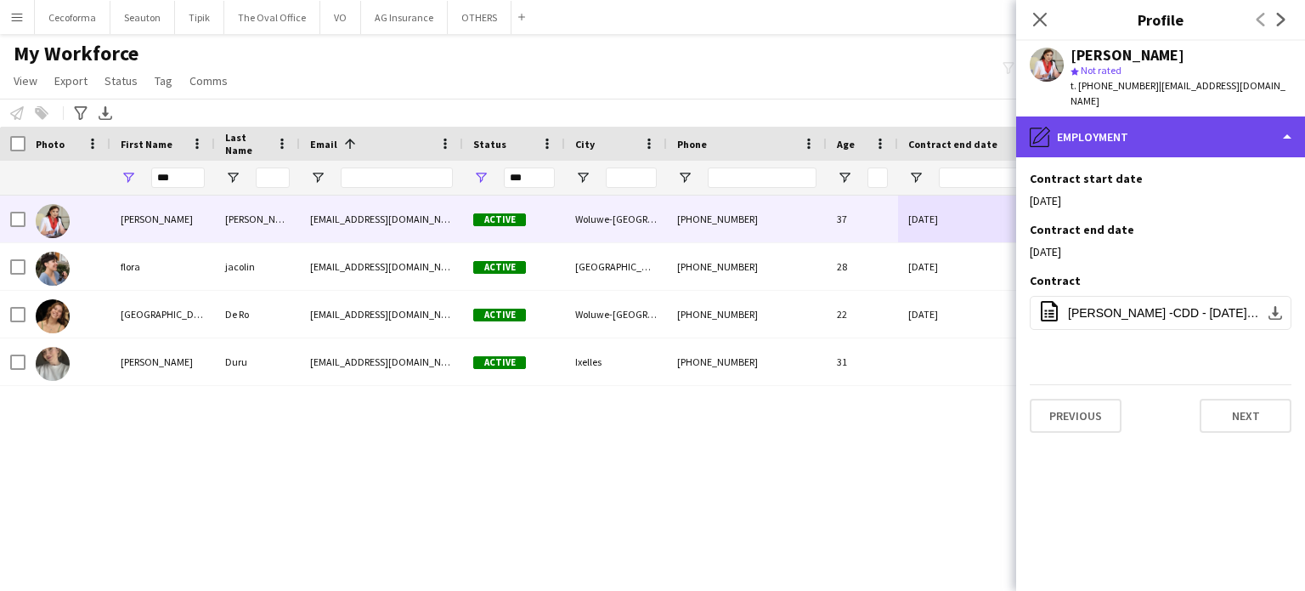
click at [1289, 120] on div "pencil4 Employment" at bounding box center [1160, 136] width 289 height 41
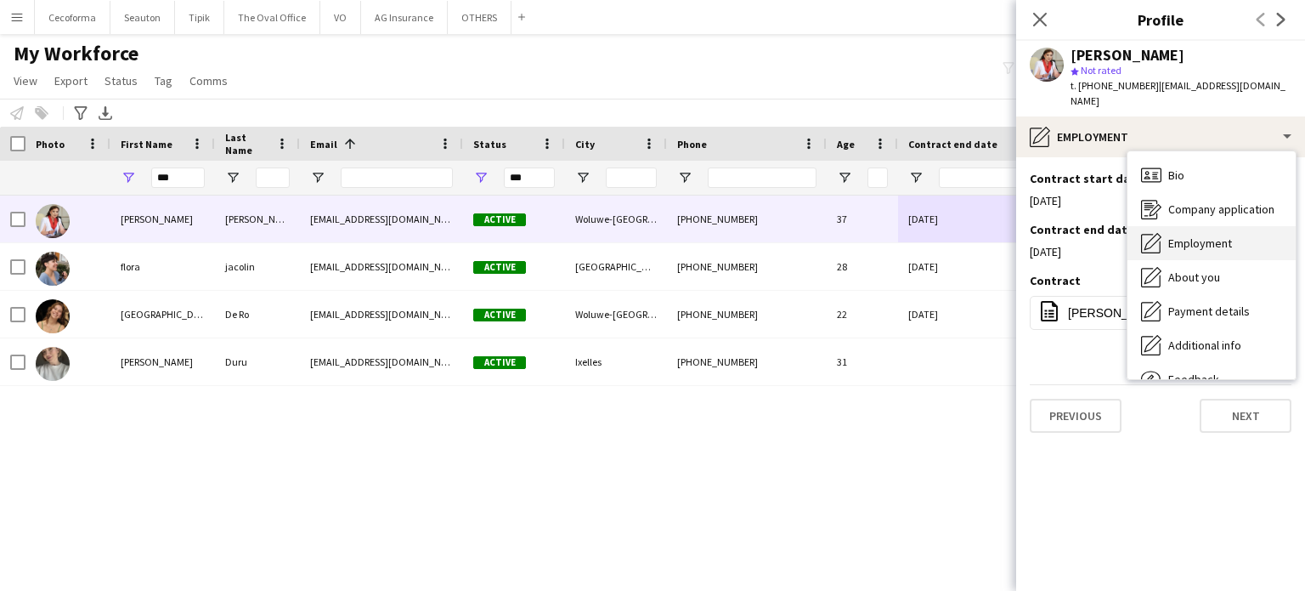
click at [1206, 235] on span "Employment" at bounding box center [1200, 242] width 64 height 15
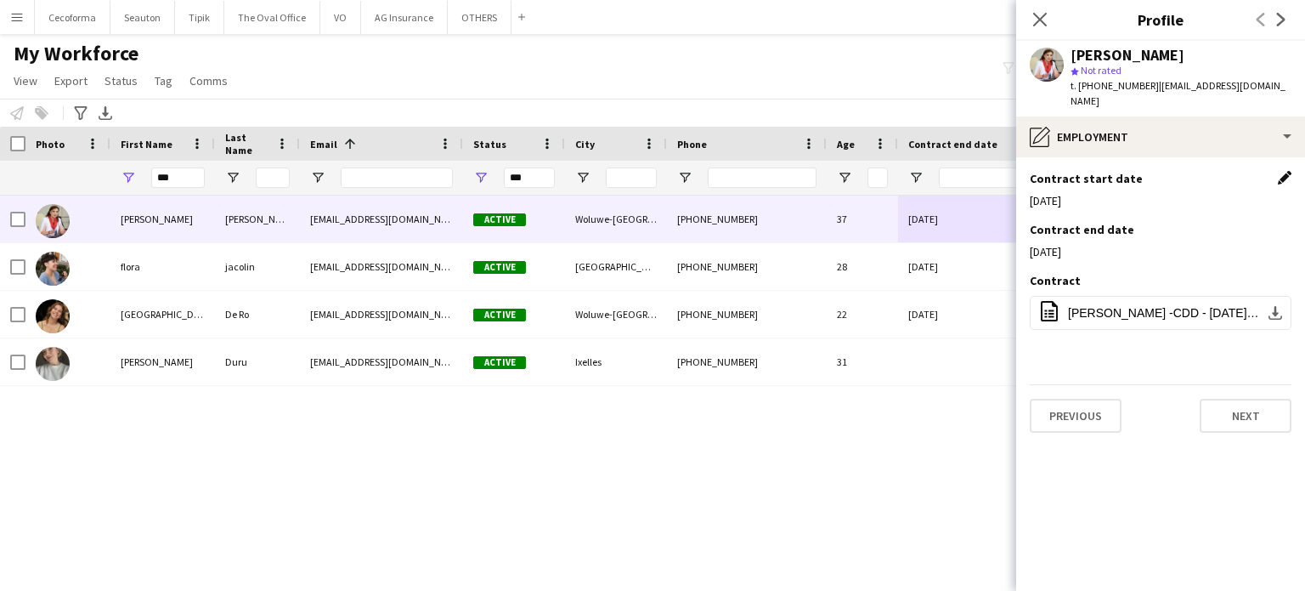
click at [1288, 171] on app-icon "Edit this field" at bounding box center [1285, 178] width 14 height 14
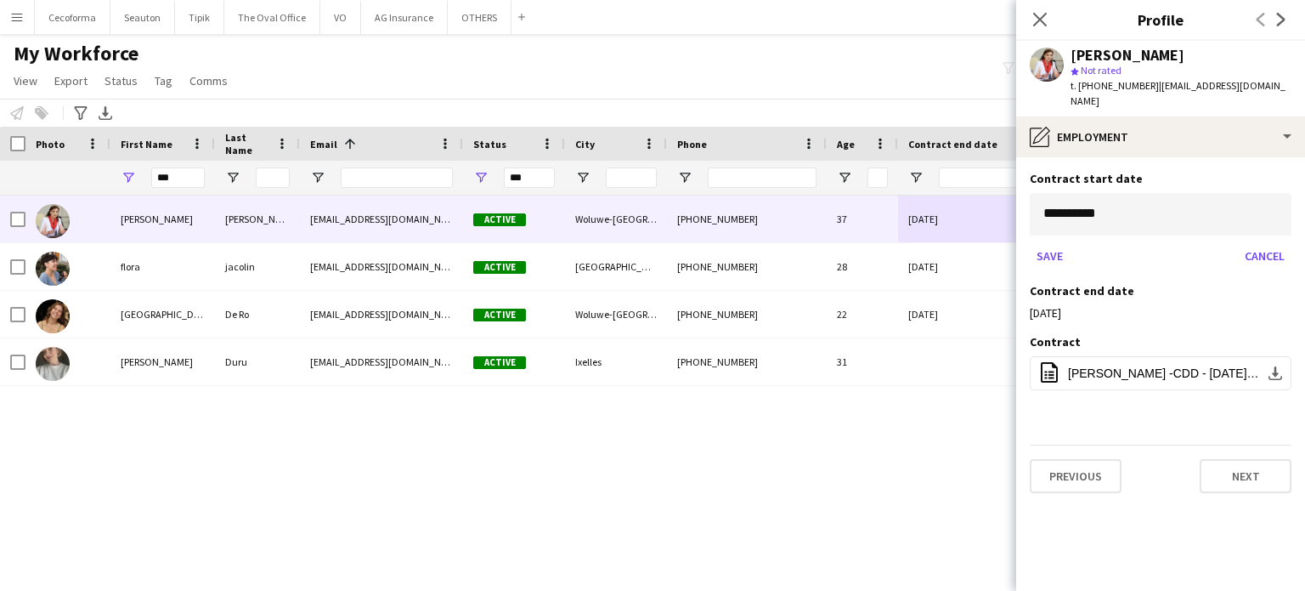
click at [1125, 191] on body "Menu Boards Boards Boards All jobs Status Workforce Workforce My Workforce Recr…" at bounding box center [652, 295] width 1305 height 591
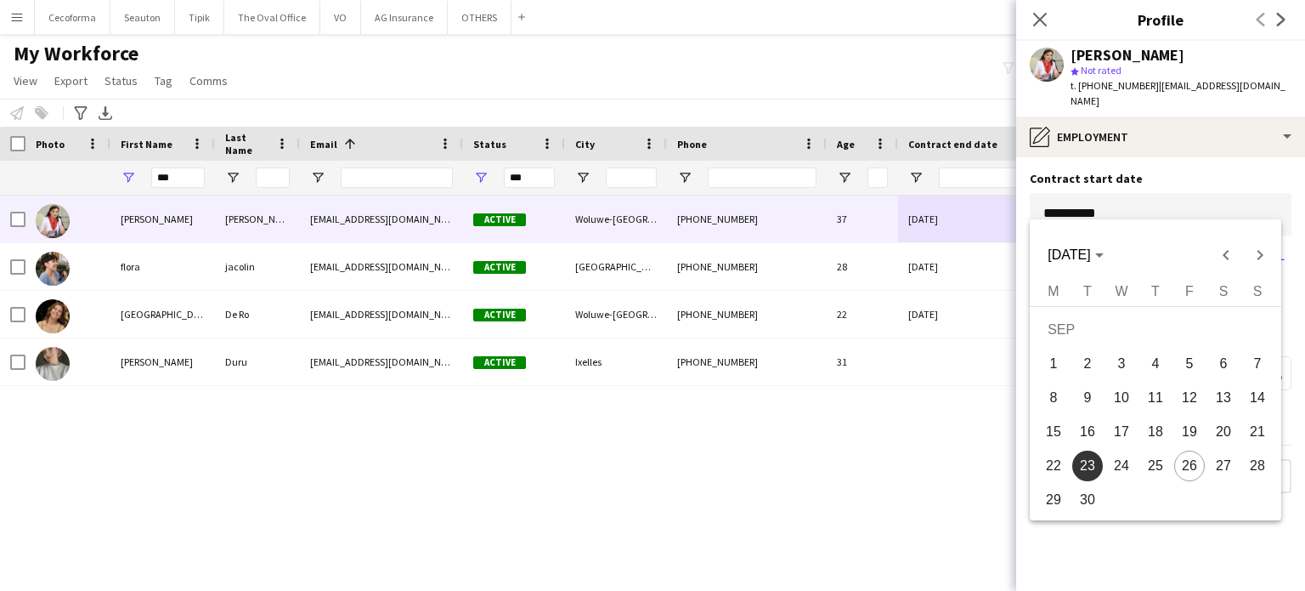
click at [1055, 500] on span "29" at bounding box center [1053, 499] width 31 height 31
type input "**********"
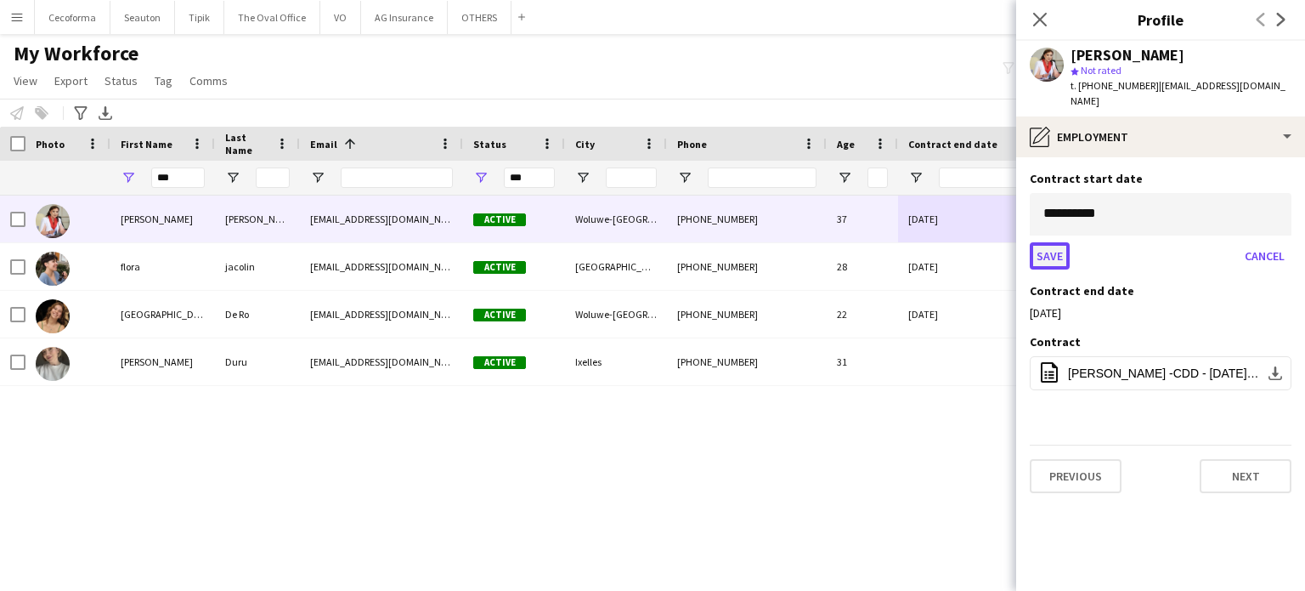
click at [1043, 242] on button "Save" at bounding box center [1050, 255] width 40 height 27
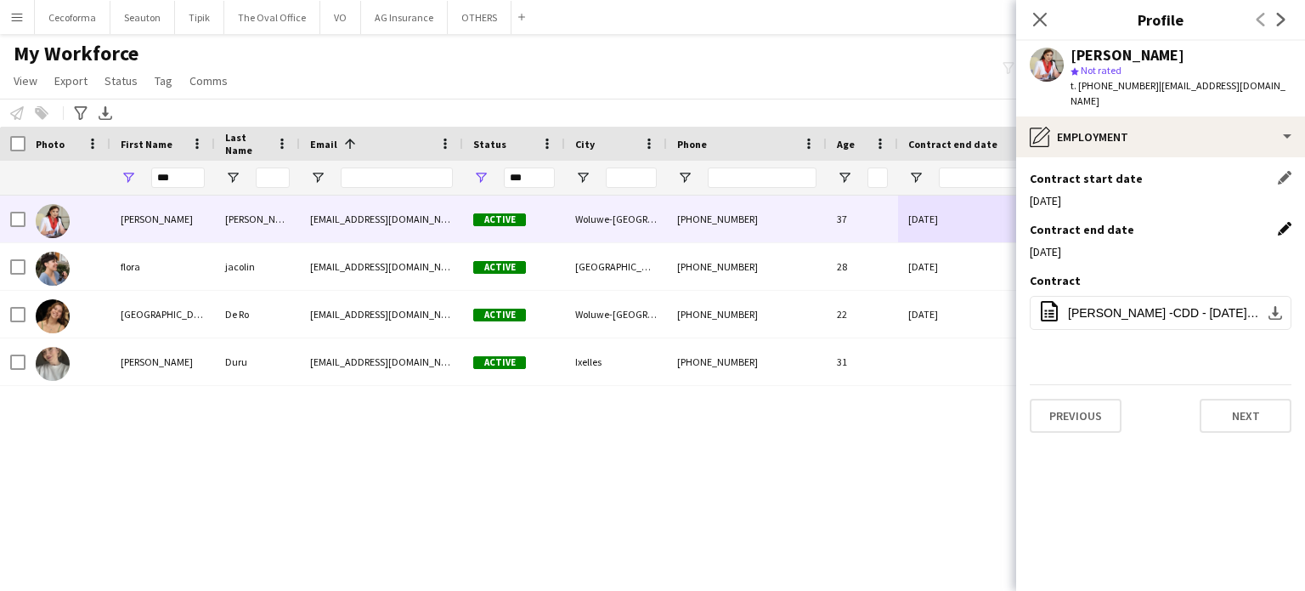
click at [1285, 222] on app-icon "Edit this field" at bounding box center [1285, 229] width 14 height 14
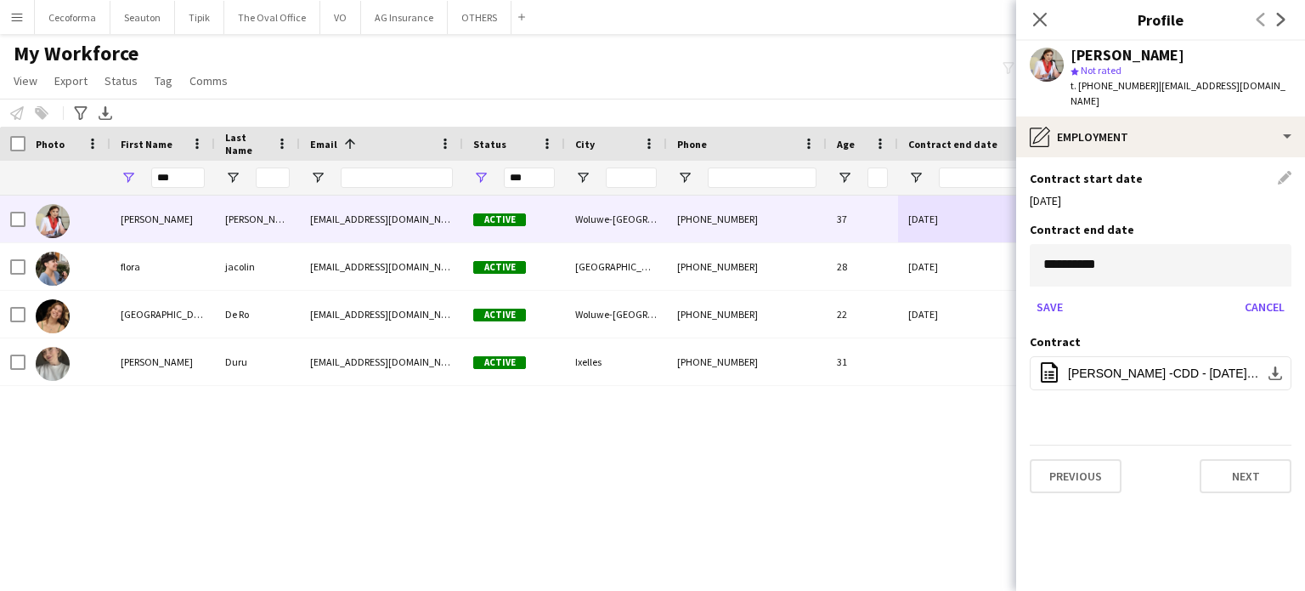
click at [1221, 262] on body "Menu Boards Boards Boards All jobs Status Workforce Workforce My Workforce Recr…" at bounding box center [652, 295] width 1305 height 591
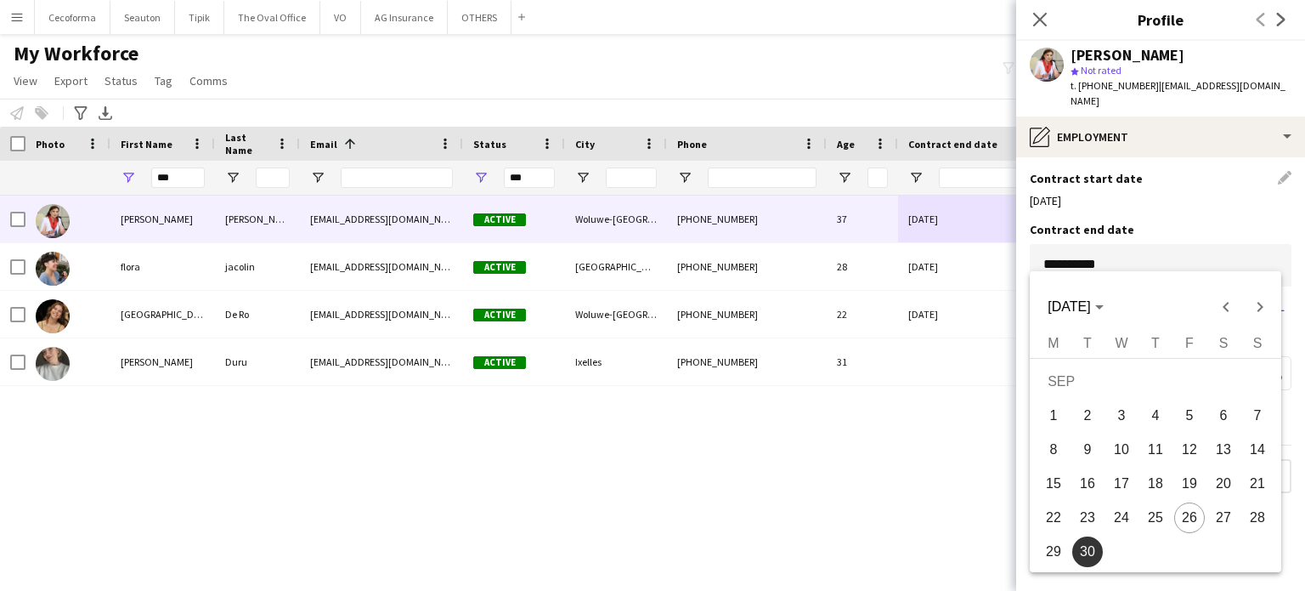
click at [1084, 550] on span "30" at bounding box center [1087, 551] width 31 height 31
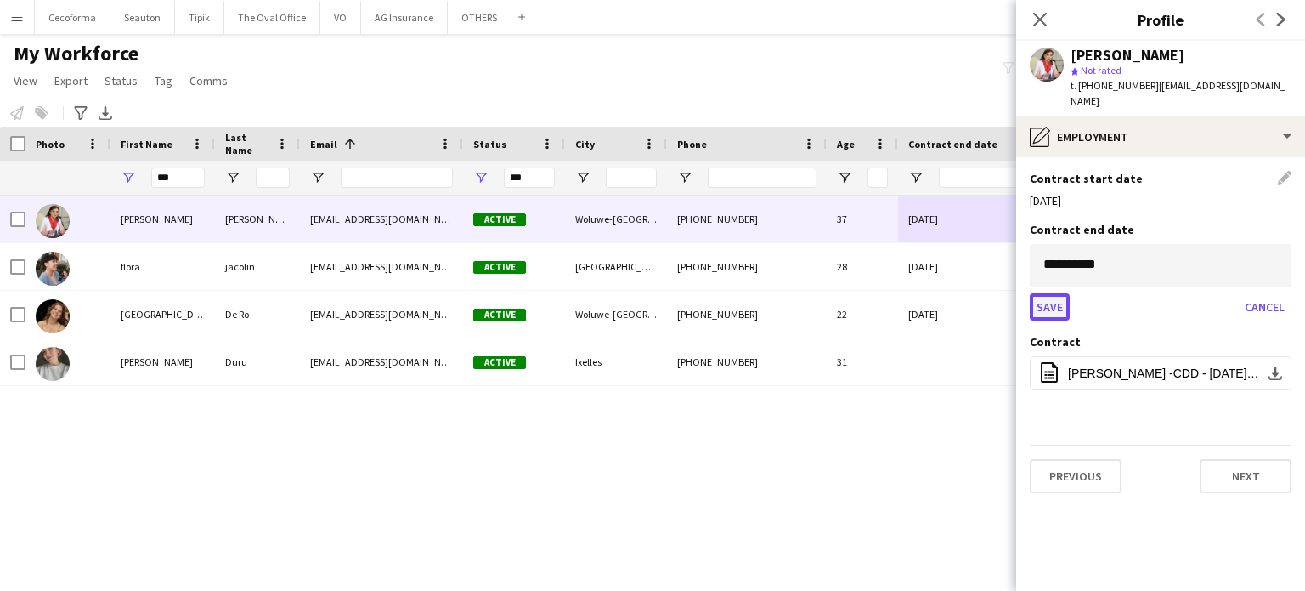
click at [1051, 293] on button "Save" at bounding box center [1050, 306] width 40 height 27
click at [1045, 293] on button "Save" at bounding box center [1050, 306] width 40 height 27
click at [982, 436] on div "[PERSON_NAME] [EMAIL_ADDRESS][DOMAIN_NAME] Active Woluwe-[GEOGRAPHIC_DATA][PERS…" at bounding box center [627, 377] width 1254 height 365
click at [1284, 334] on div "Contract Edit this field" at bounding box center [1161, 341] width 262 height 15
click at [856, 423] on div "[PERSON_NAME] [EMAIL_ADDRESS][DOMAIN_NAME] Active Woluwe-[GEOGRAPHIC_DATA][PERS…" at bounding box center [627, 377] width 1254 height 365
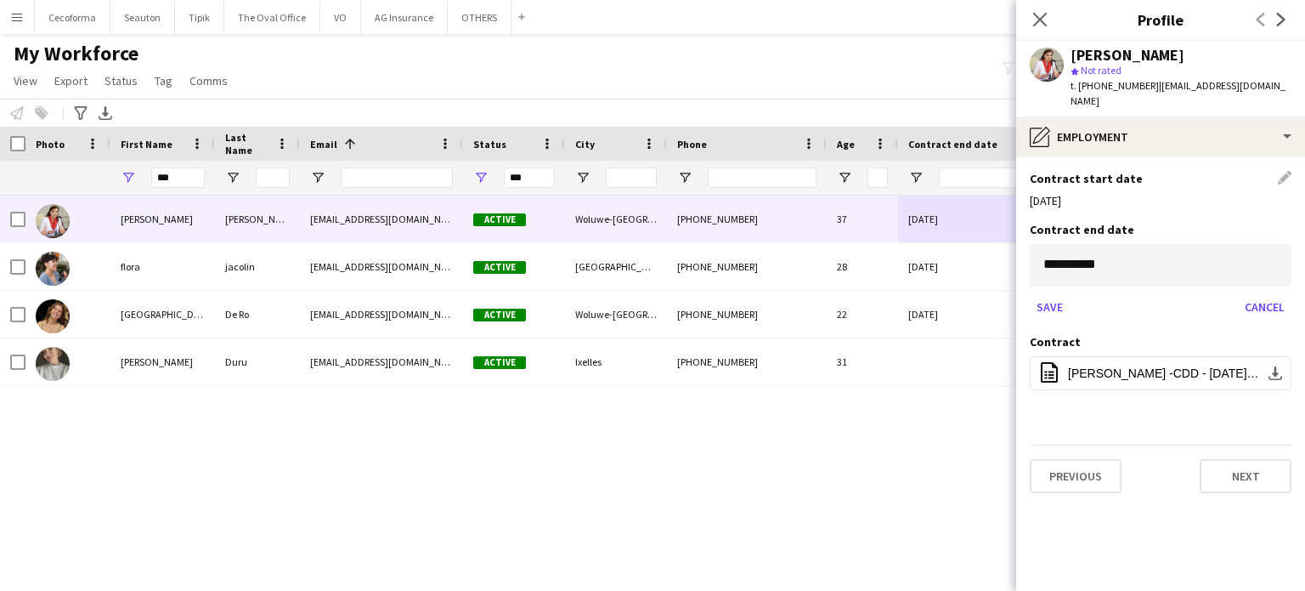
click at [1141, 398] on app-section-data-types "**********" at bounding box center [1160, 373] width 289 height 433
click at [732, 506] on div "[PERSON_NAME] [EMAIL_ADDRESS][DOMAIN_NAME] Active Woluwe-[GEOGRAPHIC_DATA][PERS…" at bounding box center [627, 377] width 1254 height 365
click at [1058, 293] on button "Save" at bounding box center [1050, 306] width 40 height 27
click at [975, 427] on div "[PERSON_NAME] [EMAIL_ADDRESS][DOMAIN_NAME] Active Woluwe-[GEOGRAPHIC_DATA][PERS…" at bounding box center [627, 377] width 1254 height 365
click at [1286, 334] on div "Contract Edit this field" at bounding box center [1161, 341] width 262 height 15
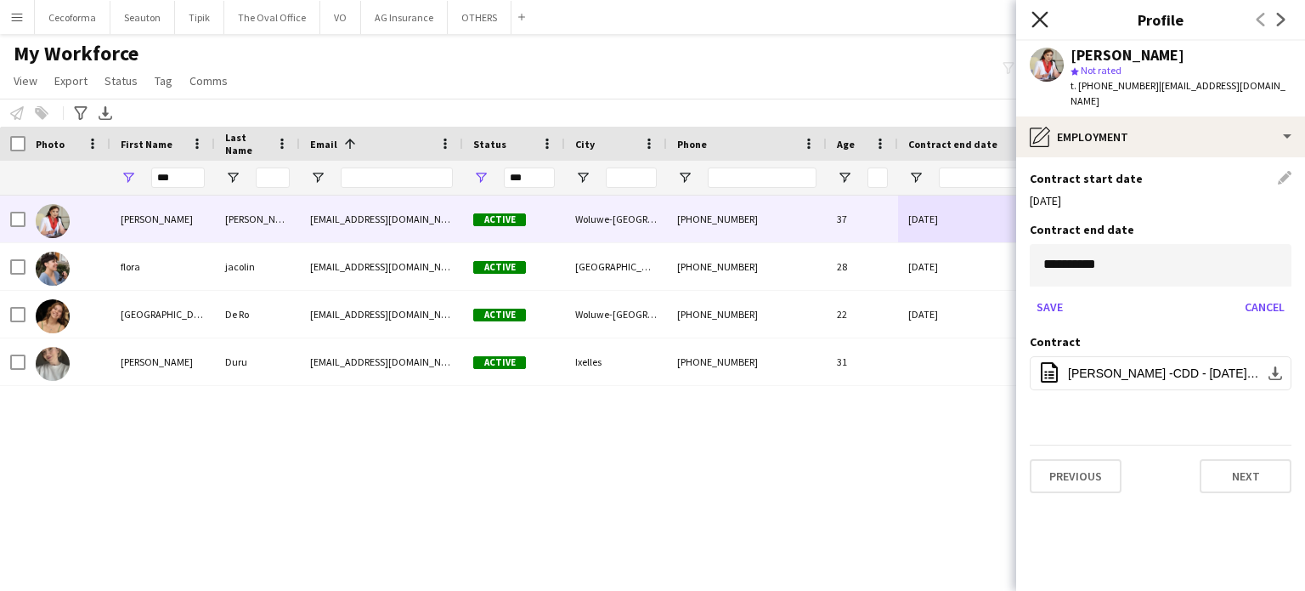
click at [1037, 13] on icon "Close pop-in" at bounding box center [1040, 19] width 16 height 16
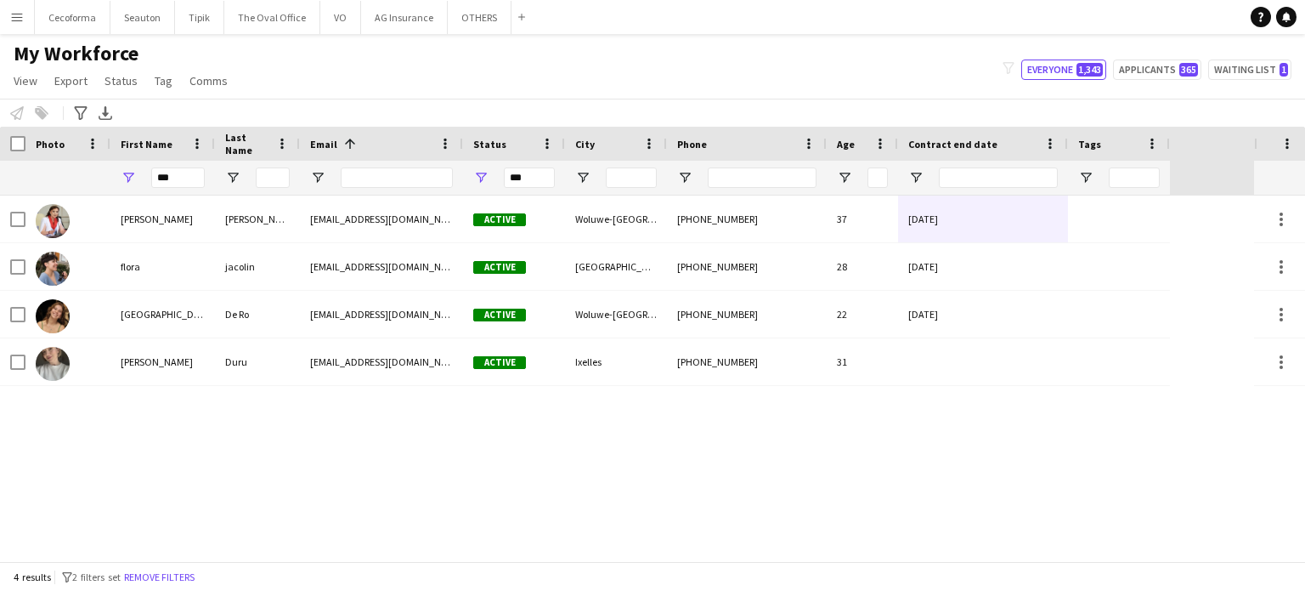
click at [792, 416] on div "[PERSON_NAME] [EMAIL_ADDRESS][DOMAIN_NAME] Active Woluwe-[GEOGRAPHIC_DATA][PERS…" at bounding box center [627, 377] width 1254 height 365
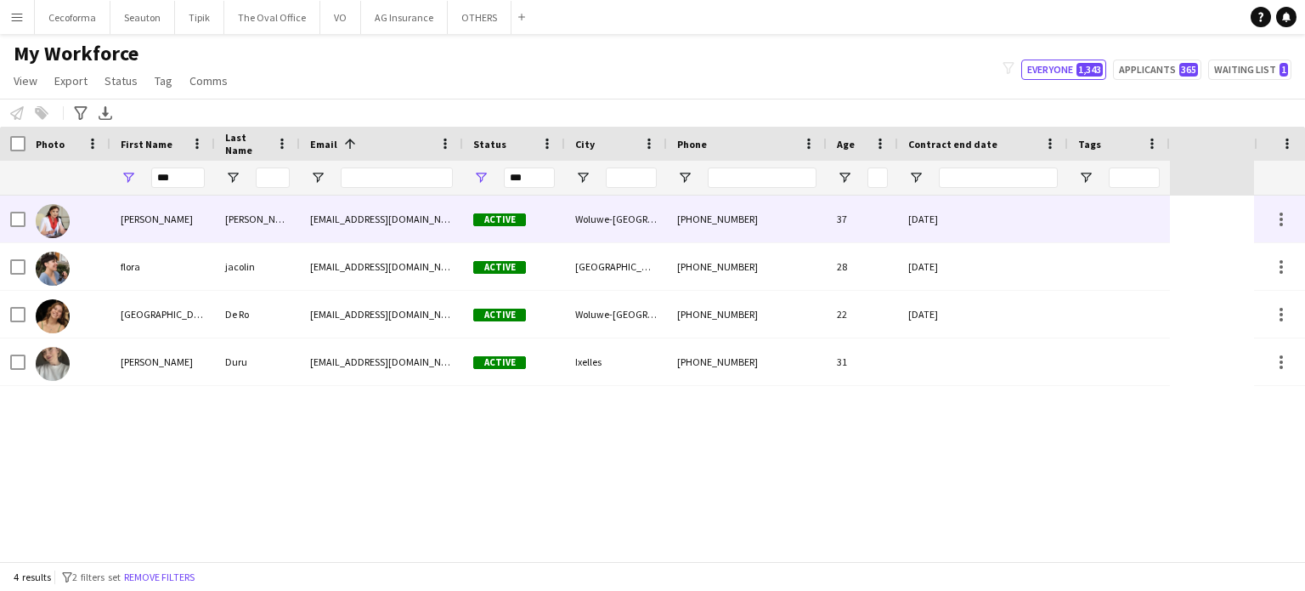
click at [1020, 232] on div "[DATE]" at bounding box center [983, 218] width 170 height 47
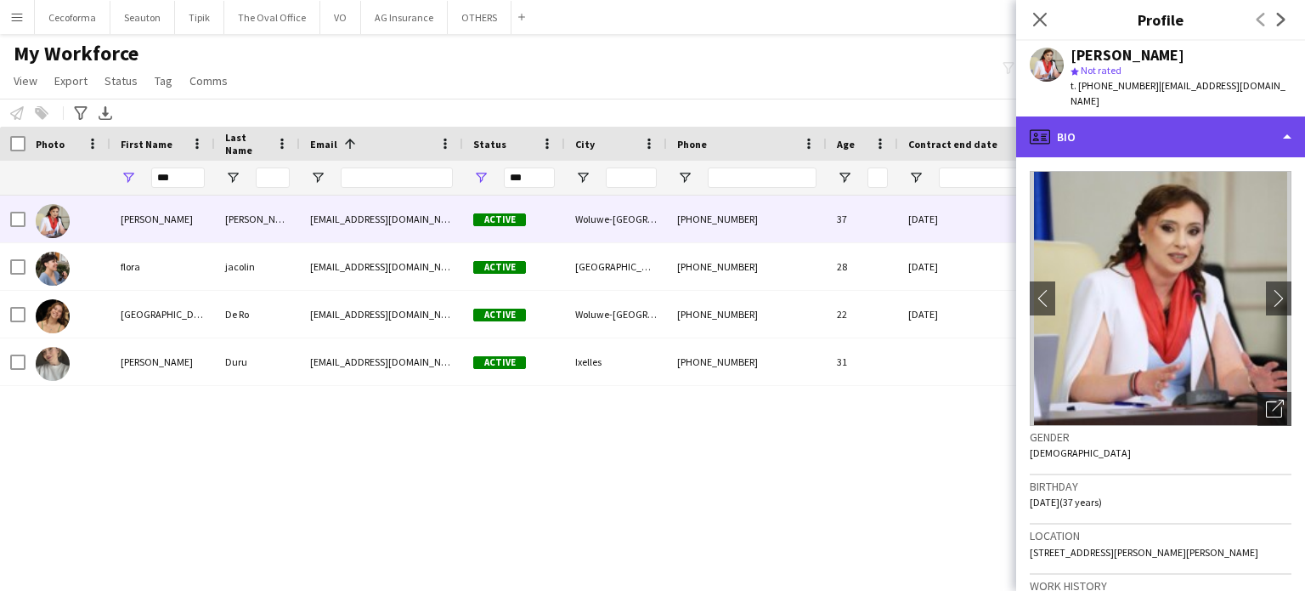
click at [1288, 120] on div "profile Bio" at bounding box center [1160, 136] width 289 height 41
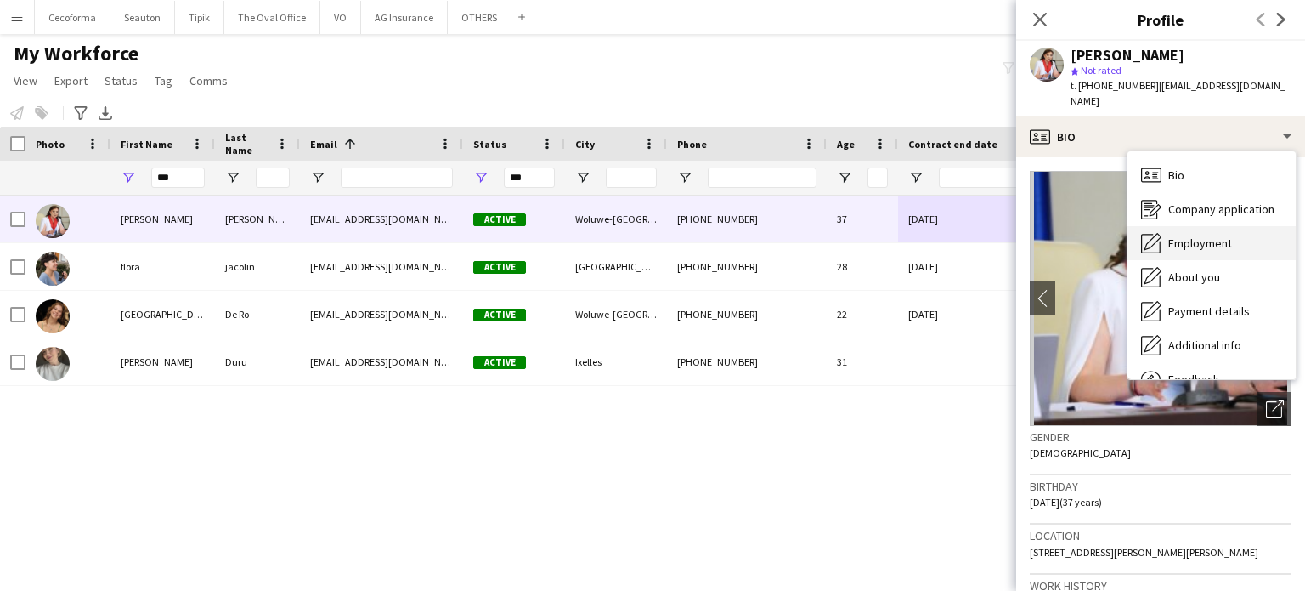
click at [1213, 235] on span "Employment" at bounding box center [1200, 242] width 64 height 15
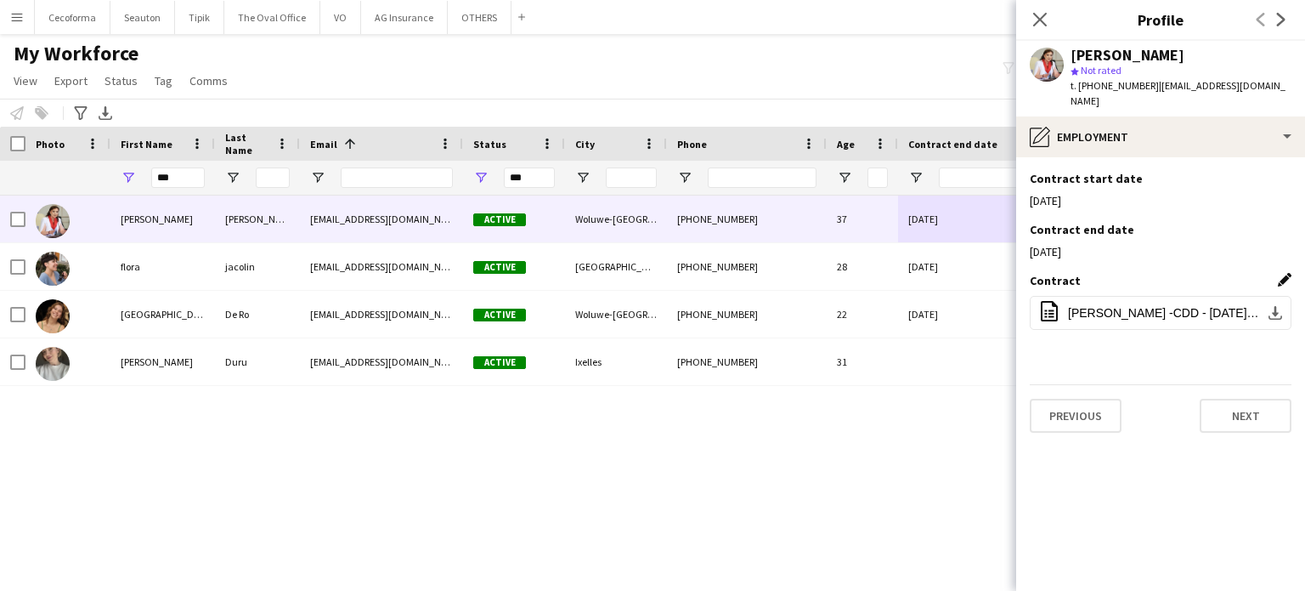
click at [1282, 273] on app-icon "Edit this field" at bounding box center [1285, 280] width 14 height 14
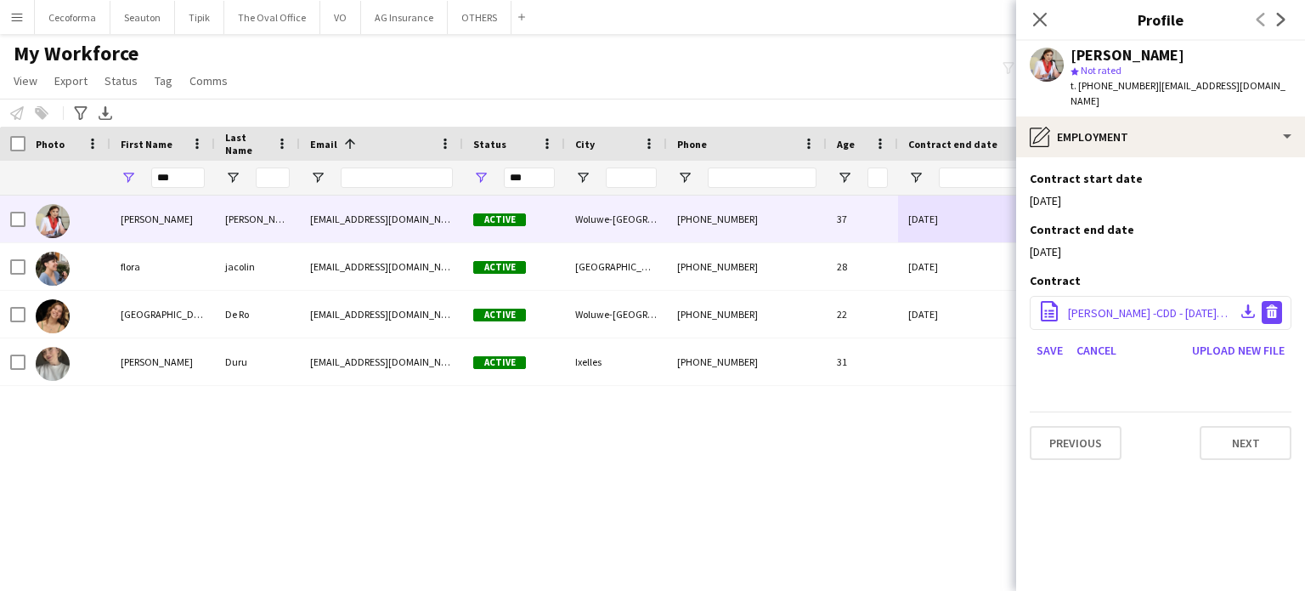
click at [1275, 304] on app-icon "Delete file" at bounding box center [1272, 312] width 14 height 16
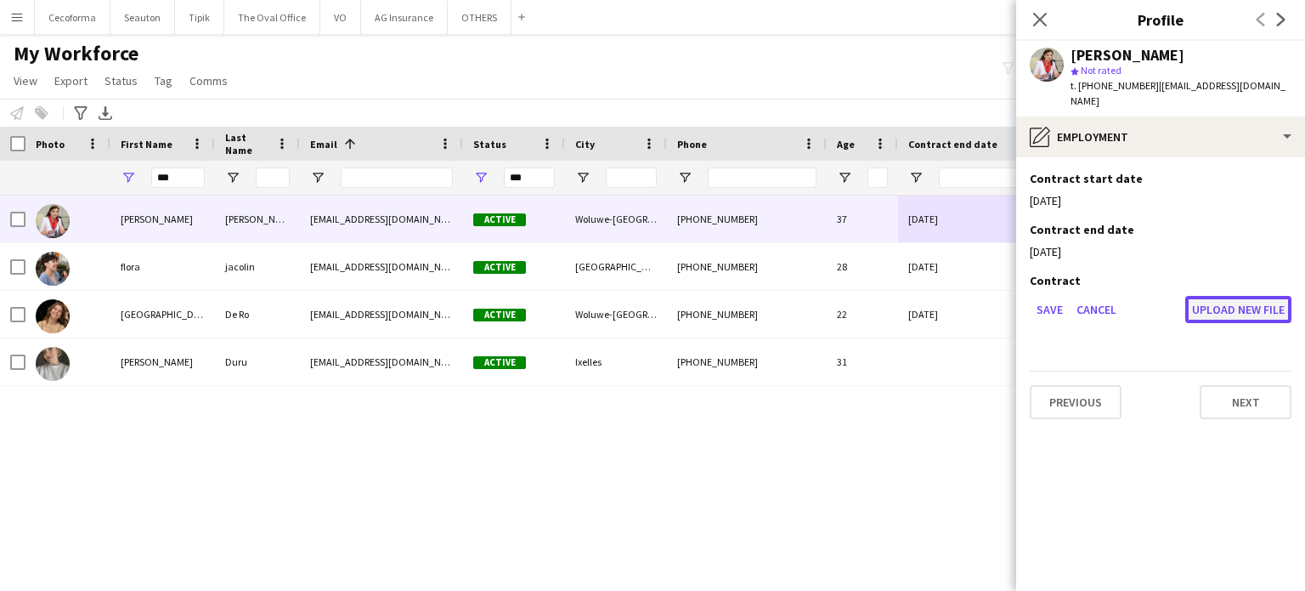
click at [1250, 296] on button "Upload new file" at bounding box center [1238, 309] width 106 height 27
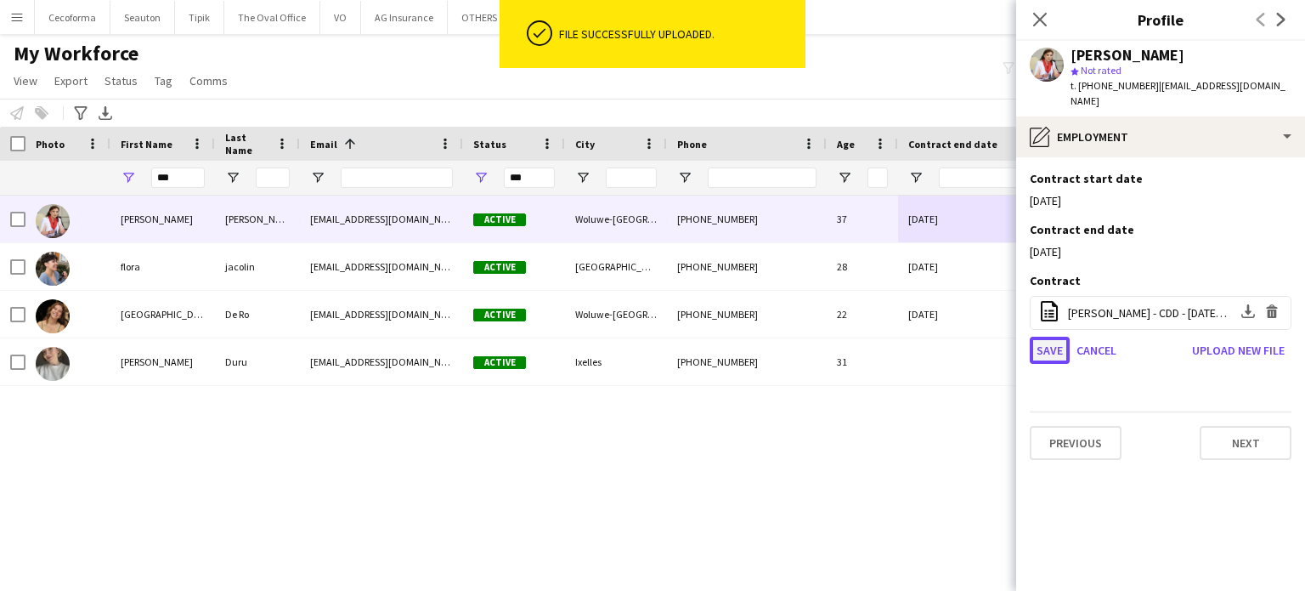
click at [1054, 336] on button "Save" at bounding box center [1050, 349] width 40 height 27
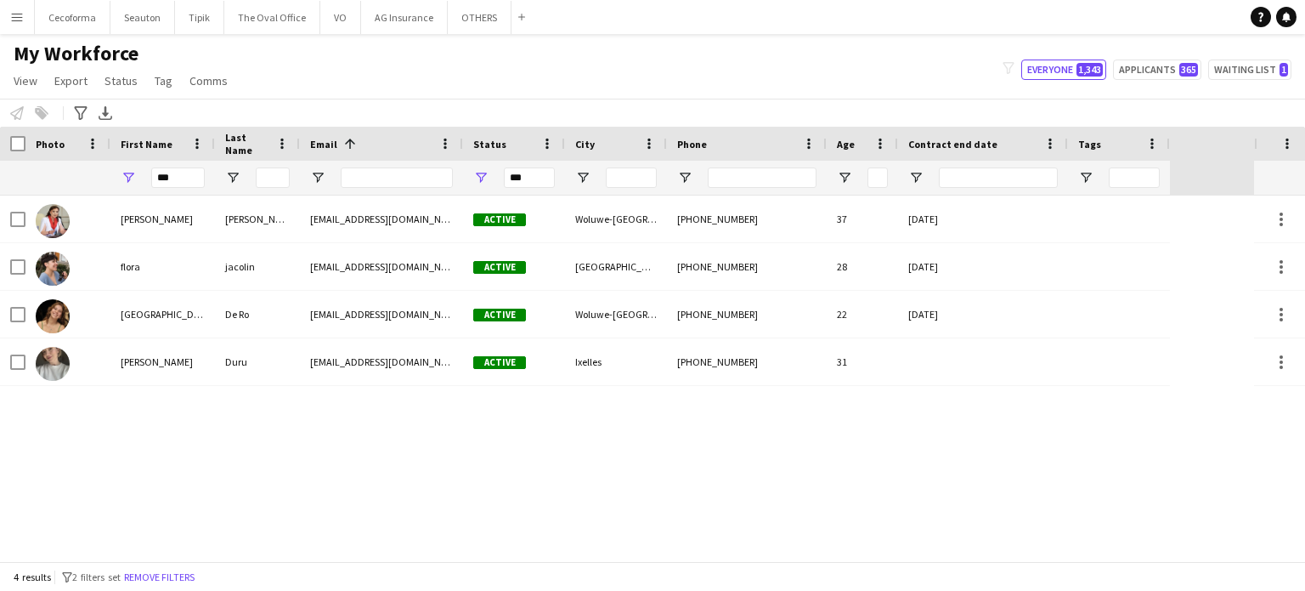
click at [17, 16] on app-icon "Menu" at bounding box center [17, 17] width 14 height 14
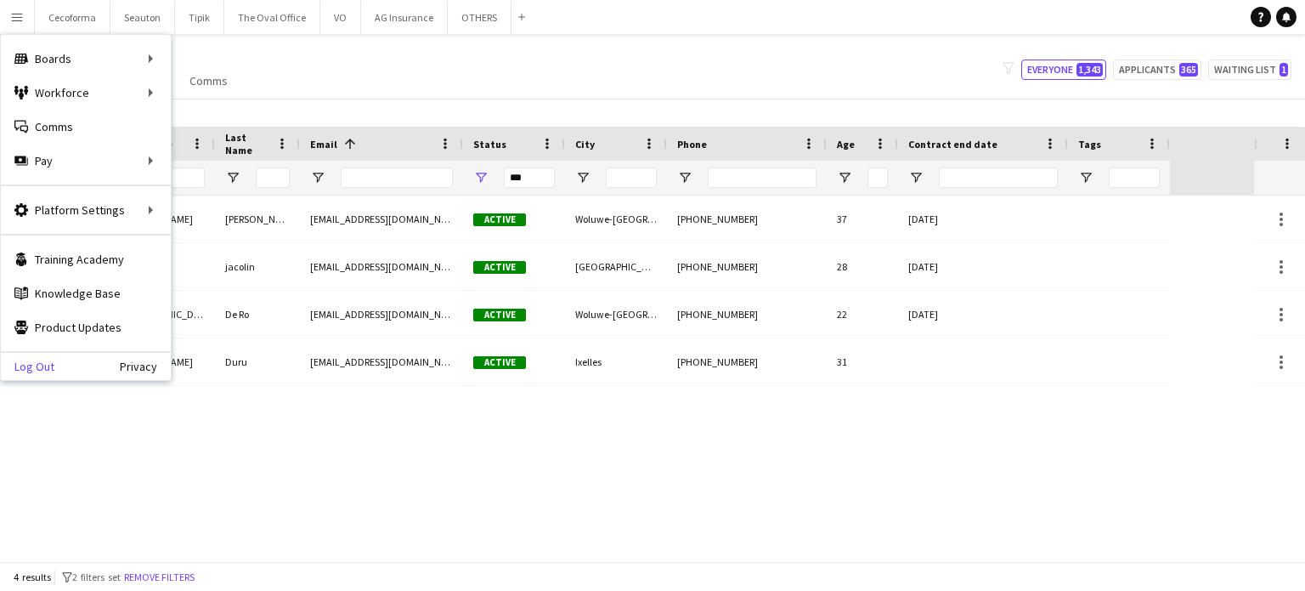
click at [39, 365] on link "Log Out" at bounding box center [28, 366] width 54 height 14
